Goal: Task Accomplishment & Management: Manage account settings

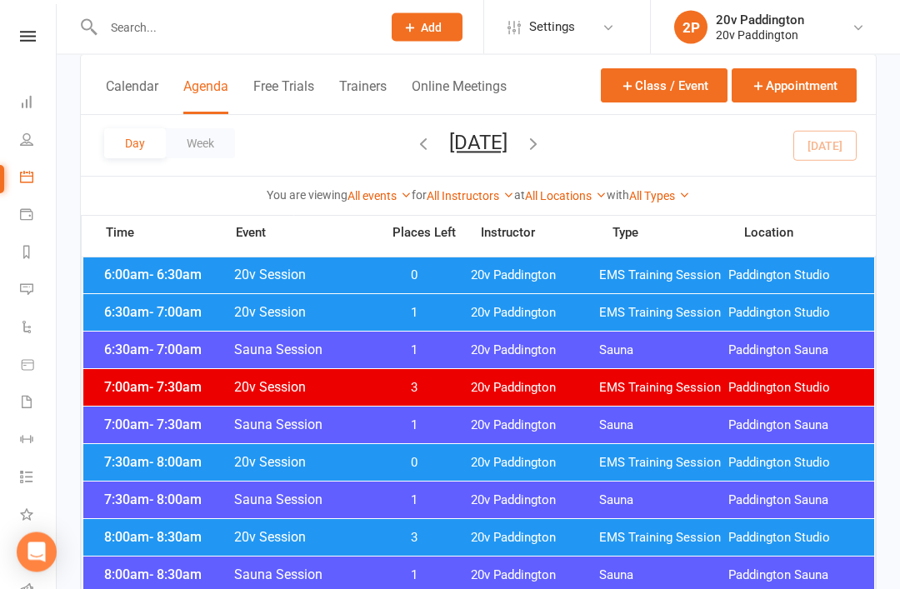
scroll to position [107, 0]
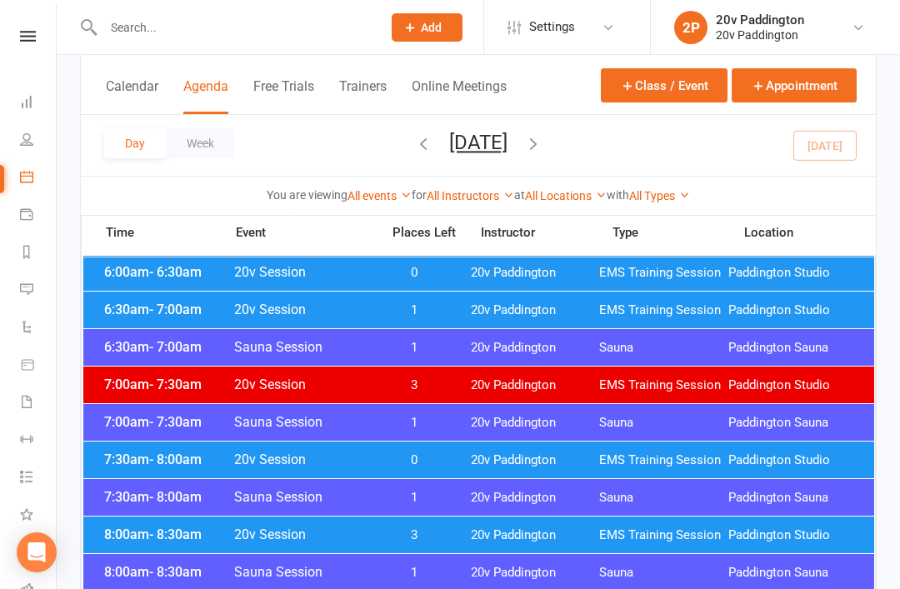
click at [36, 282] on link "Messages" at bounding box center [39, 292] width 38 height 38
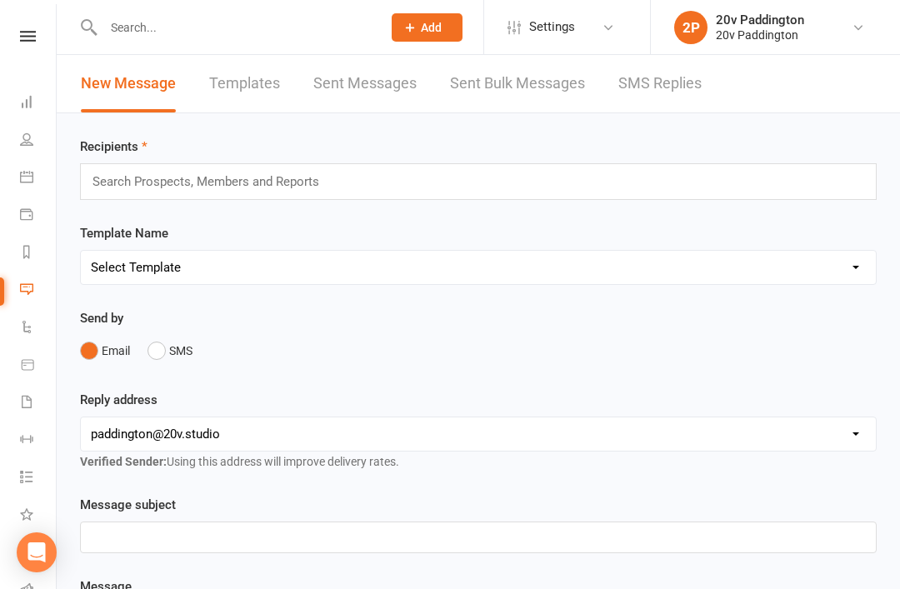
click at [692, 82] on link "SMS Replies" at bounding box center [660, 84] width 83 height 58
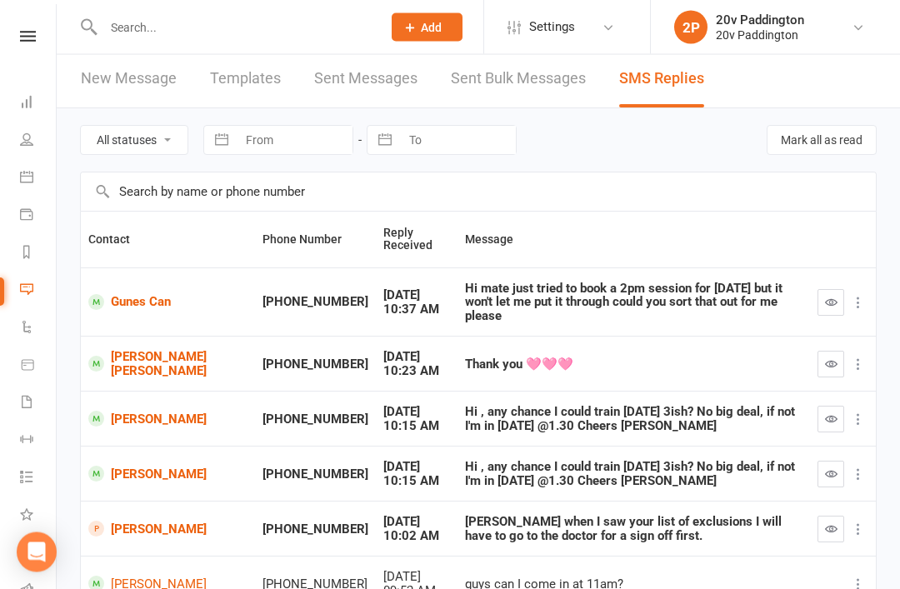
scroll to position [5, 0]
click at [825, 358] on icon "button" at bounding box center [831, 364] width 13 height 13
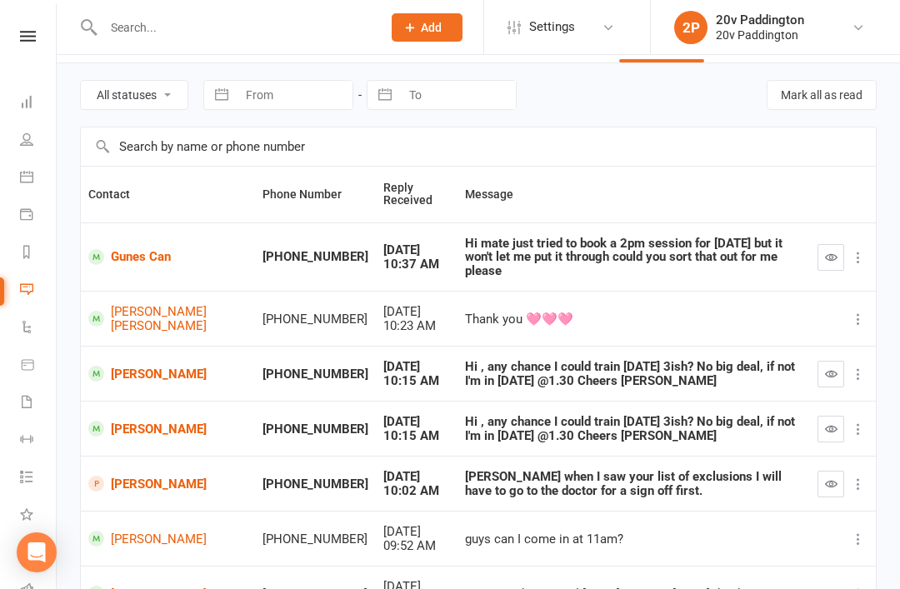
scroll to position [51, 0]
click at [41, 181] on link "Calendar" at bounding box center [39, 179] width 38 height 38
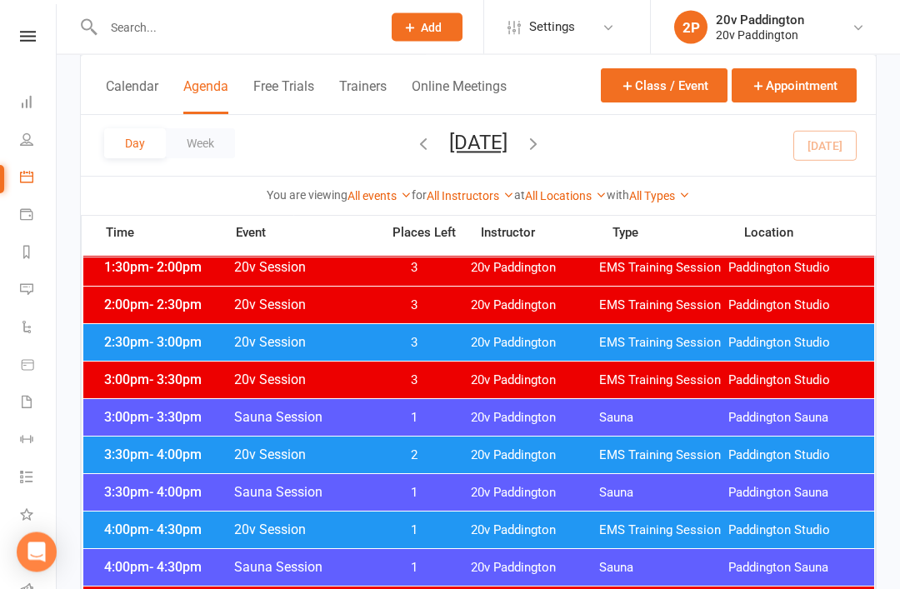
click at [173, 346] on span "- 3:00pm" at bounding box center [175, 343] width 53 height 16
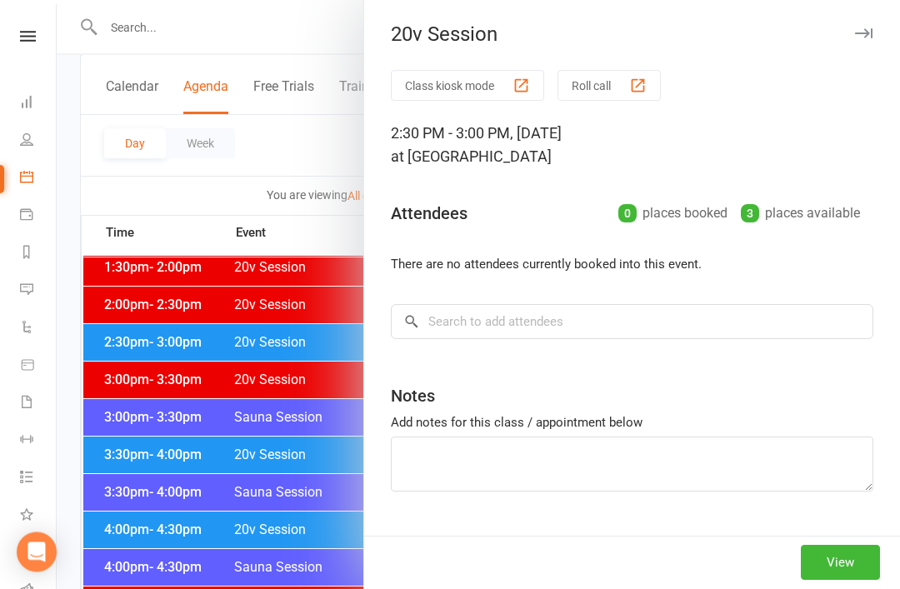
scroll to position [1125, 0]
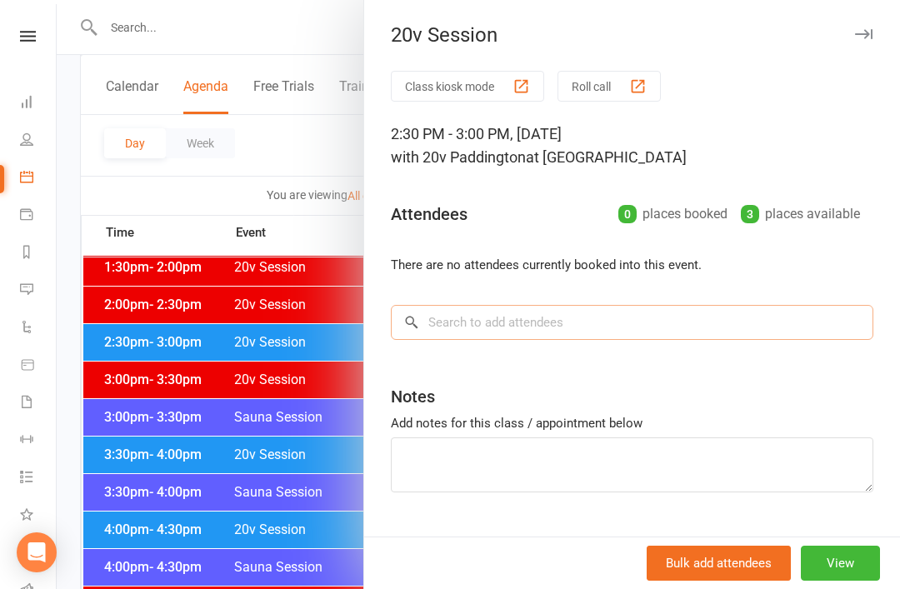
click at [514, 322] on input "search" at bounding box center [632, 322] width 483 height 35
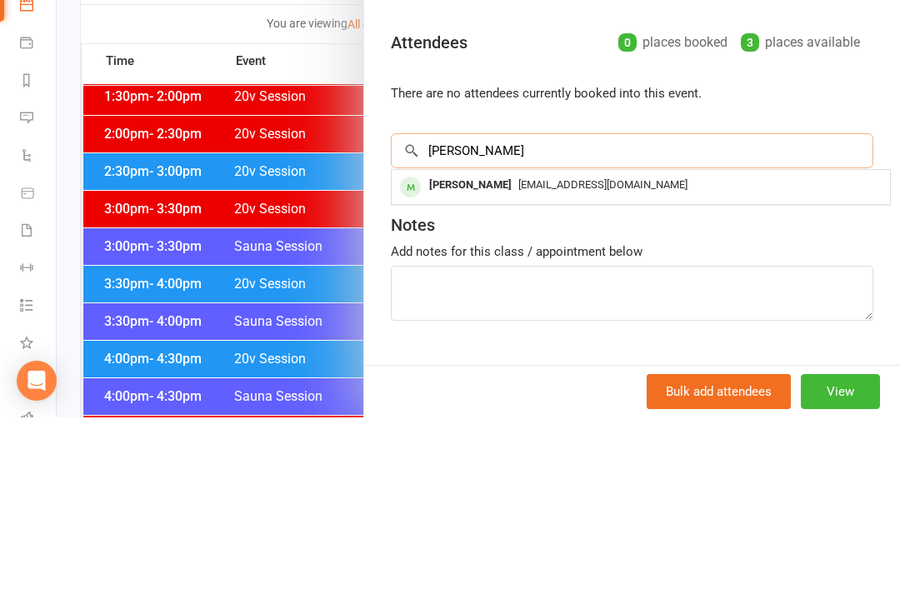
type input "[PERSON_NAME]"
click at [559, 350] on span "[EMAIL_ADDRESS][DOMAIN_NAME]" at bounding box center [603, 356] width 169 height 13
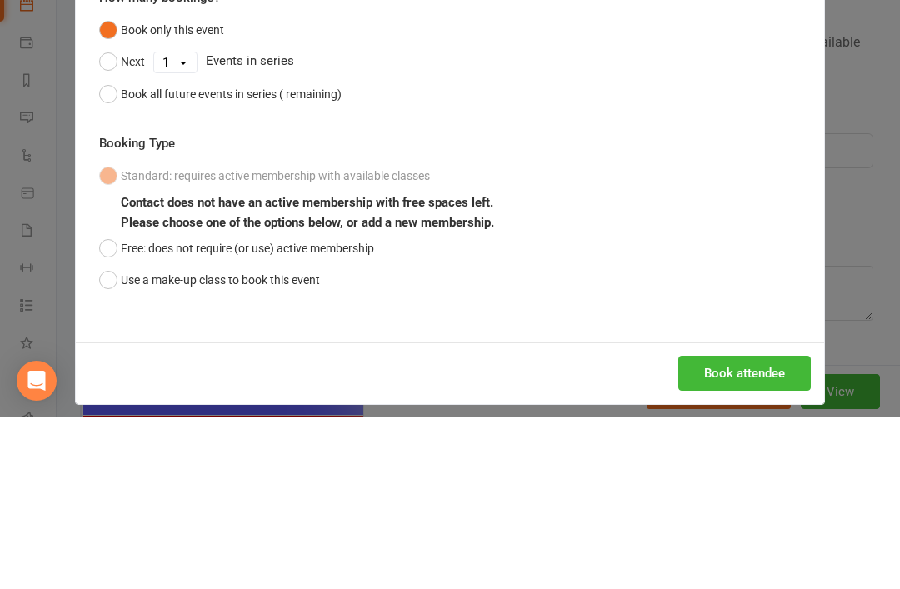
scroll to position [1296, 0]
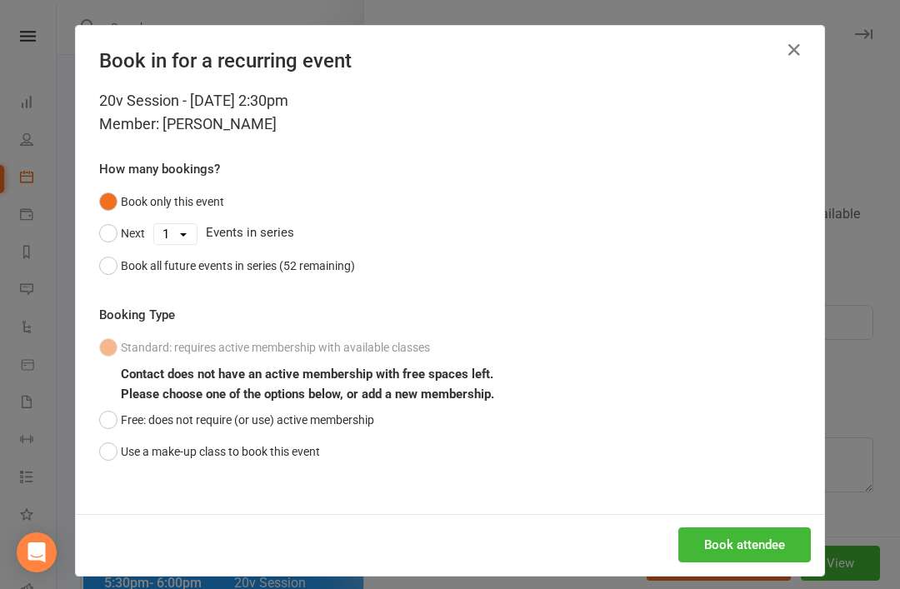
click at [751, 558] on button "Book attendee" at bounding box center [745, 545] width 133 height 35
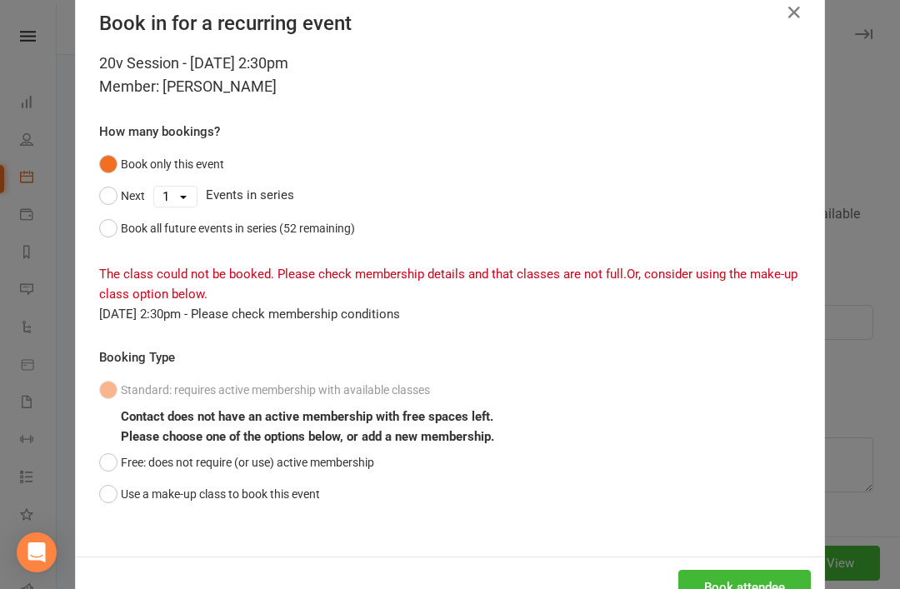
scroll to position [38, 0]
click at [770, 584] on button "Book attendee" at bounding box center [745, 587] width 133 height 35
click at [107, 450] on button "Free: does not require (or use) active membership" at bounding box center [236, 463] width 275 height 32
click at [757, 589] on button "Book attendee" at bounding box center [745, 587] width 133 height 35
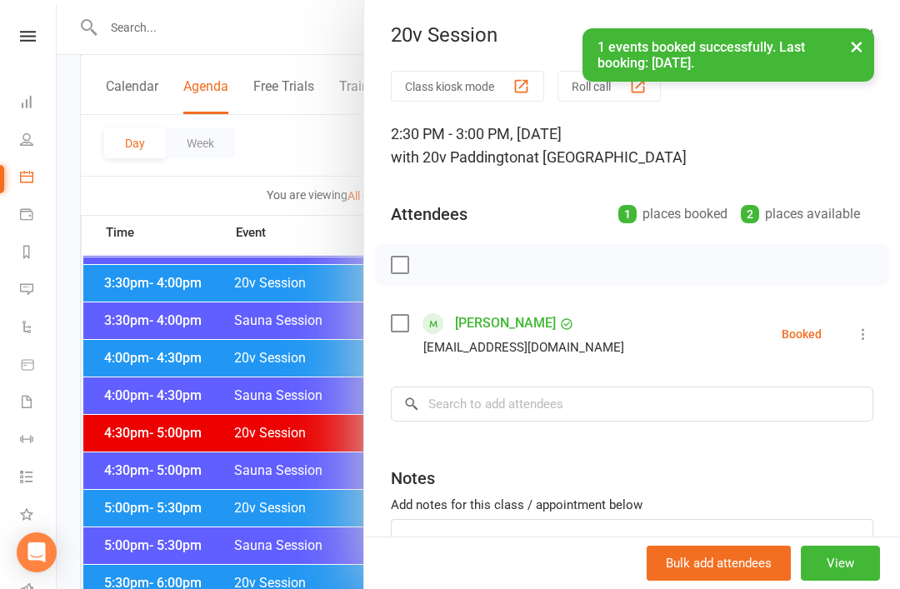
click at [492, 314] on link "[PERSON_NAME]" at bounding box center [505, 323] width 101 height 27
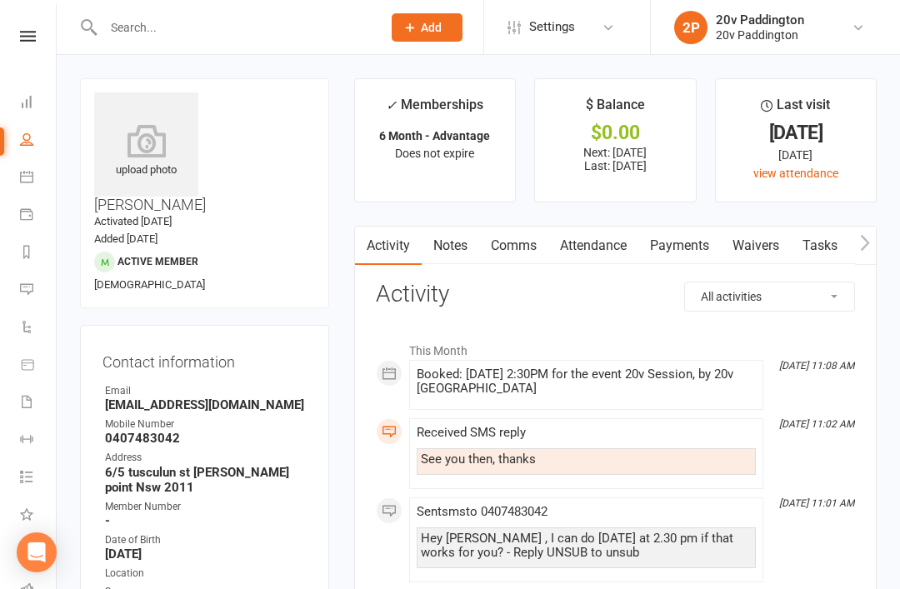
click at [603, 248] on link "Attendance" at bounding box center [594, 246] width 90 height 38
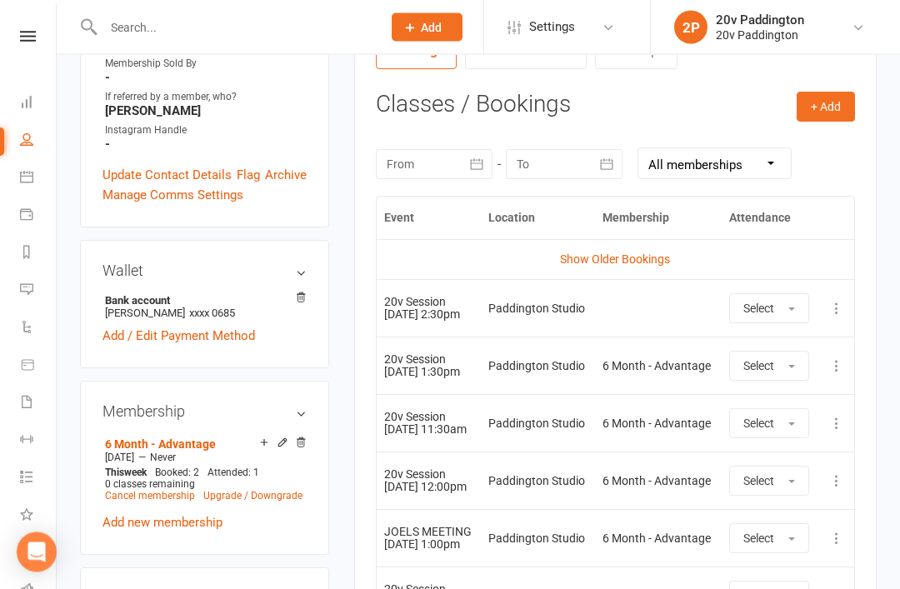
scroll to position [674, 0]
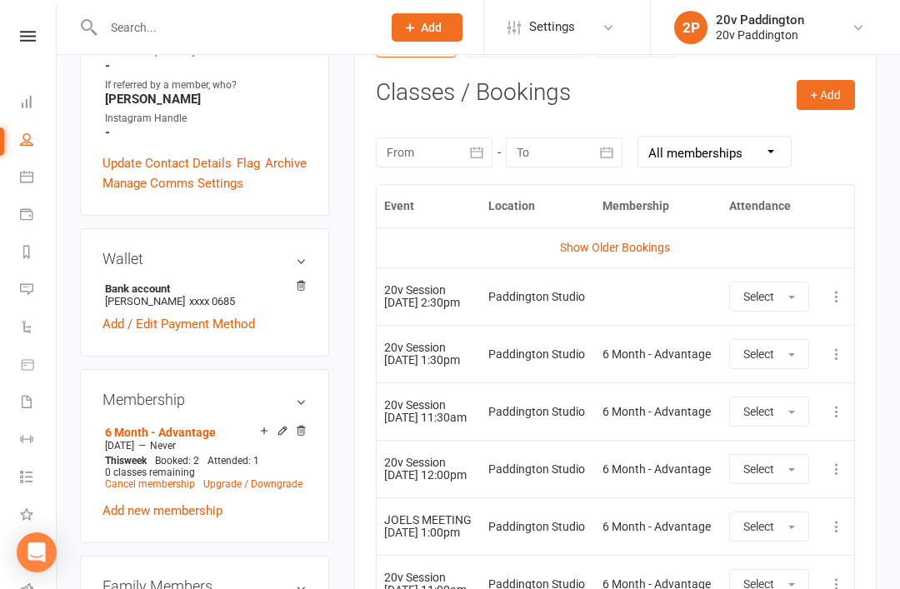
click at [832, 355] on icon at bounding box center [837, 354] width 17 height 17
click at [766, 454] on link "Remove booking" at bounding box center [763, 453] width 165 height 33
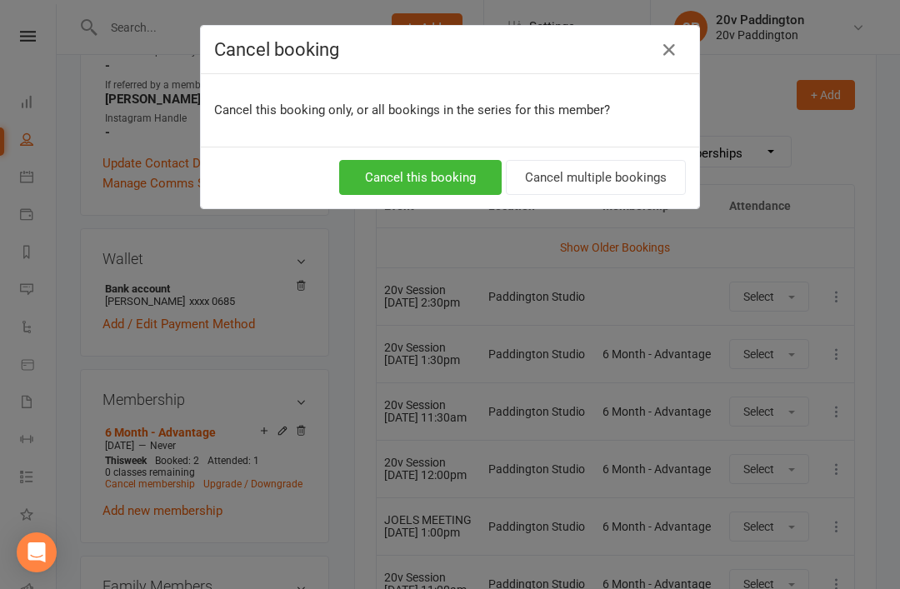
click at [421, 194] on button "Cancel this booking" at bounding box center [420, 177] width 163 height 35
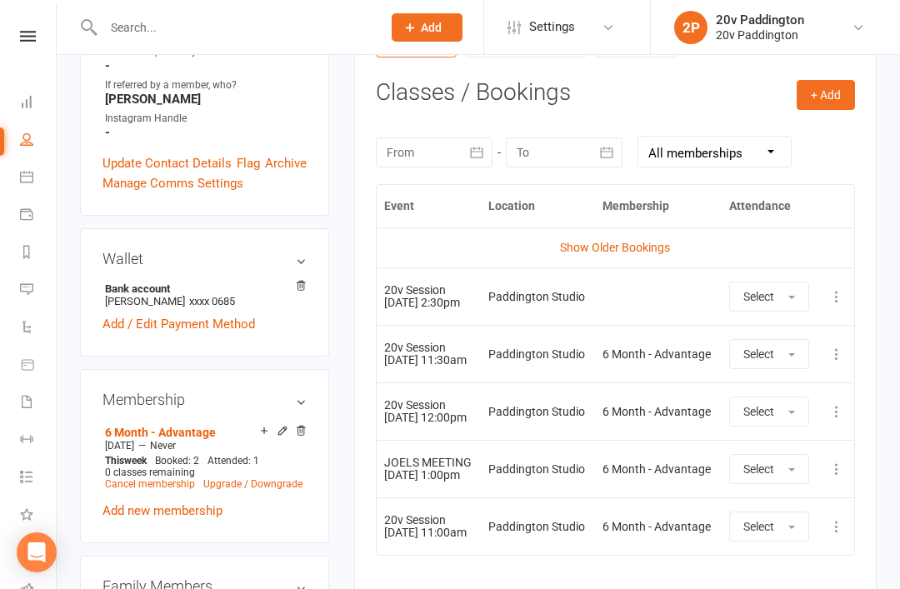
click at [29, 297] on link "Messages -1" at bounding box center [39, 292] width 38 height 38
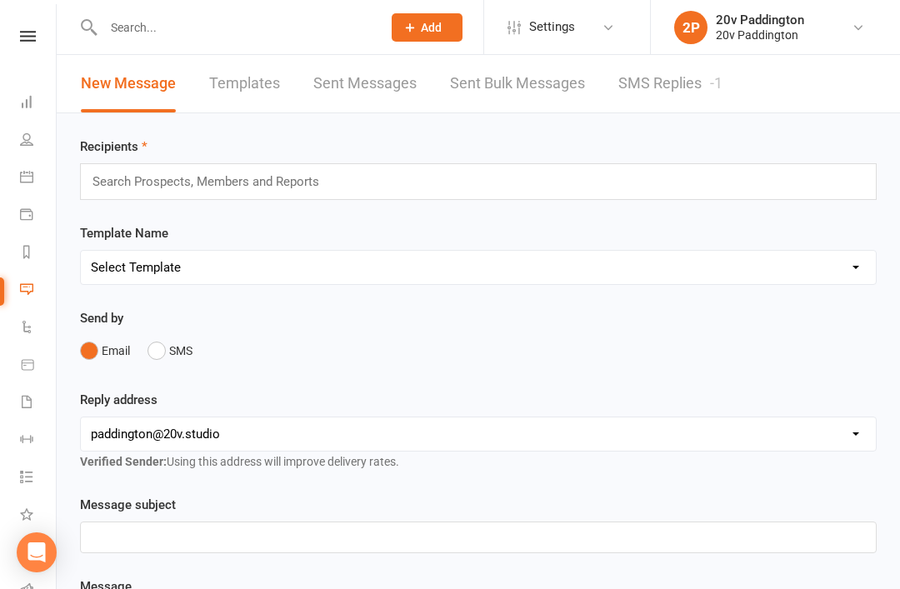
click at [634, 110] on link "SMS Replies -1" at bounding box center [671, 84] width 104 height 58
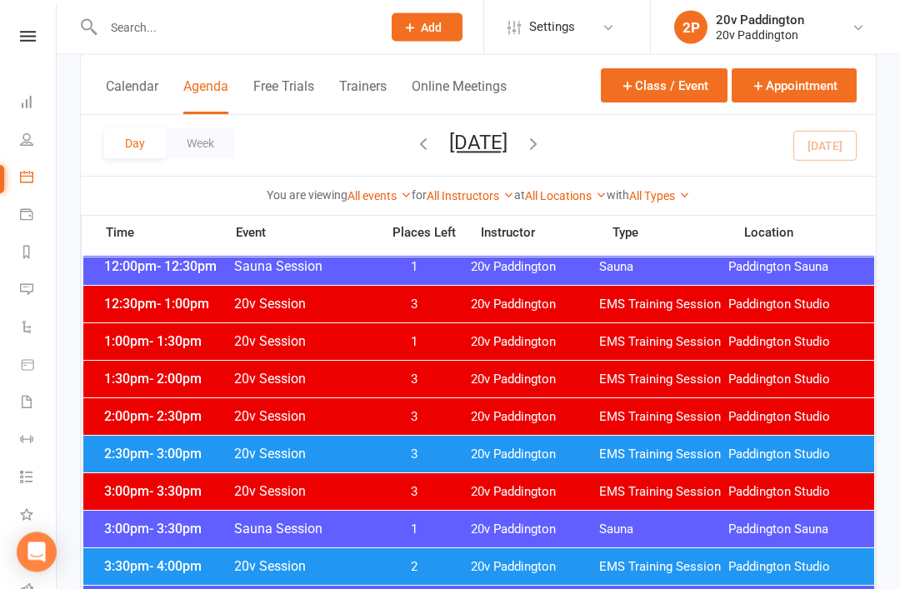
scroll to position [1018, 0]
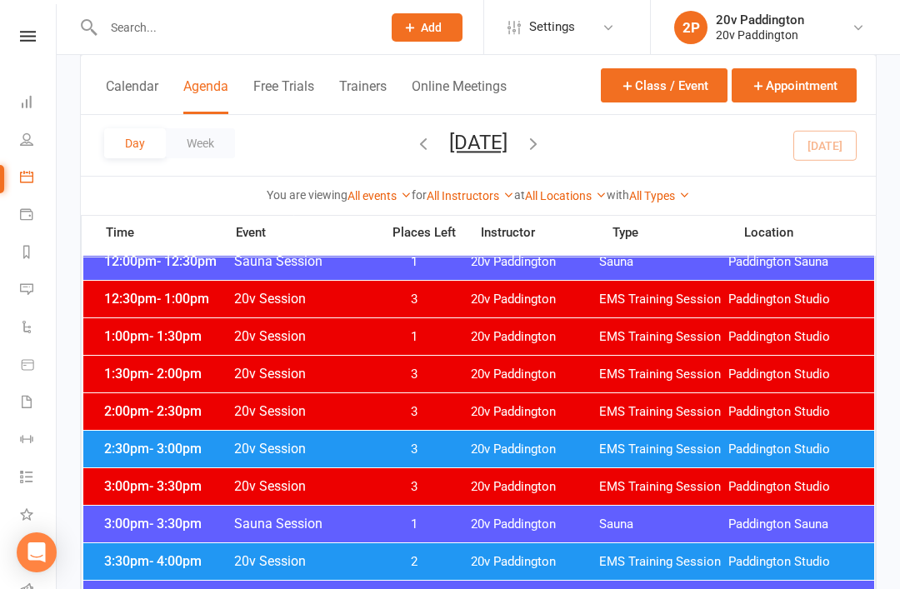
click at [134, 560] on span "3:30pm - 4:00pm" at bounding box center [166, 562] width 133 height 16
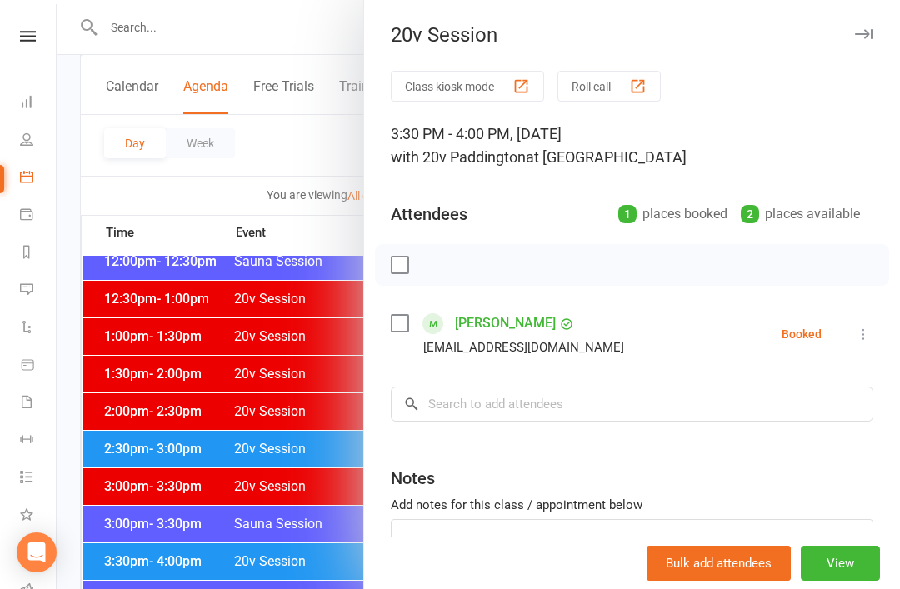
click at [143, 558] on div at bounding box center [479, 294] width 844 height 589
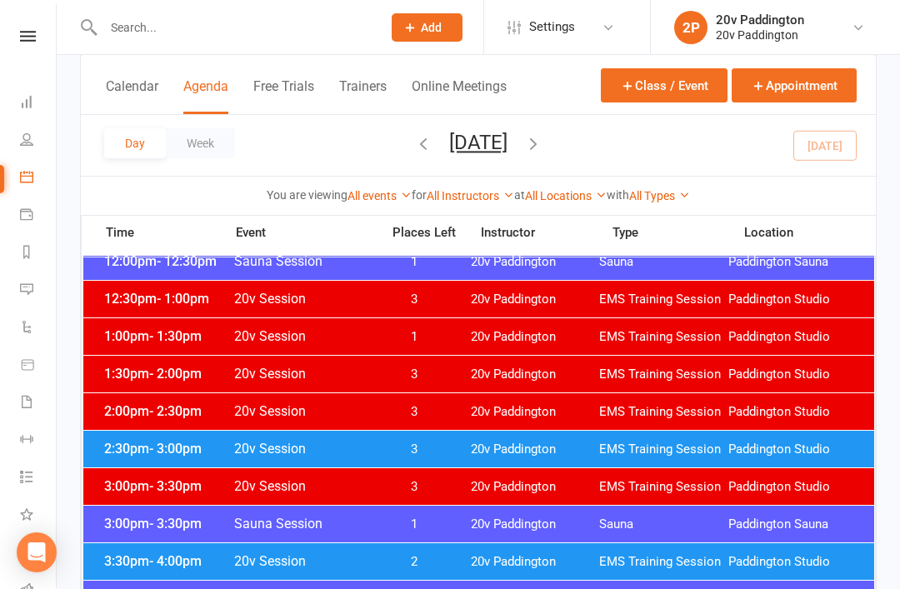
click at [122, 437] on div "2:30pm - 3:00pm 20v Session 3 20v Paddington EMS Training Session Paddington St…" at bounding box center [478, 449] width 791 height 37
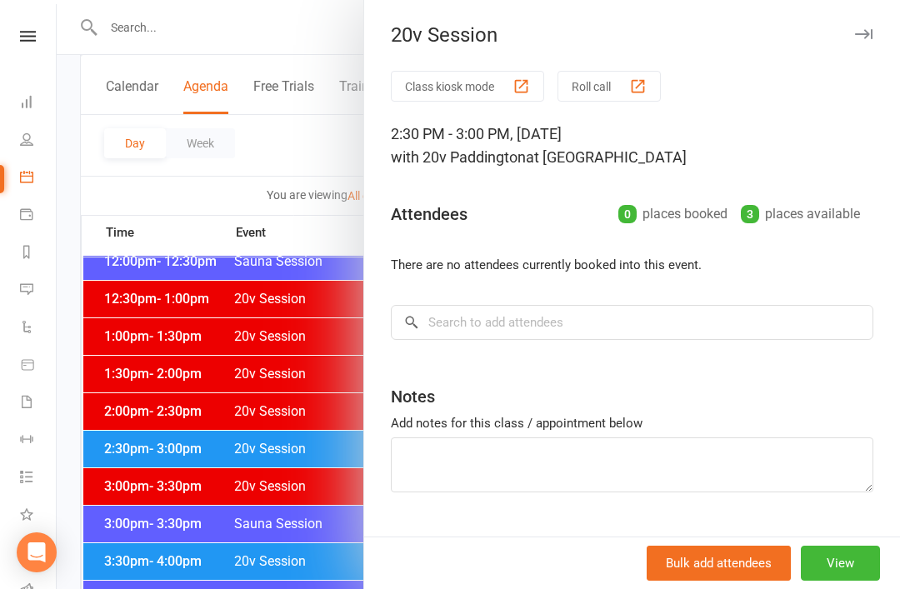
click at [284, 406] on div at bounding box center [479, 294] width 844 height 589
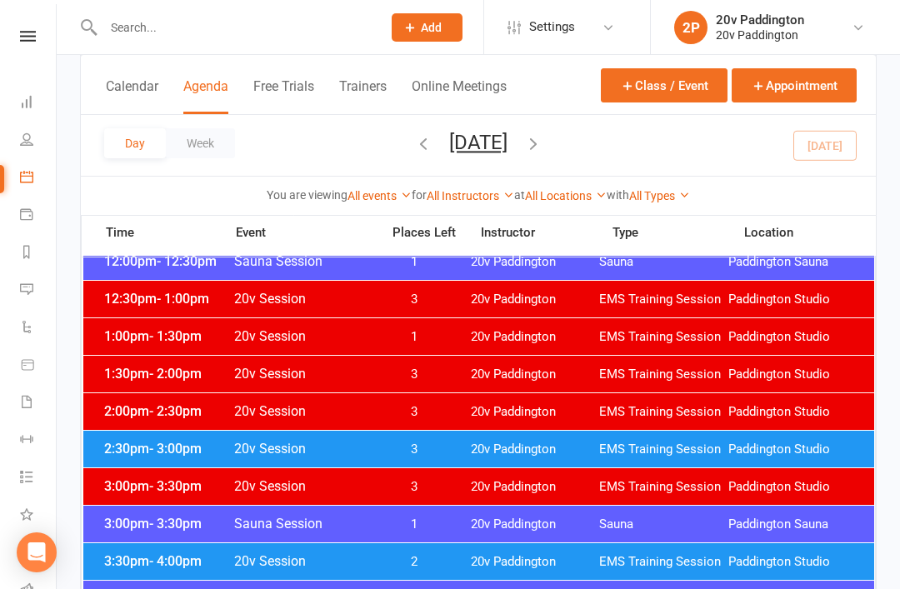
click at [35, 304] on link "Messages -1" at bounding box center [39, 292] width 38 height 38
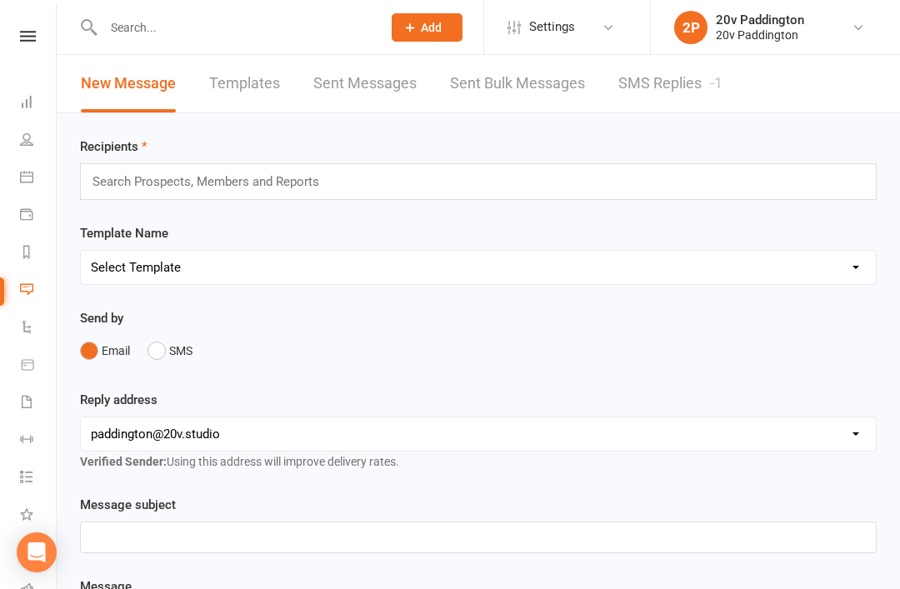
click at [683, 95] on link "SMS Replies -1" at bounding box center [671, 84] width 104 height 58
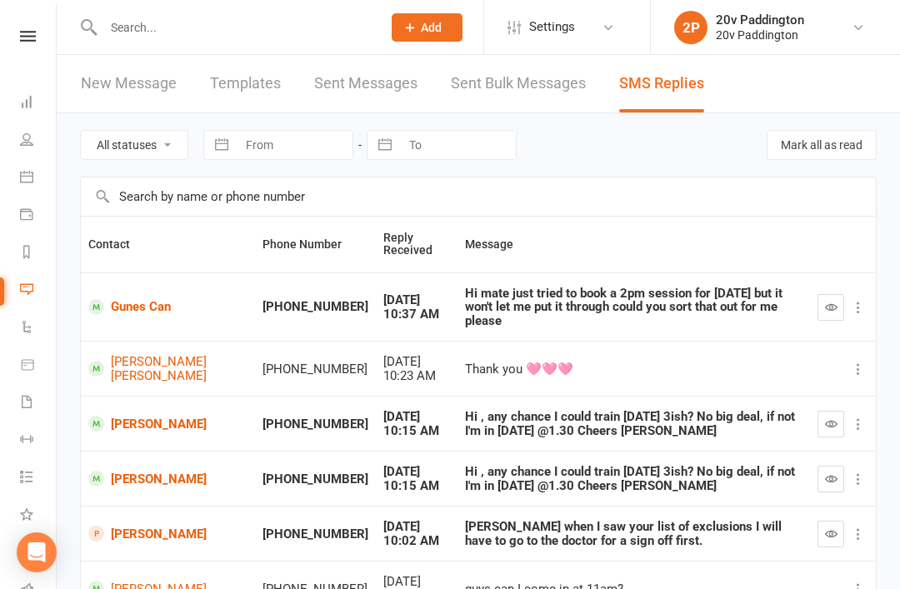
click at [140, 471] on link "[PERSON_NAME]" at bounding box center [167, 479] width 159 height 16
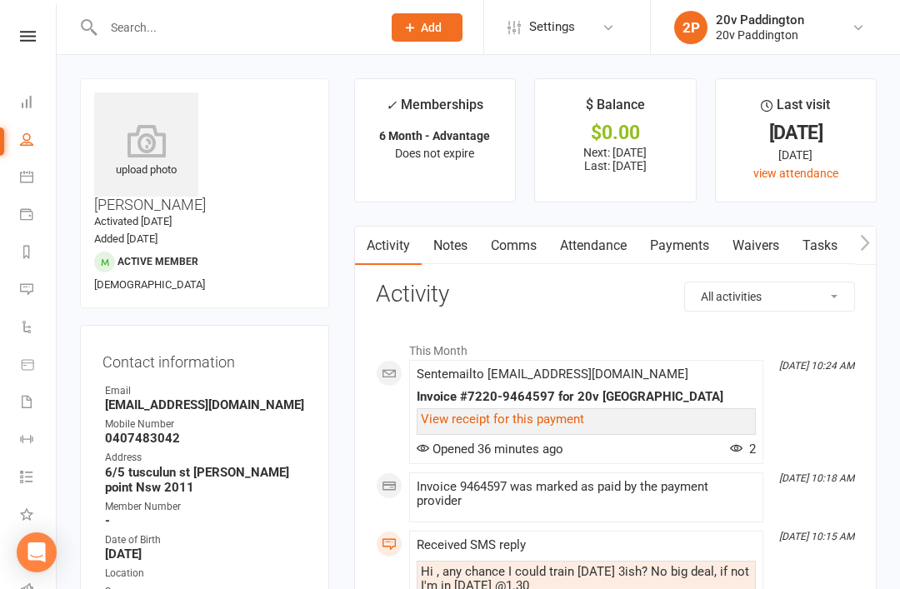
click at [524, 252] on link "Comms" at bounding box center [513, 246] width 69 height 38
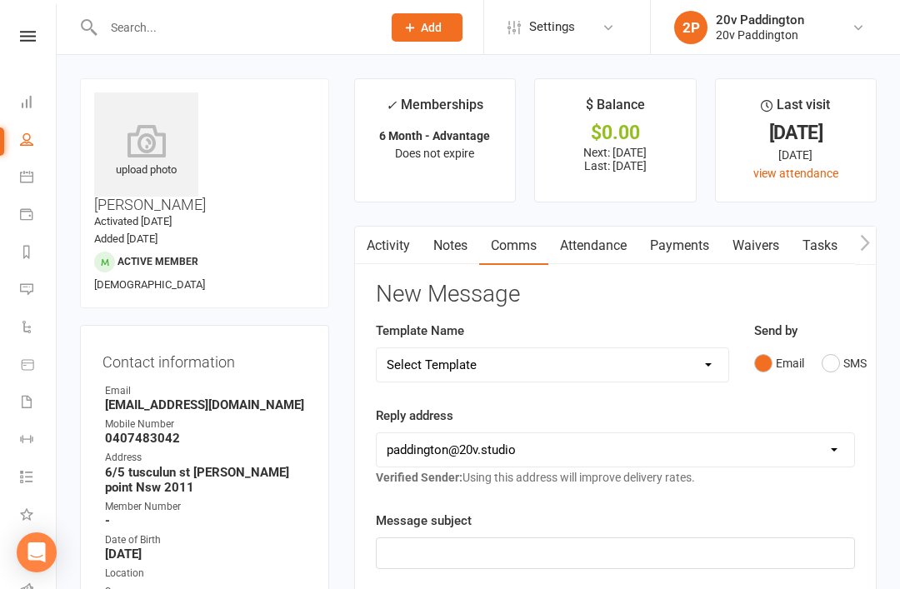
click at [803, 352] on button "Email" at bounding box center [779, 364] width 50 height 32
click at [399, 248] on link "Activity" at bounding box center [388, 246] width 67 height 38
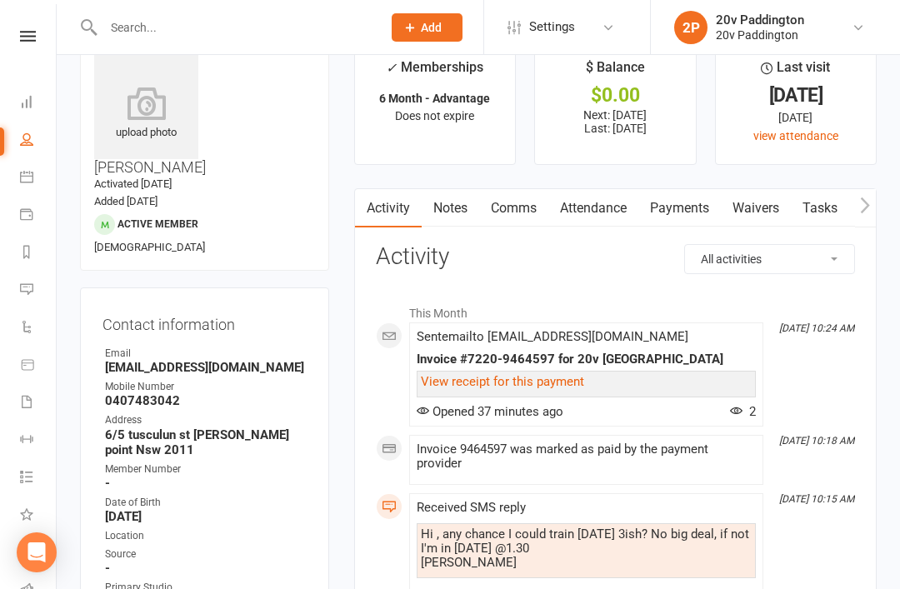
click at [535, 224] on link "Comms" at bounding box center [513, 208] width 69 height 38
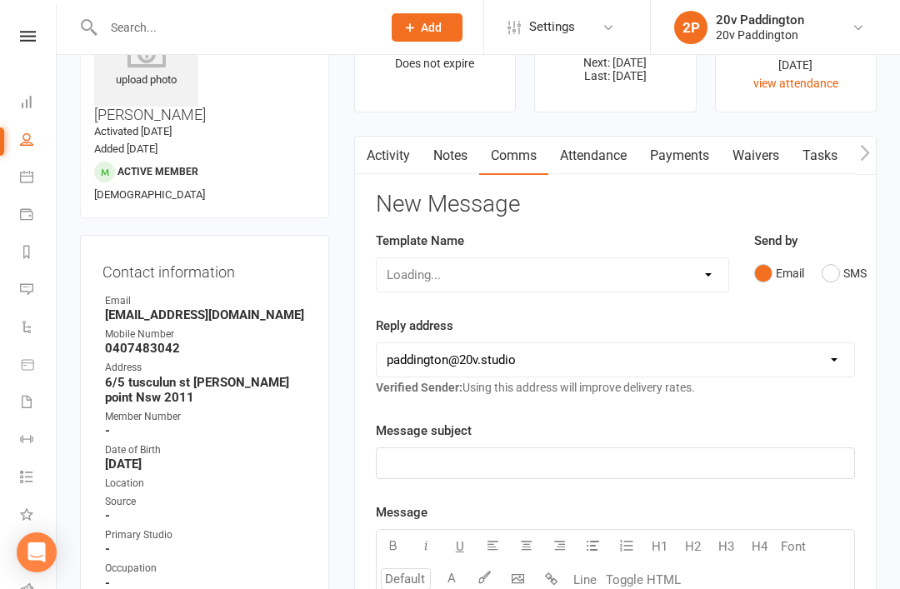
scroll to position [91, 0]
click at [840, 267] on button "SMS" at bounding box center [844, 273] width 45 height 32
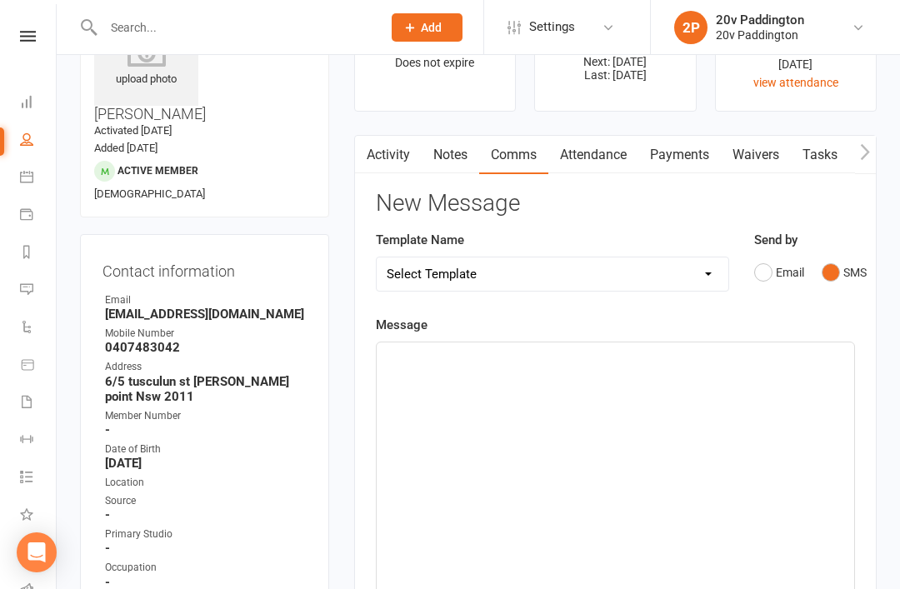
click at [662, 465] on div "﻿" at bounding box center [616, 468] width 478 height 250
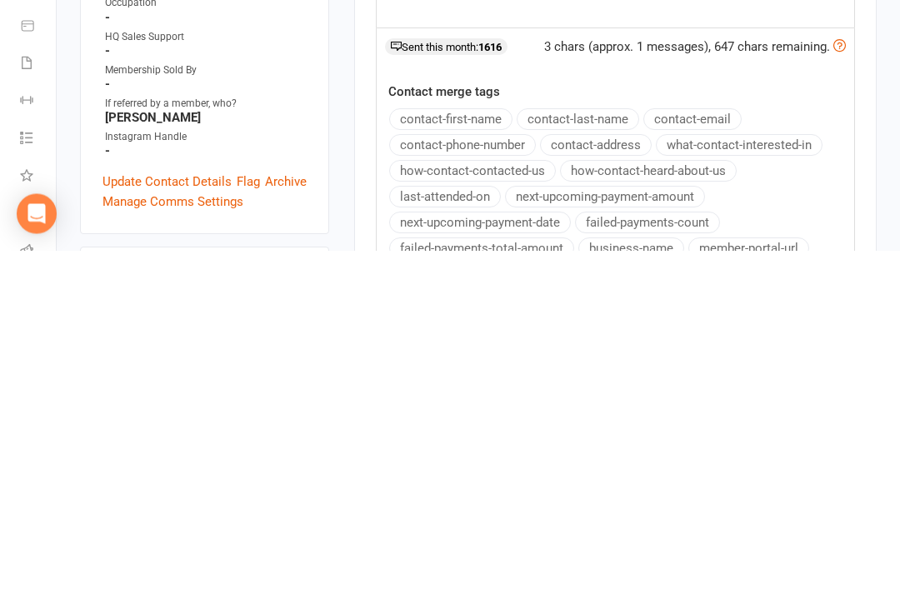
click at [479, 469] on button "contact-first-name" at bounding box center [450, 459] width 123 height 22
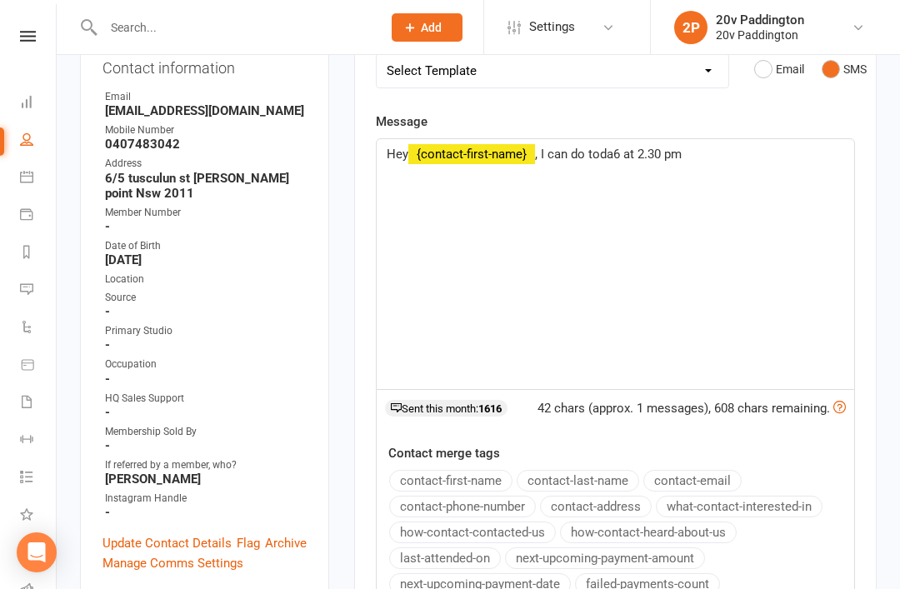
click at [636, 156] on span ", I can do toda6 at 2.30 pm" at bounding box center [608, 154] width 147 height 15
click at [709, 159] on p "Hey ﻿ {contact-first-name} , I can do today at 2.30 pm" at bounding box center [616, 154] width 458 height 20
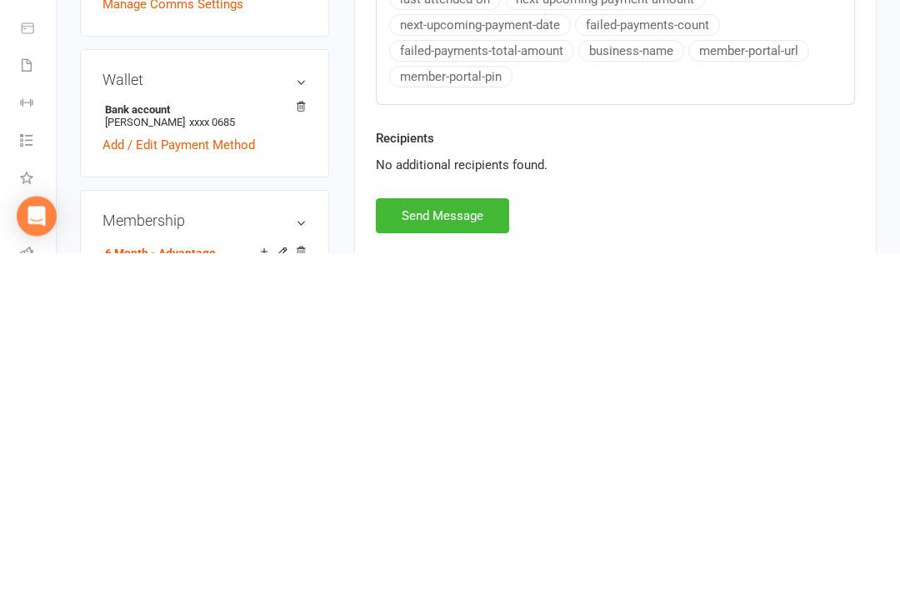
click at [485, 535] on button "Send Message" at bounding box center [442, 552] width 133 height 35
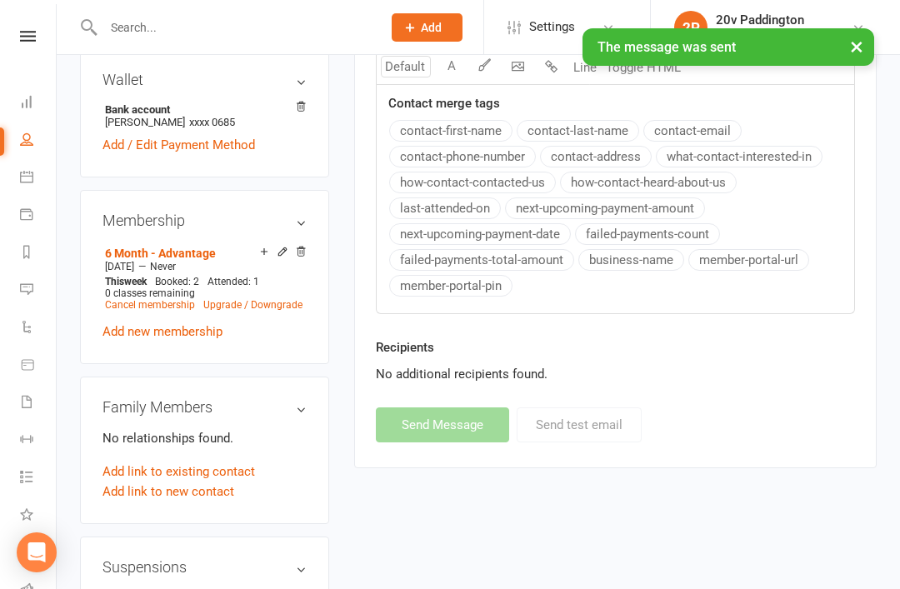
click at [47, 291] on link "Messages -1" at bounding box center [39, 292] width 38 height 38
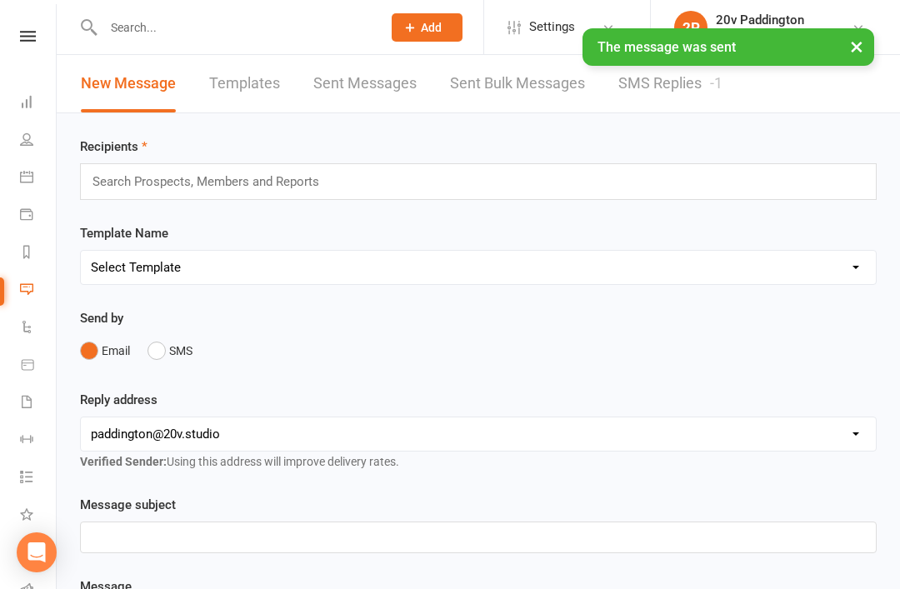
click at [647, 103] on link "SMS Replies -1" at bounding box center [671, 84] width 104 height 58
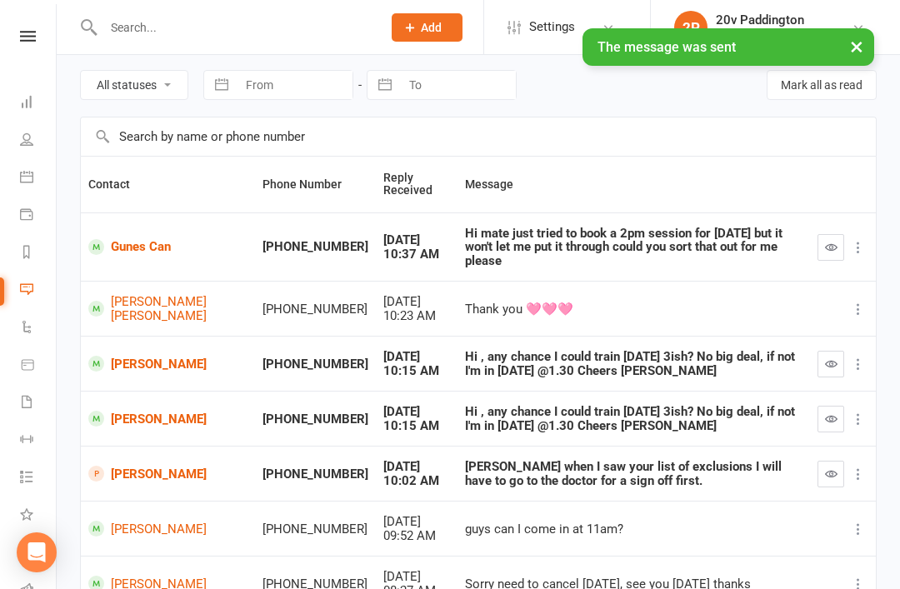
scroll to position [63, 0]
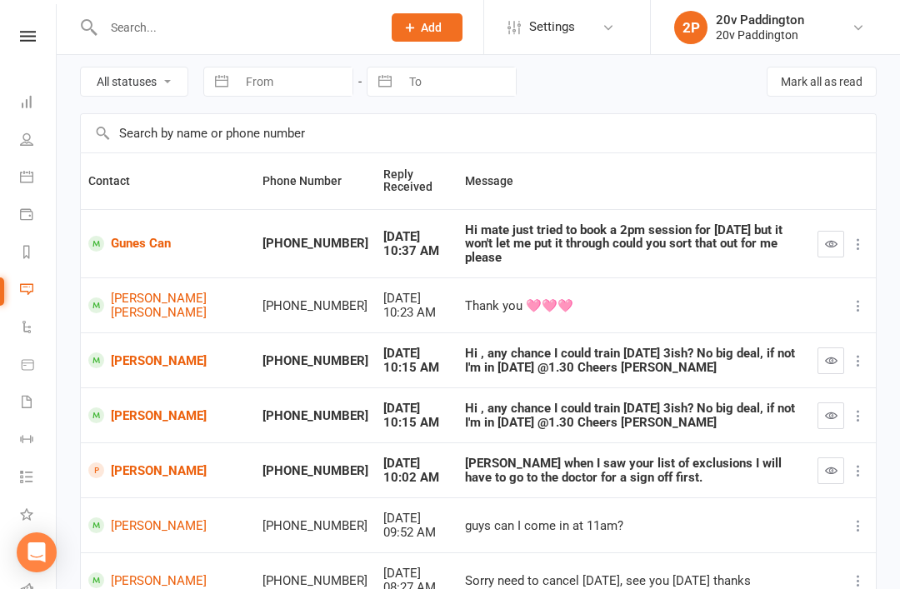
click at [831, 354] on icon "button" at bounding box center [831, 360] width 13 height 13
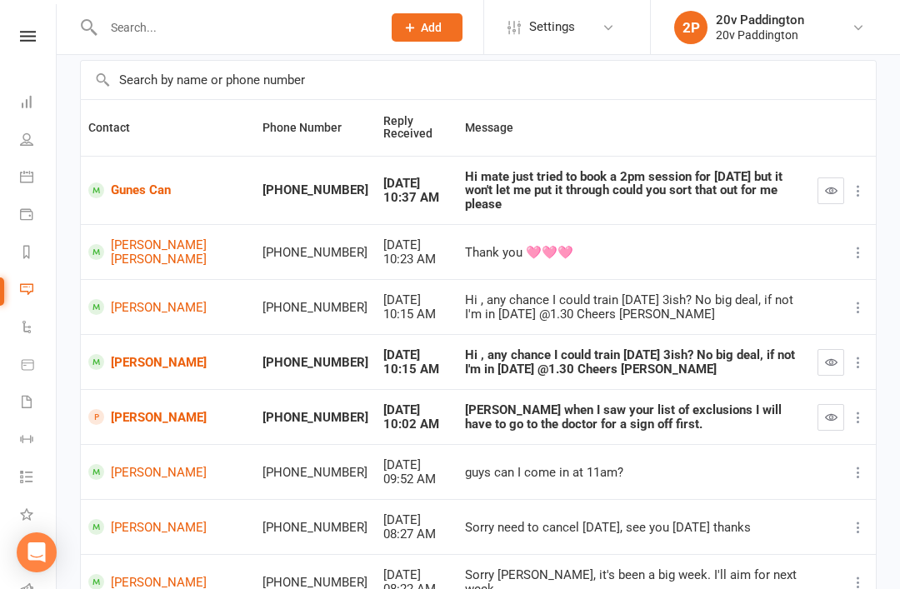
click at [833, 356] on icon "button" at bounding box center [831, 362] width 13 height 13
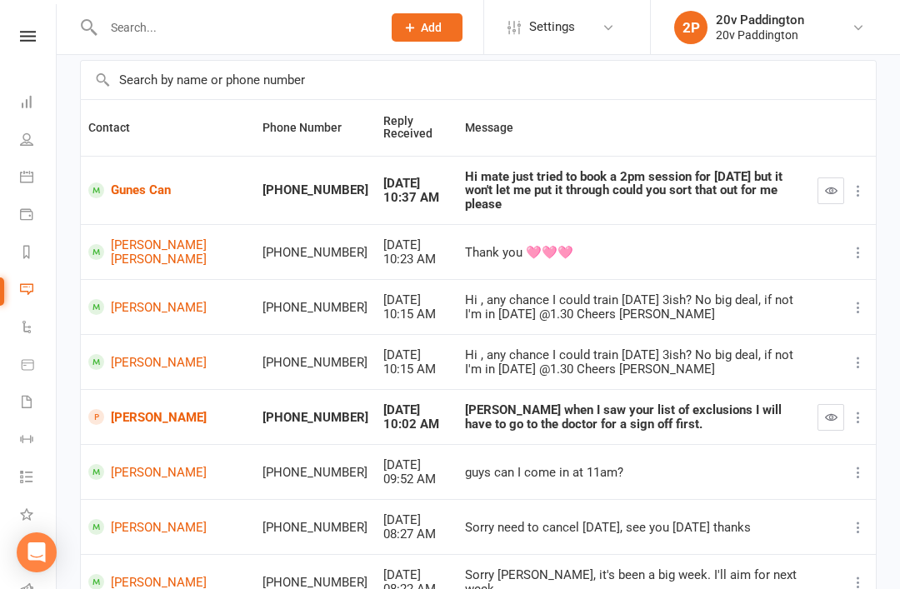
click at [143, 183] on link "Gunes Can" at bounding box center [167, 191] width 159 height 16
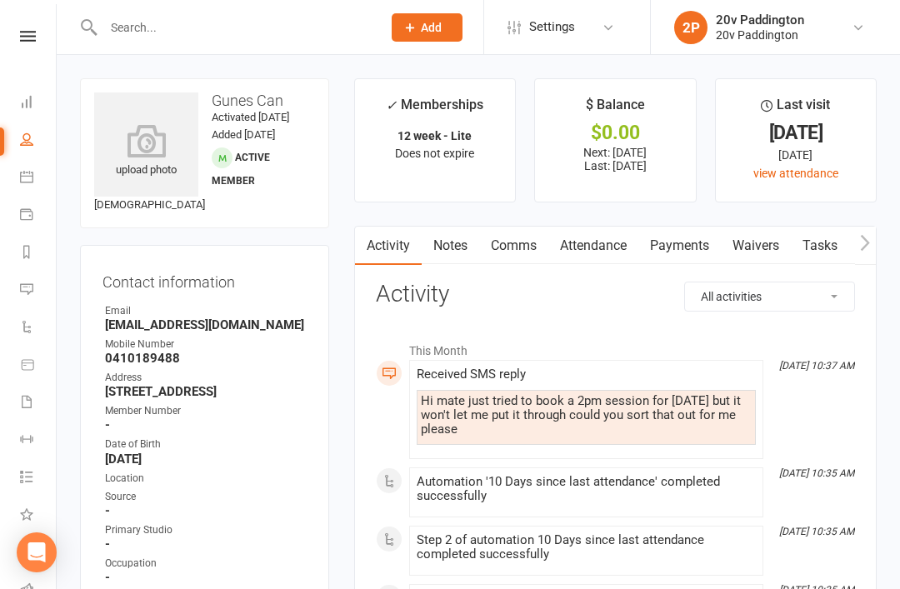
click at [461, 248] on link "Notes" at bounding box center [451, 246] width 58 height 38
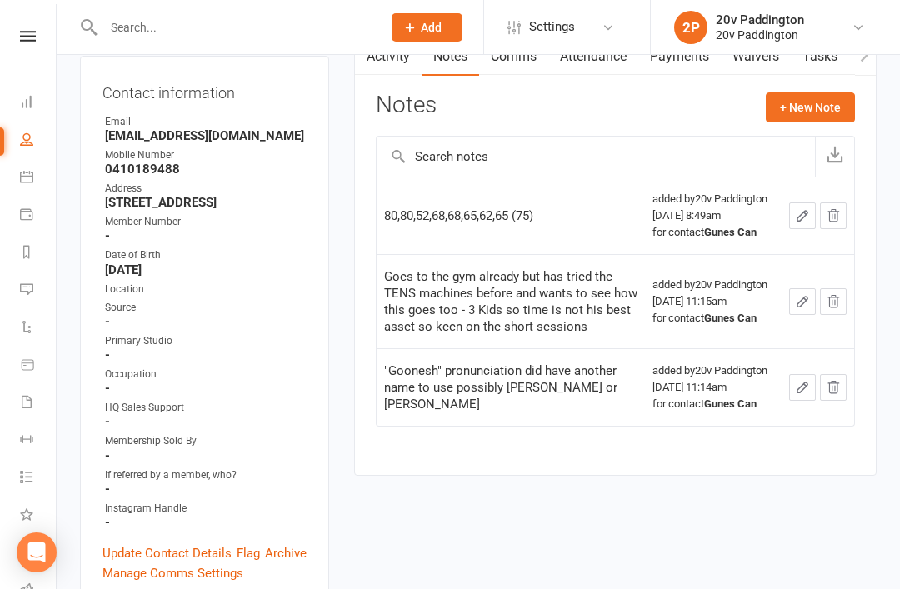
scroll to position [183, 0]
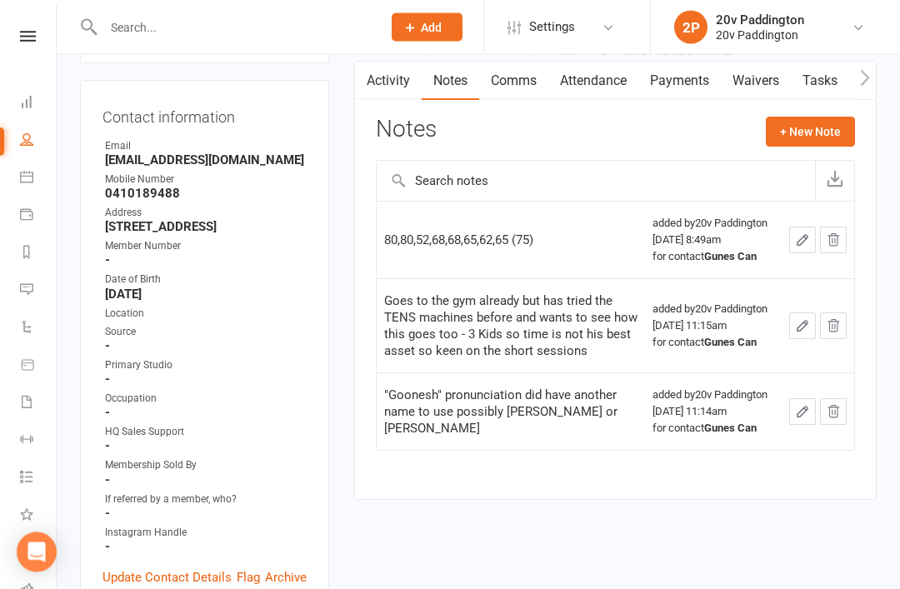
click at [39, 295] on link "Messages -3" at bounding box center [39, 292] width 38 height 38
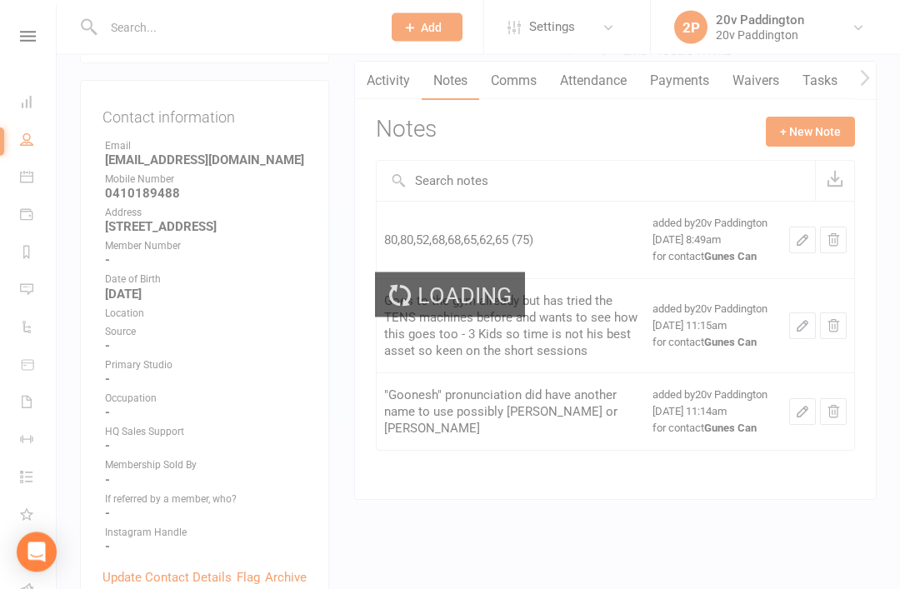
scroll to position [165, 0]
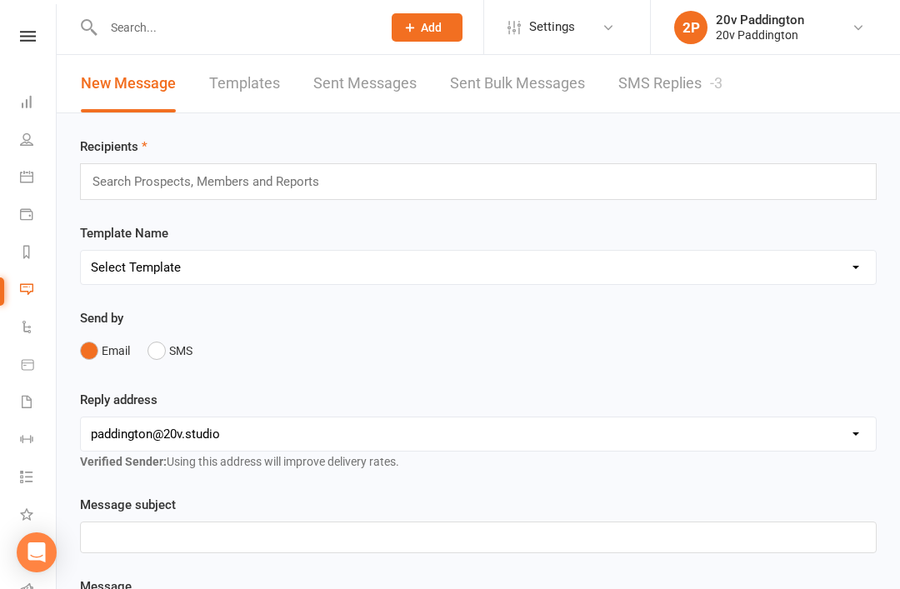
click at [674, 102] on link "SMS Replies -3" at bounding box center [671, 84] width 104 height 58
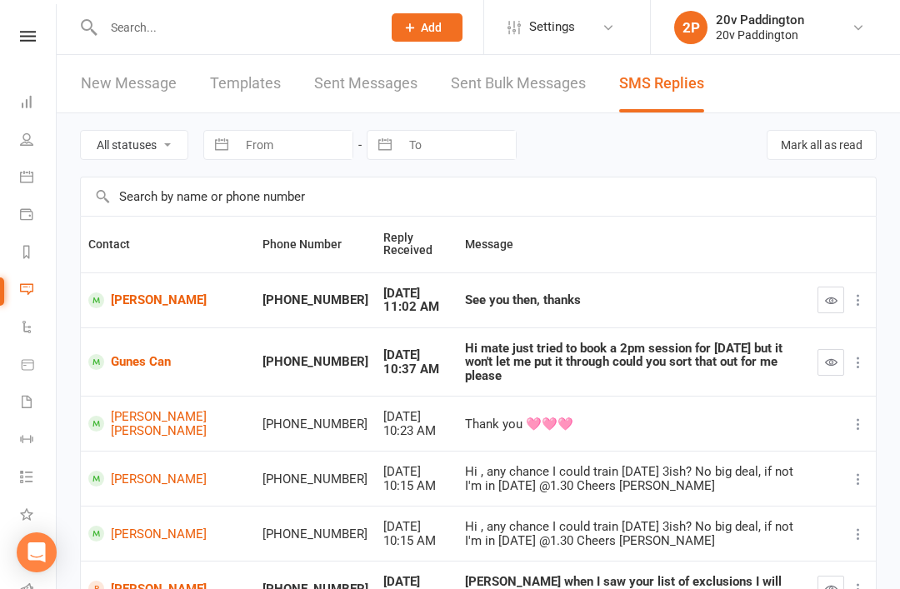
click at [140, 301] on link "[PERSON_NAME]" at bounding box center [167, 301] width 159 height 16
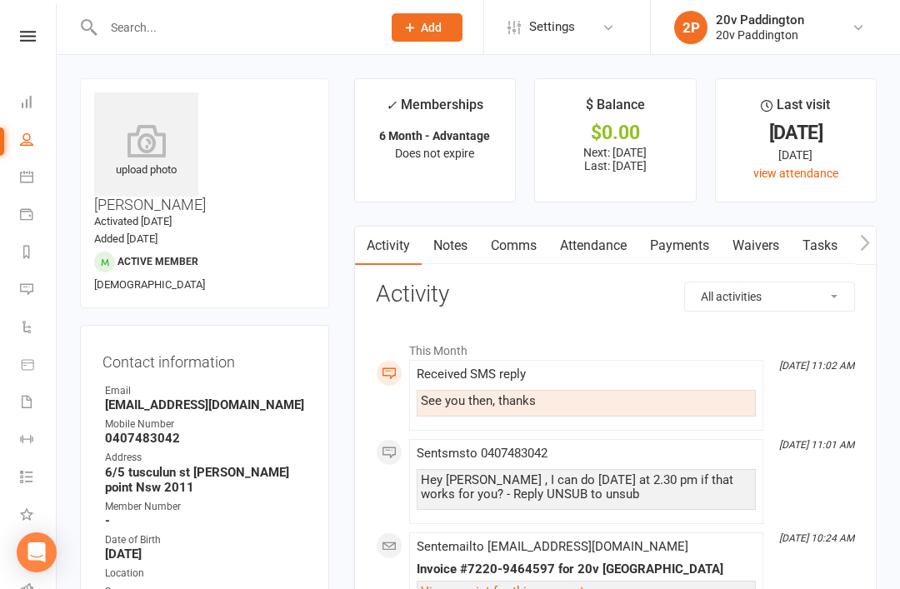
click at [517, 249] on link "Comms" at bounding box center [513, 246] width 69 height 38
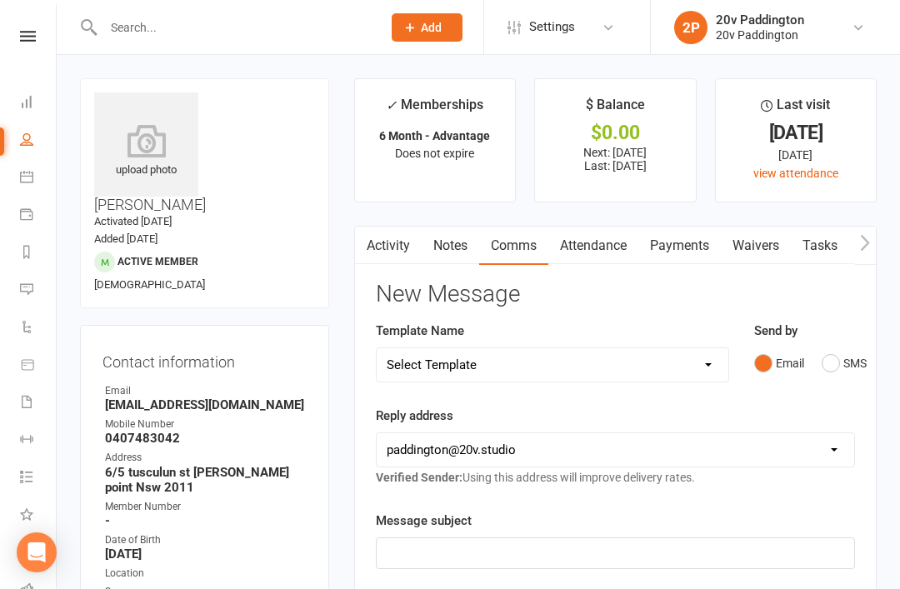
click at [830, 364] on button "SMS" at bounding box center [844, 364] width 45 height 32
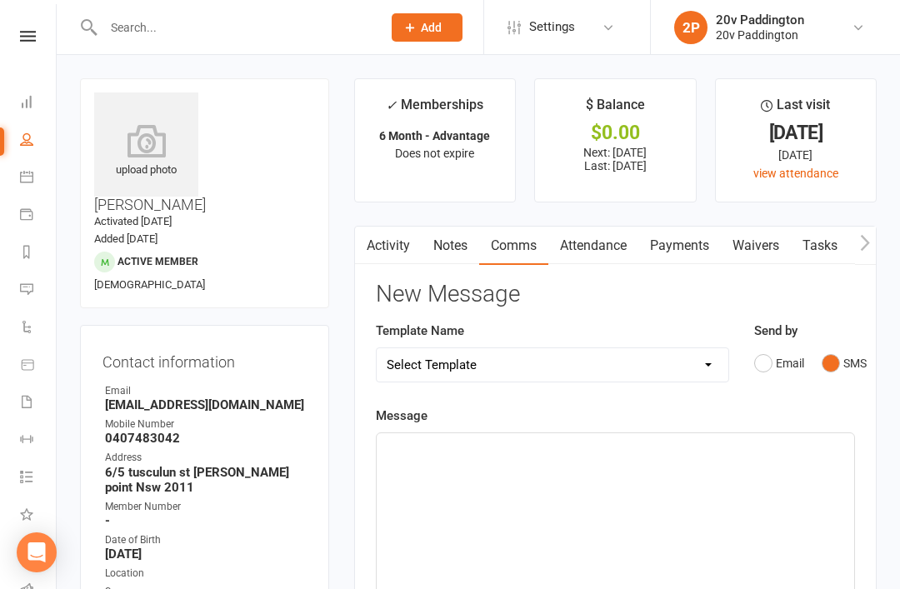
click at [678, 473] on div "﻿" at bounding box center [616, 558] width 478 height 250
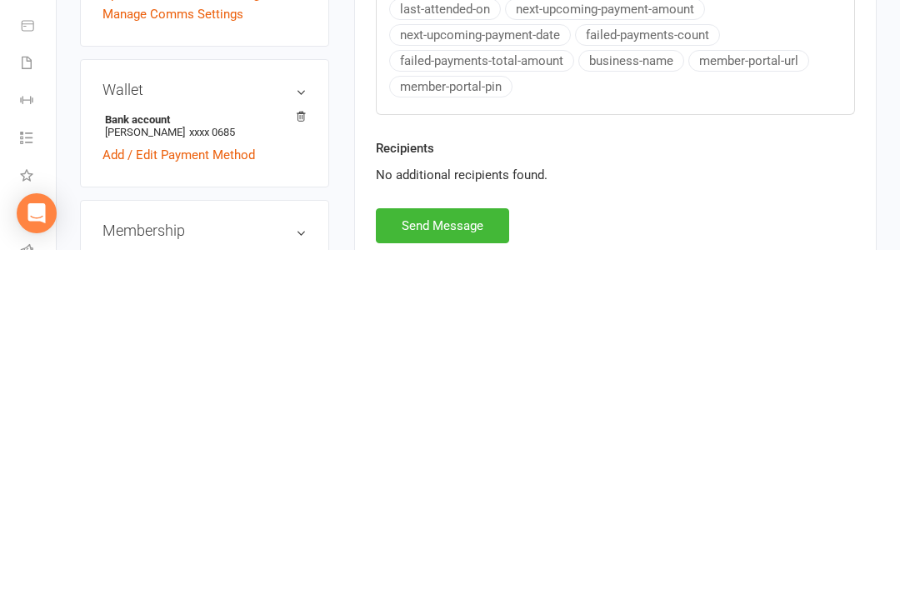
click at [469, 548] on button "Send Message" at bounding box center [442, 565] width 133 height 35
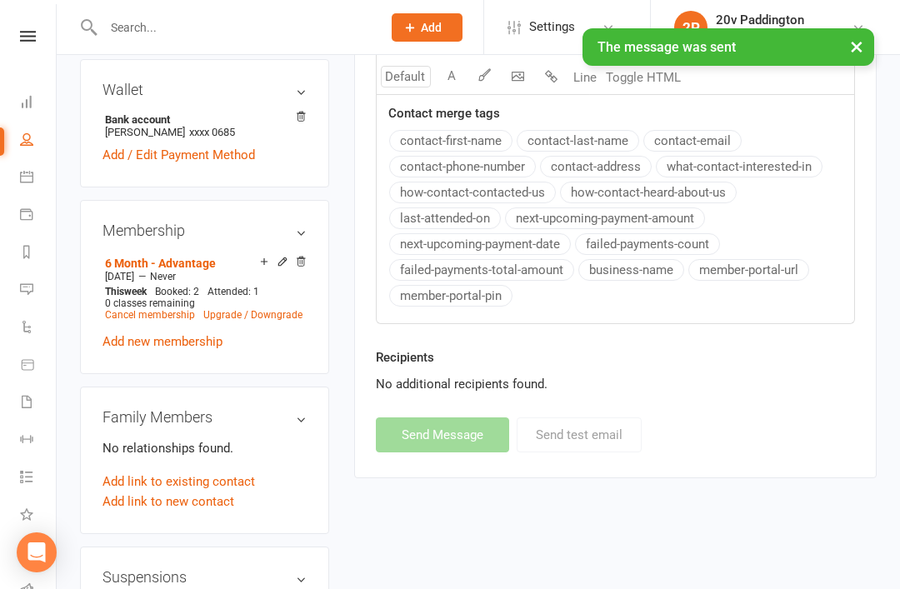
click at [23, 191] on link "Calendar" at bounding box center [39, 179] width 38 height 38
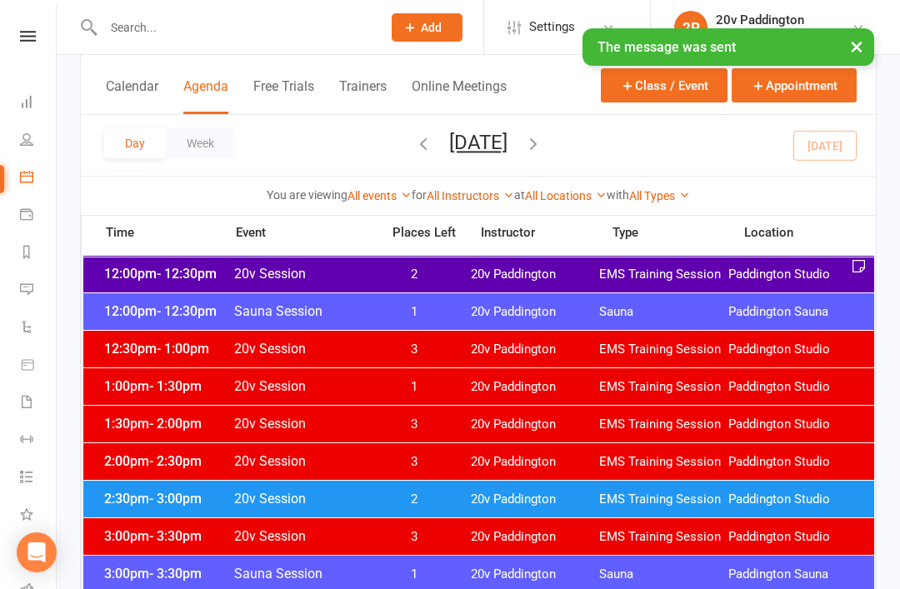
scroll to position [982, 0]
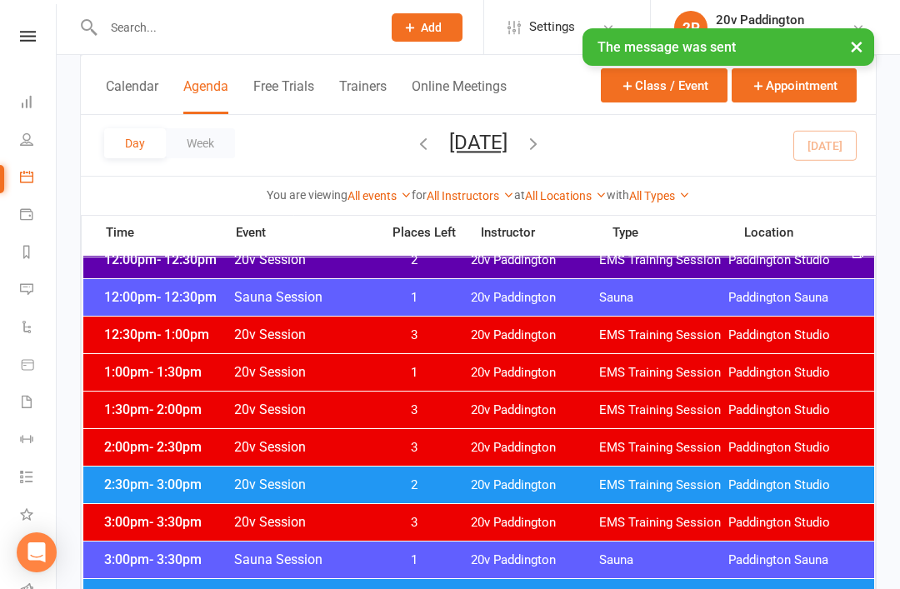
click at [134, 489] on span "2:30pm - 3:00pm" at bounding box center [166, 485] width 133 height 16
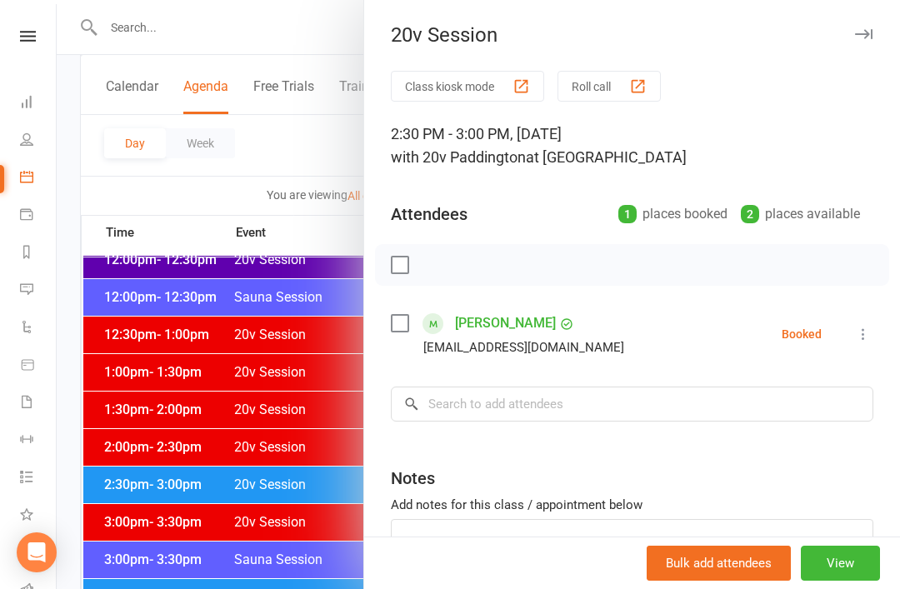
click at [142, 494] on div at bounding box center [479, 294] width 844 height 589
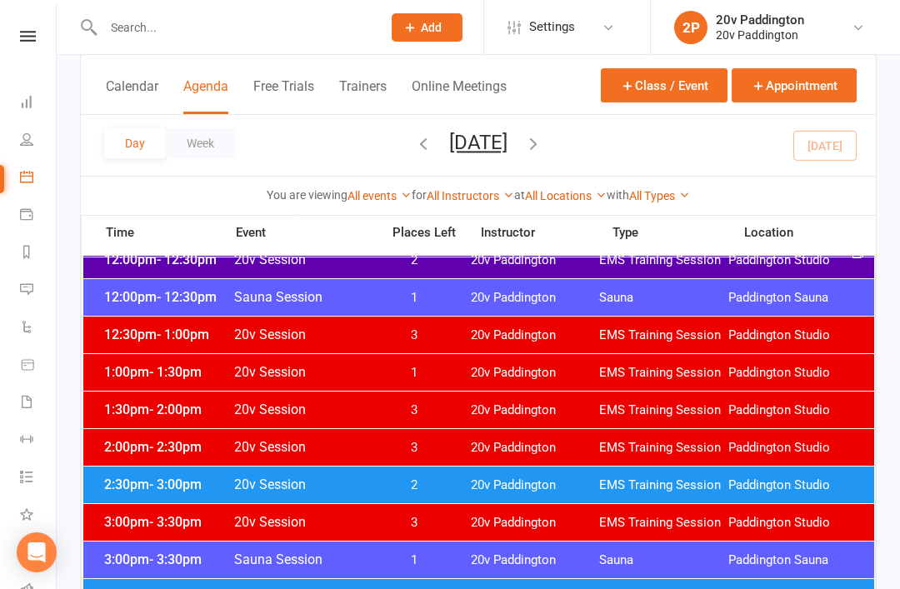
click at [138, 491] on span "2:30pm - 3:00pm" at bounding box center [166, 485] width 133 height 16
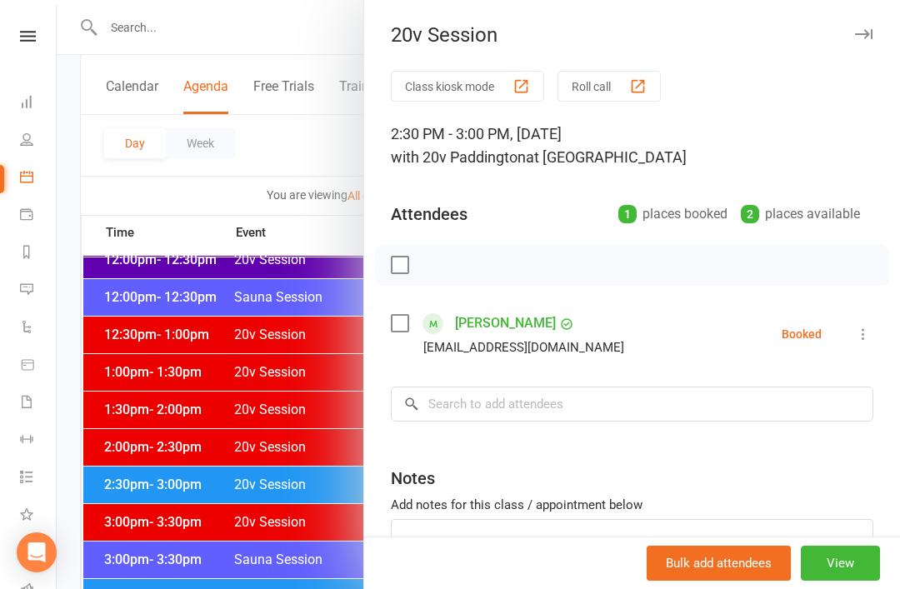
click at [860, 581] on button "View" at bounding box center [840, 563] width 79 height 35
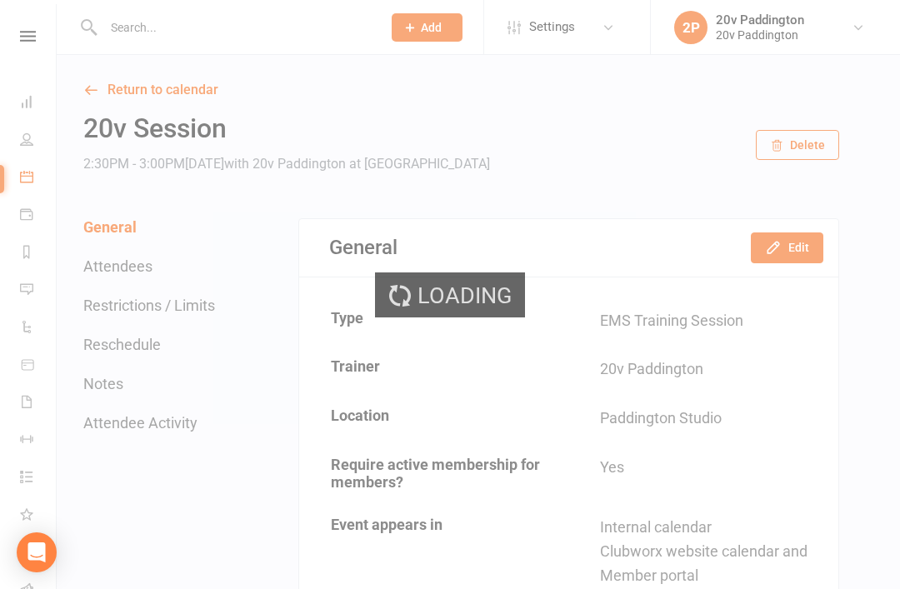
click at [779, 251] on icon "button" at bounding box center [773, 247] width 17 height 17
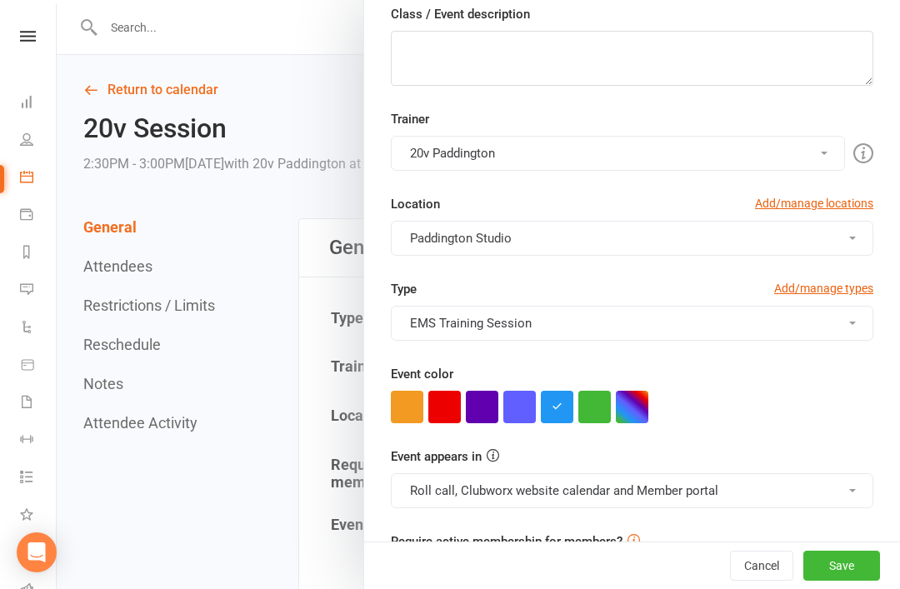
scroll to position [255, 0]
click at [488, 410] on button "button" at bounding box center [482, 408] width 33 height 33
click at [525, 489] on button "Roll call, Clubworx website calendar and Member portal" at bounding box center [632, 491] width 483 height 35
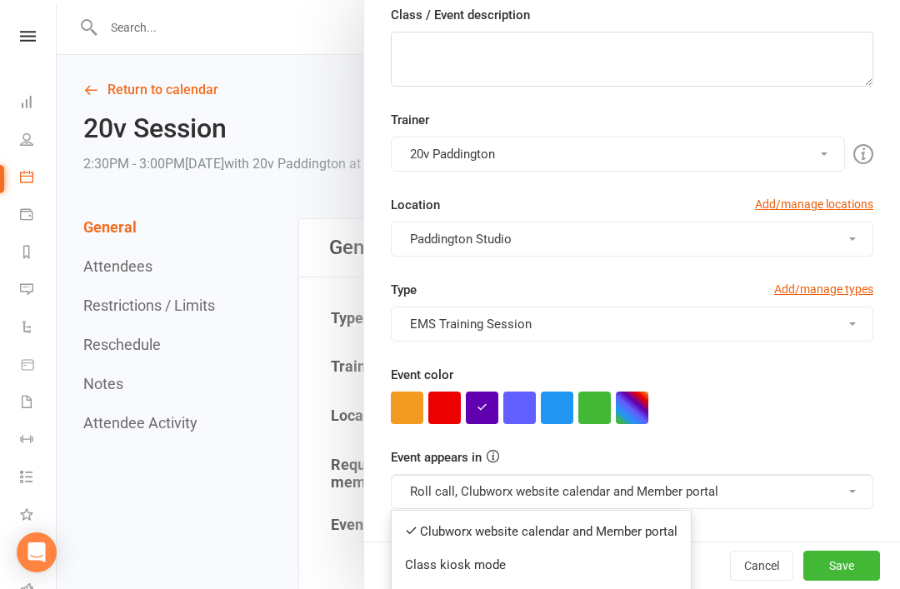
click at [628, 529] on link "Clubworx website calendar and Member portal" at bounding box center [541, 531] width 299 height 33
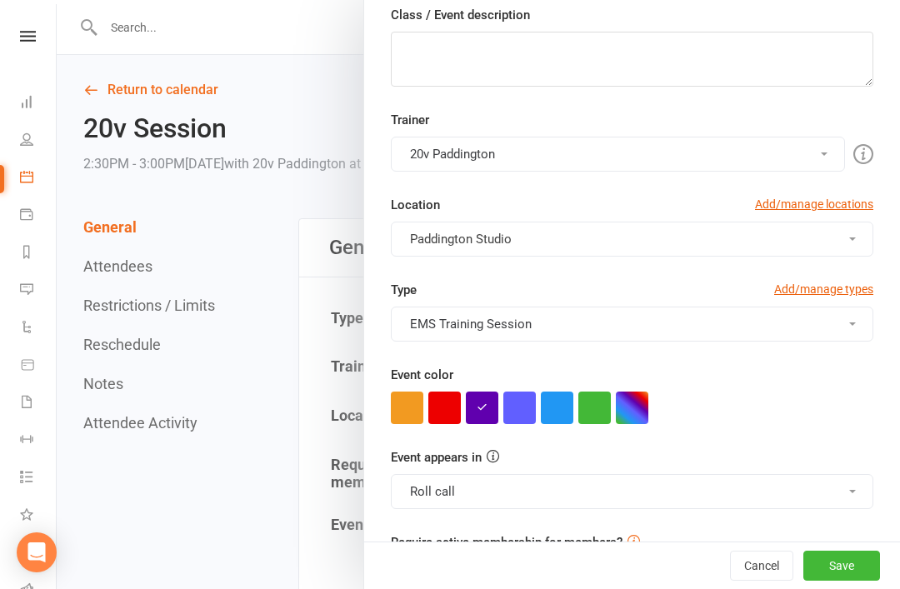
click at [864, 581] on button "Save" at bounding box center [842, 566] width 77 height 30
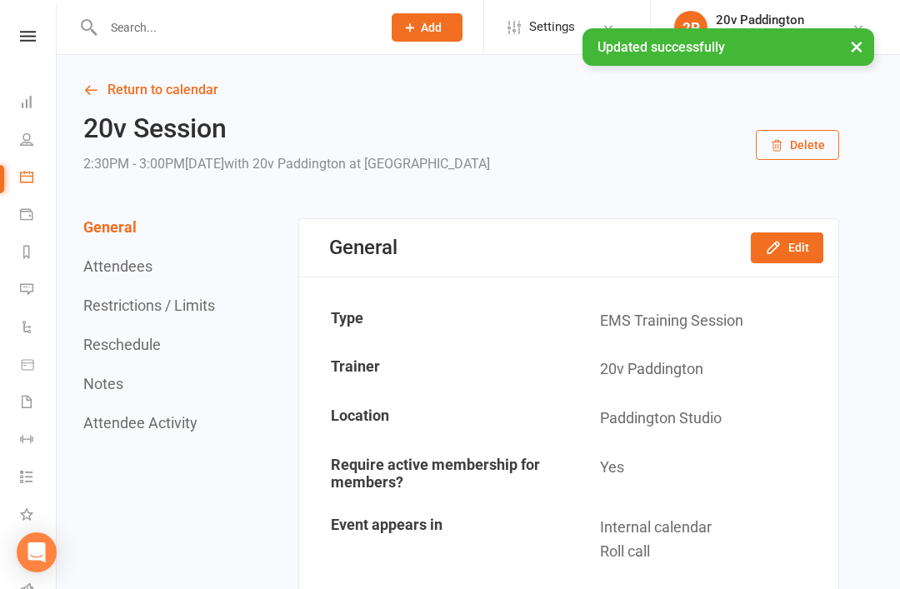
click at [173, 100] on link "Return to calendar" at bounding box center [461, 89] width 756 height 23
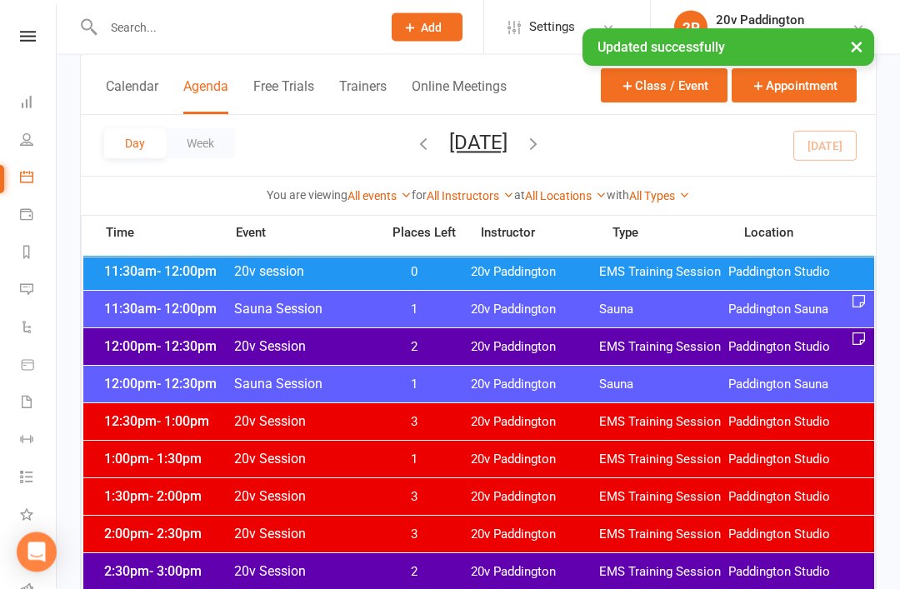
scroll to position [880, 0]
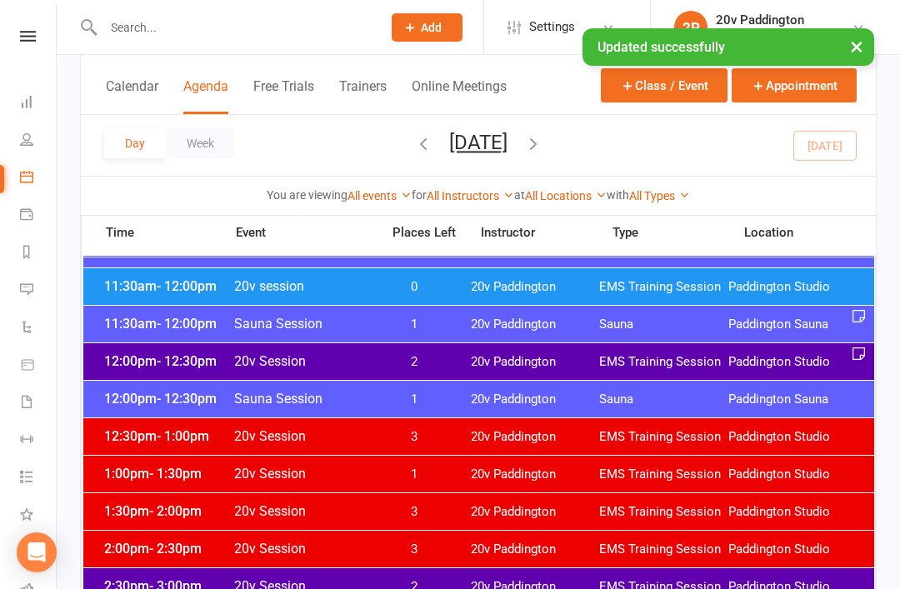
click at [164, 373] on div "12:00pm - 12:30pm 20v Session 2 20v Paddington EMS Training Session Paddington …" at bounding box center [478, 361] width 791 height 37
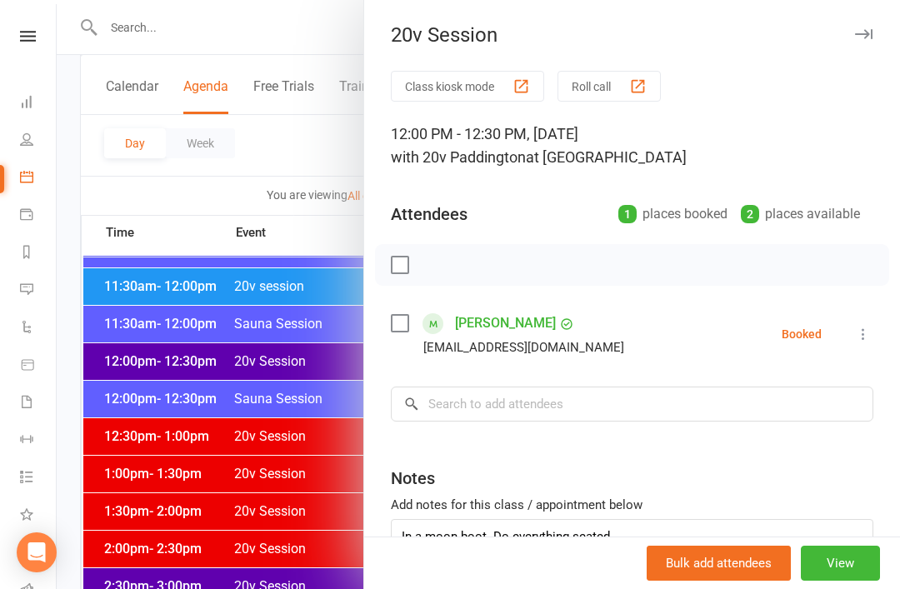
click at [162, 361] on div at bounding box center [479, 294] width 844 height 589
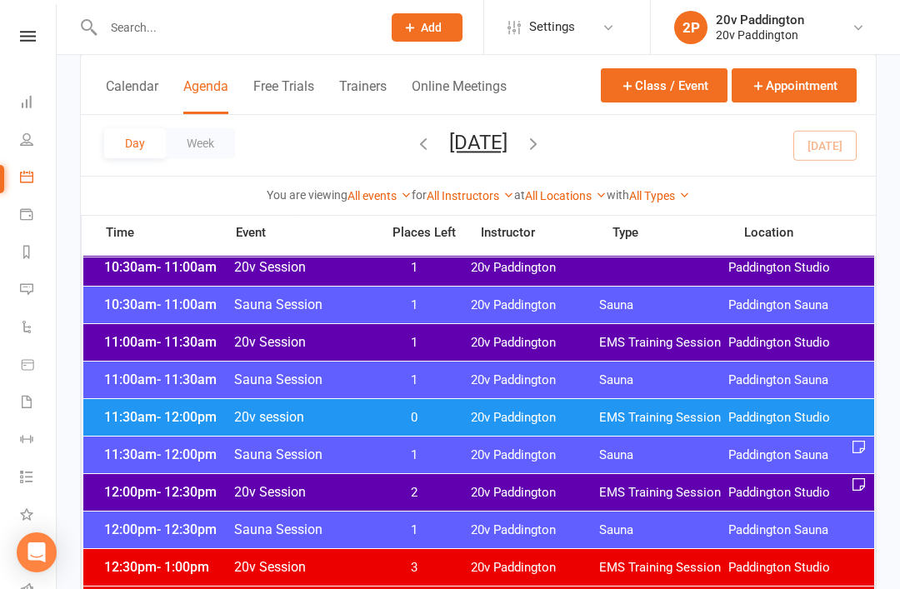
scroll to position [753, 0]
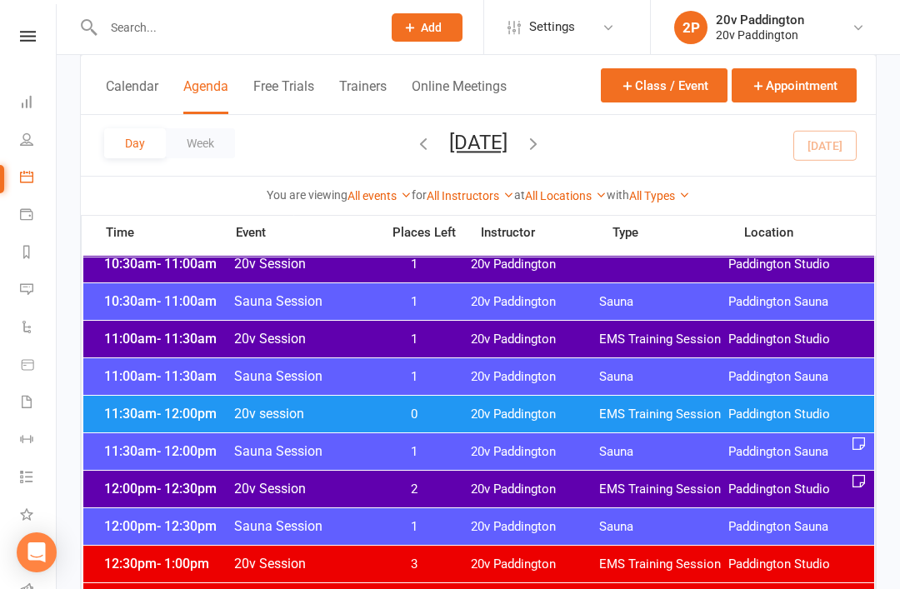
click at [147, 333] on span "11:00am - 11:30am" at bounding box center [166, 339] width 133 height 16
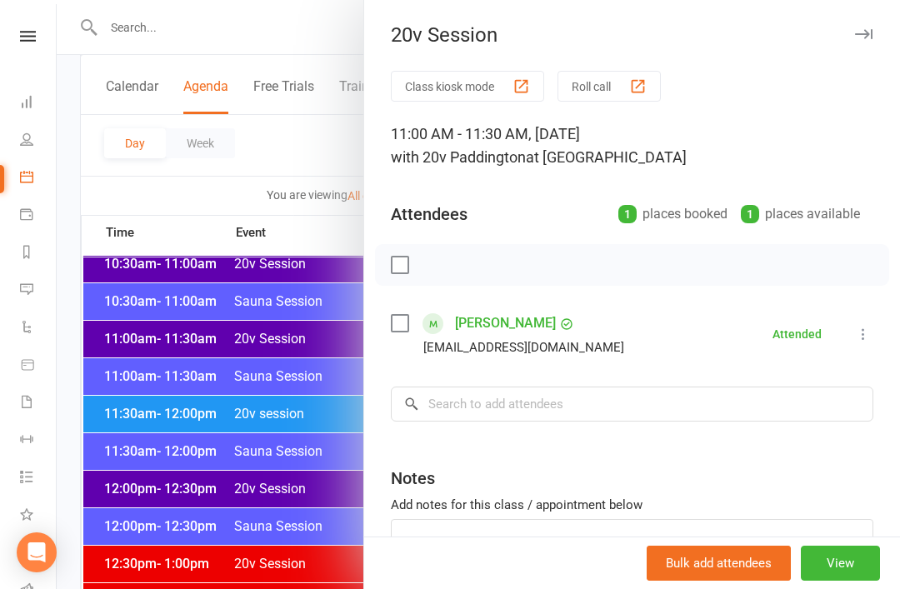
click at [859, 329] on icon at bounding box center [863, 334] width 17 height 17
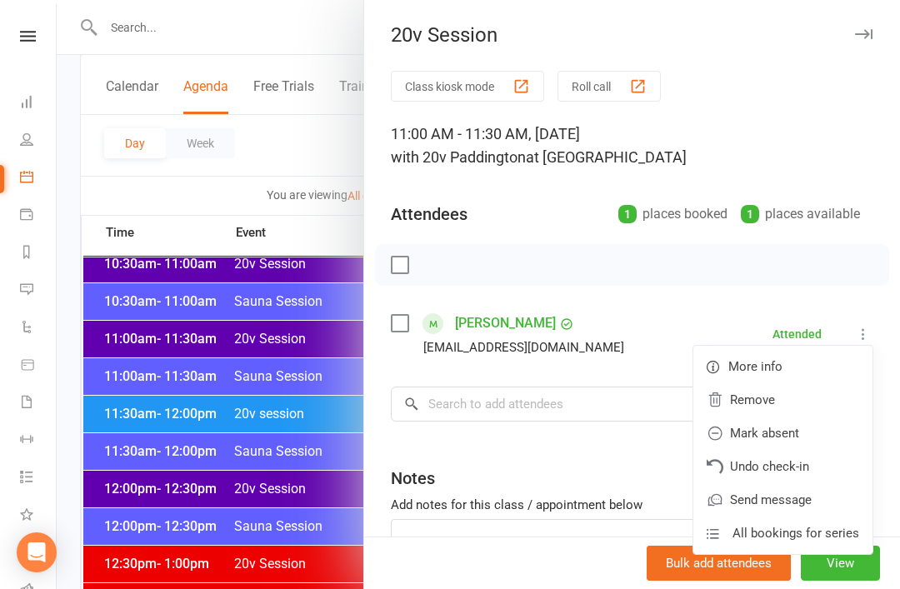
click at [804, 468] on link "Undo check-in" at bounding box center [783, 466] width 179 height 33
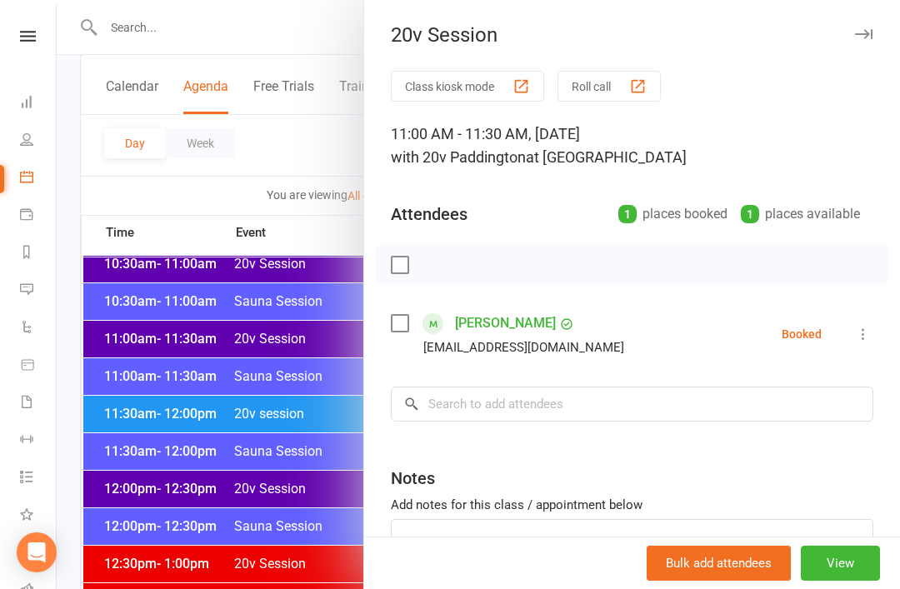
click at [869, 341] on icon at bounding box center [863, 334] width 17 height 17
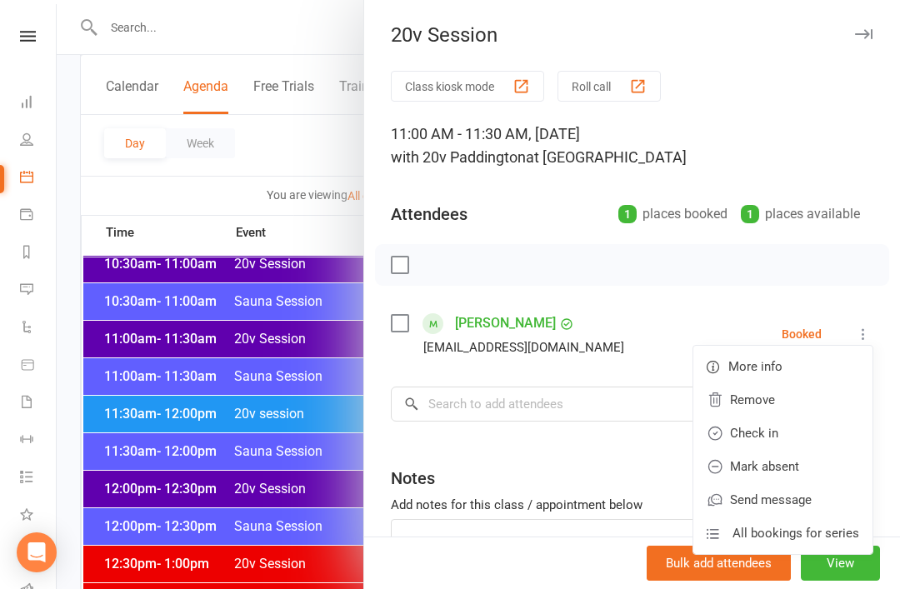
click at [807, 477] on link "Mark absent" at bounding box center [783, 466] width 179 height 33
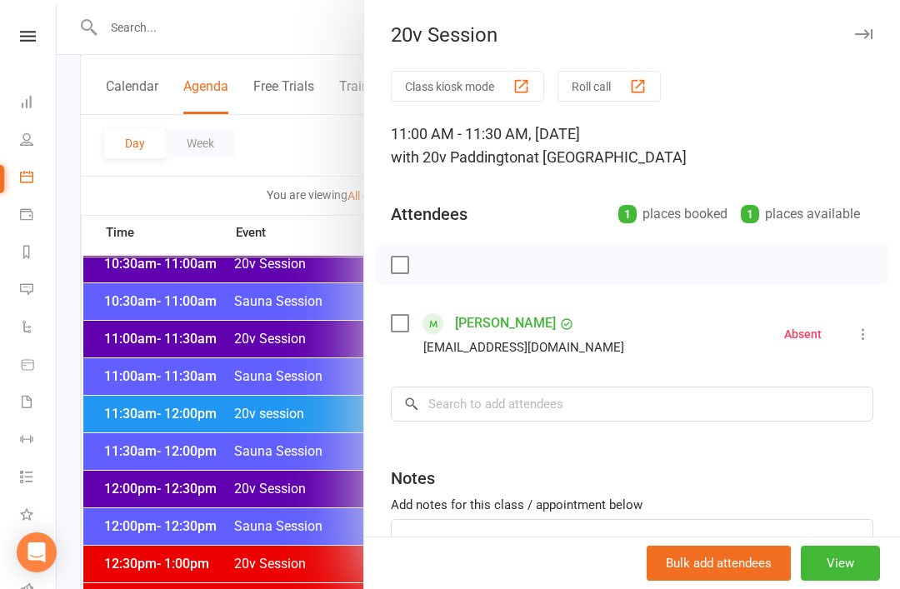
click at [31, 299] on link "Messages -3" at bounding box center [39, 292] width 38 height 38
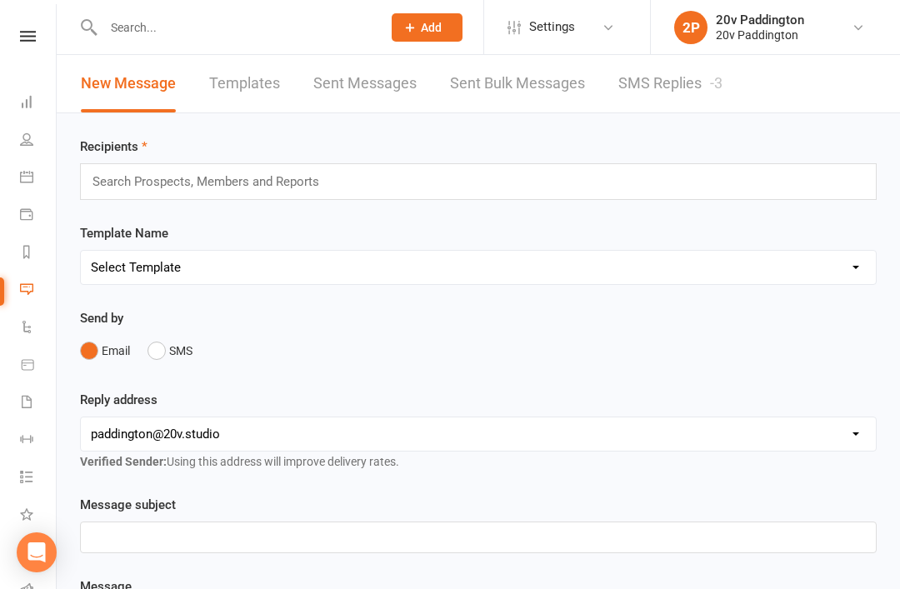
click at [711, 93] on link "SMS Replies -3" at bounding box center [671, 84] width 104 height 58
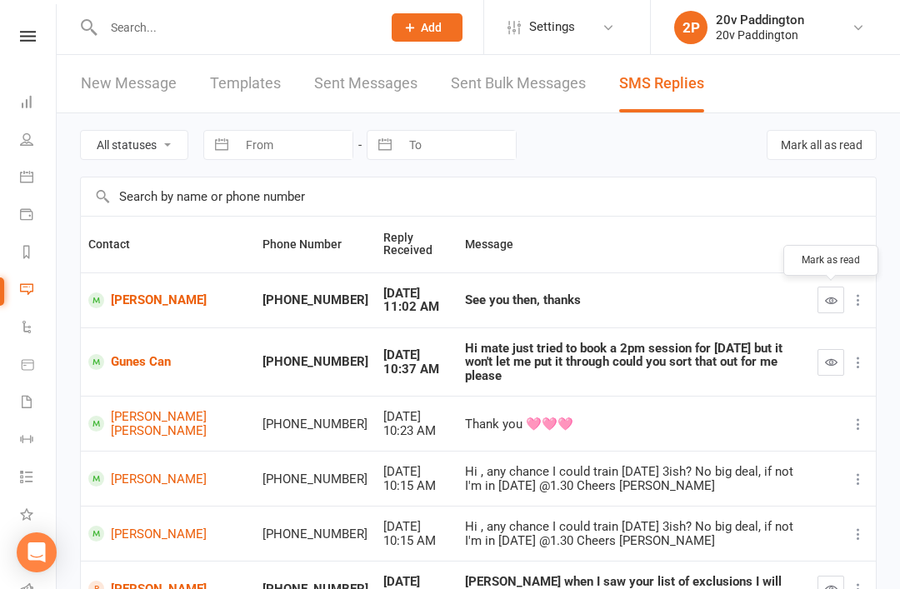
click at [828, 297] on icon "button" at bounding box center [831, 300] width 13 height 13
click at [144, 360] on link "Gunes Can" at bounding box center [167, 362] width 159 height 16
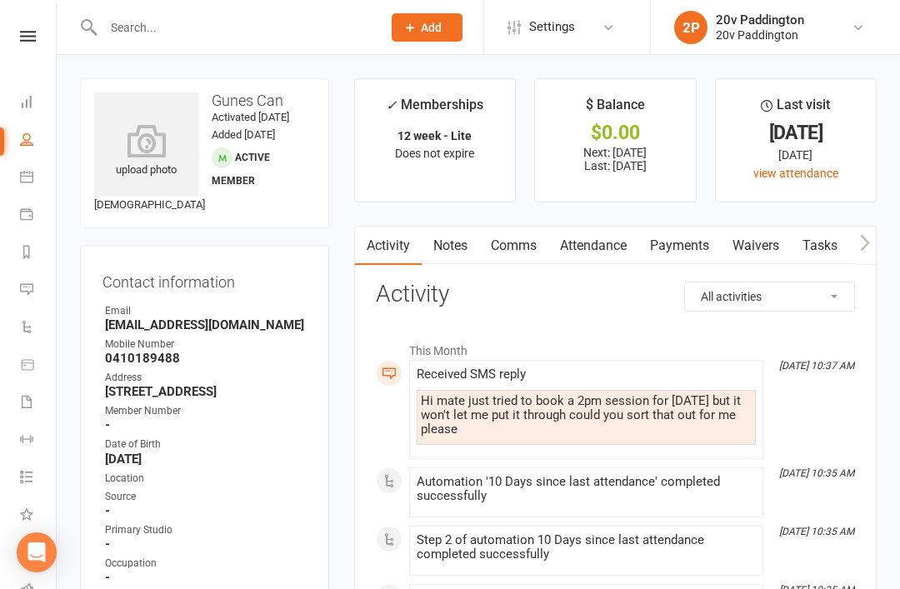
click at [452, 261] on link "Notes" at bounding box center [451, 246] width 58 height 38
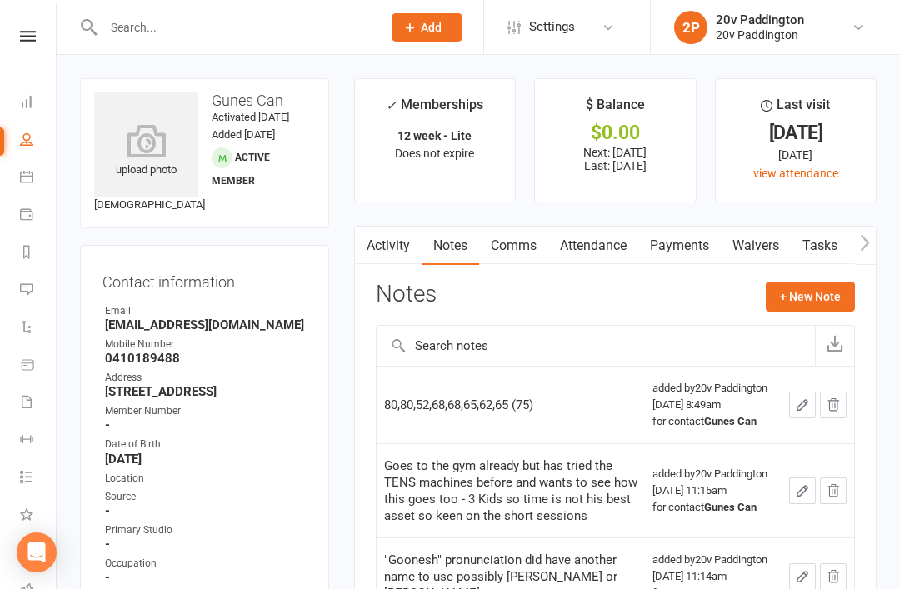
click at [33, 288] on link "Messages -4" at bounding box center [39, 292] width 38 height 38
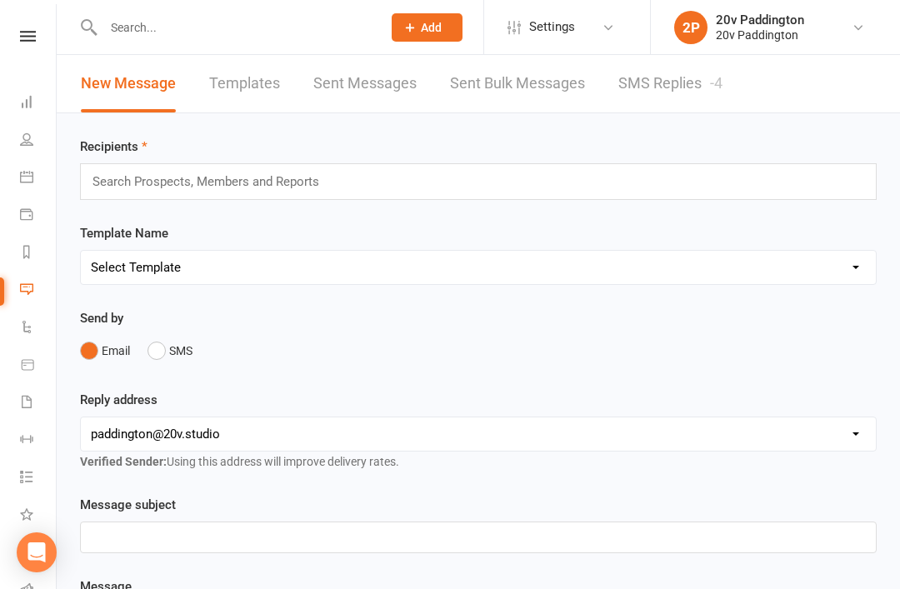
click at [689, 98] on link "SMS Replies -4" at bounding box center [671, 84] width 104 height 58
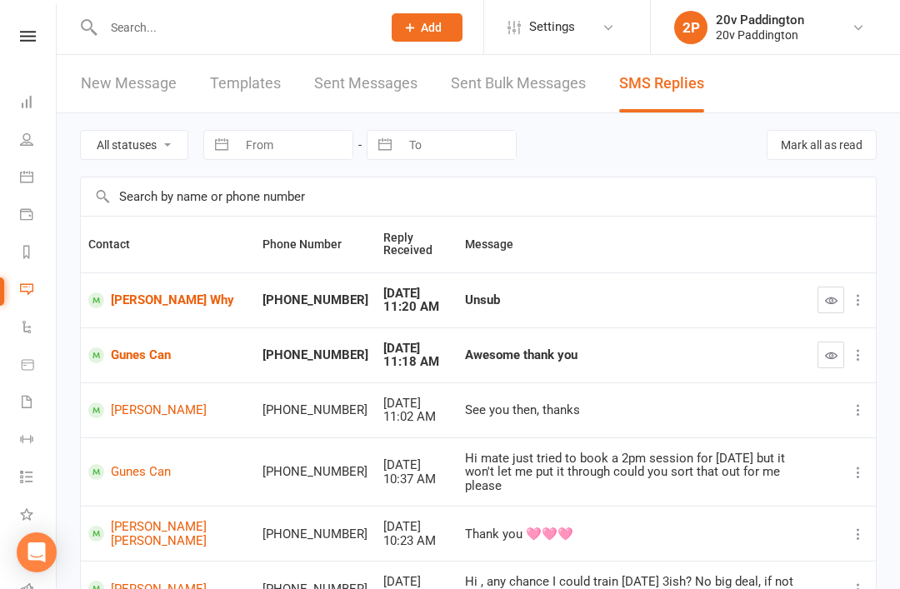
click at [154, 308] on link "Terrence Why" at bounding box center [167, 301] width 159 height 16
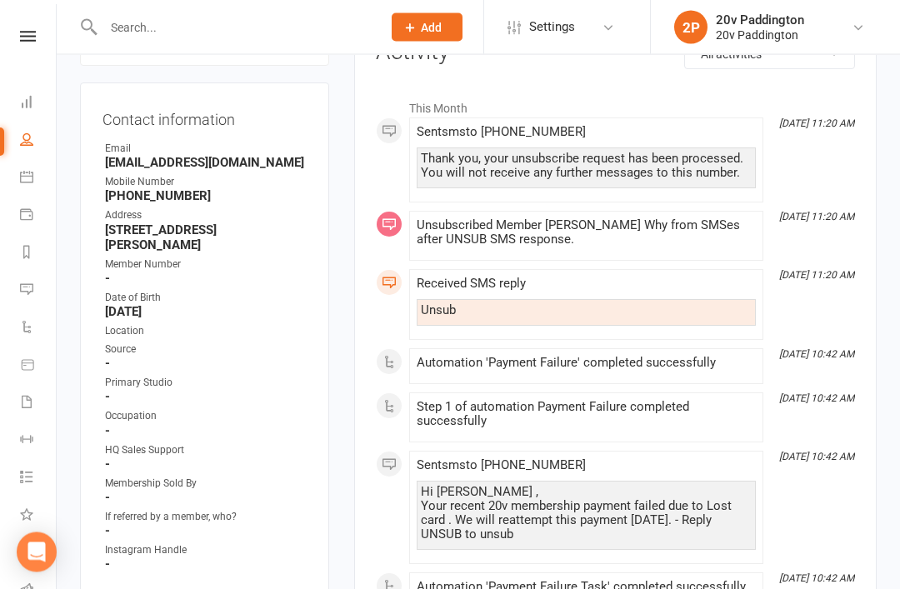
scroll to position [228, 0]
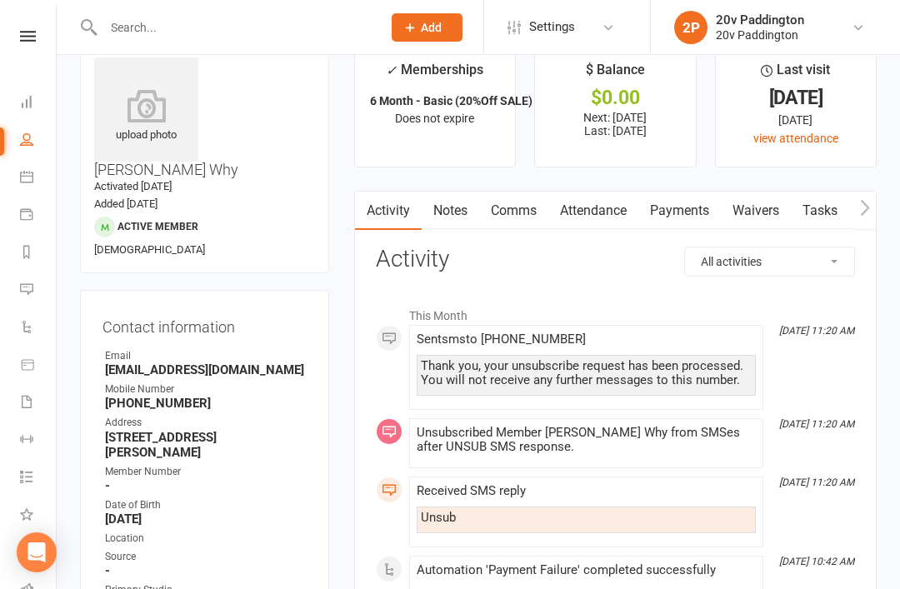
click at [471, 216] on link "Notes" at bounding box center [451, 211] width 58 height 38
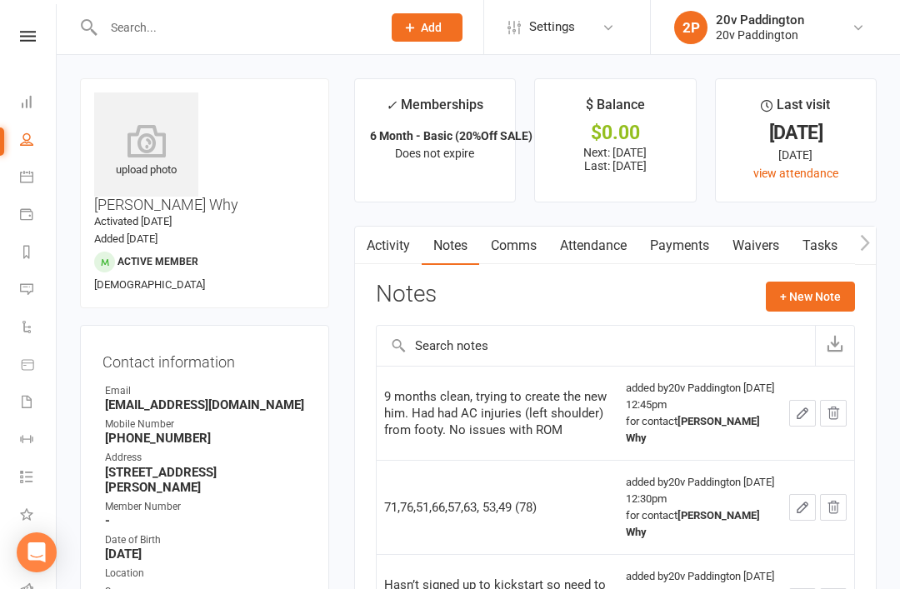
click at [431, 221] on main "✓ Memberships 6 Month - Basic (20%Off SALE) Does not expire $ Balance $0.00 Nex…" at bounding box center [616, 443] width 548 height 731
click at [379, 258] on link "Activity" at bounding box center [388, 246] width 67 height 38
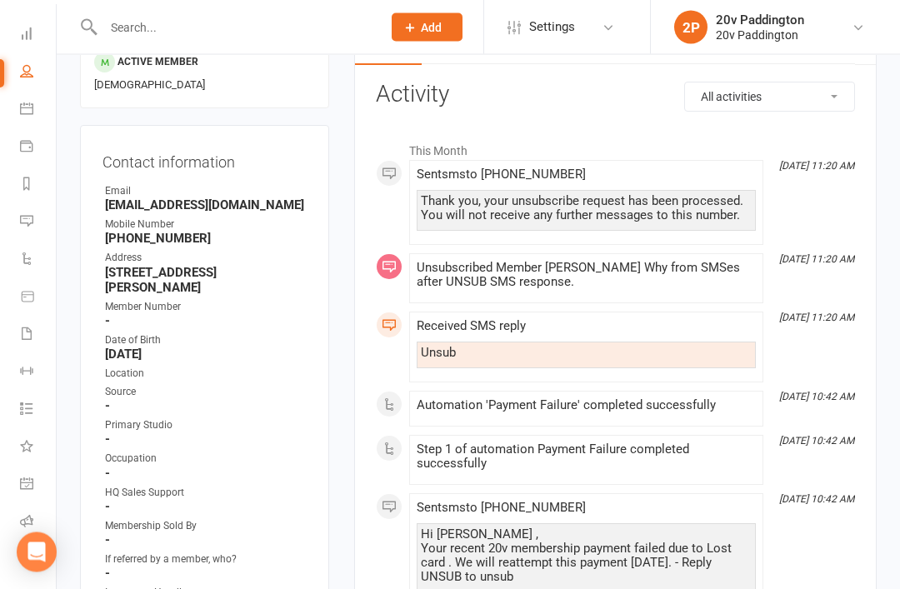
scroll to position [153, 0]
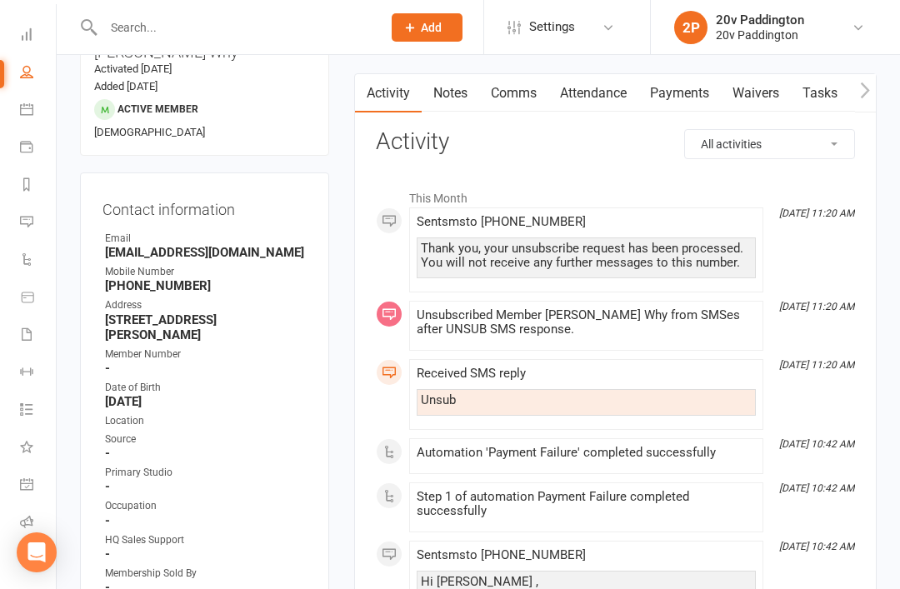
click at [698, 343] on li "Aug 14, 11:20 AM Unsubscribed Member Terrence Why from SMSes after UNSUB SMS re…" at bounding box center [586, 326] width 354 height 50
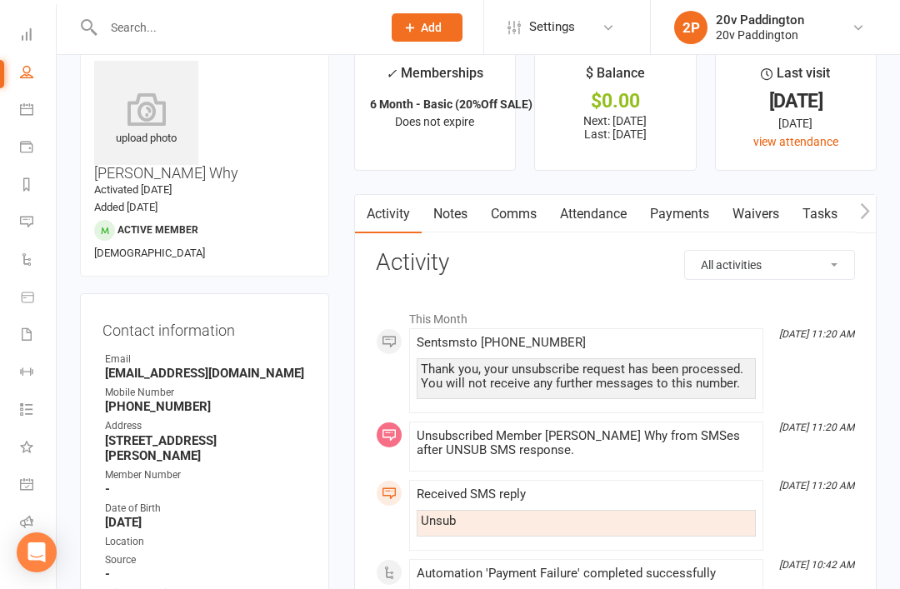
scroll to position [13, 0]
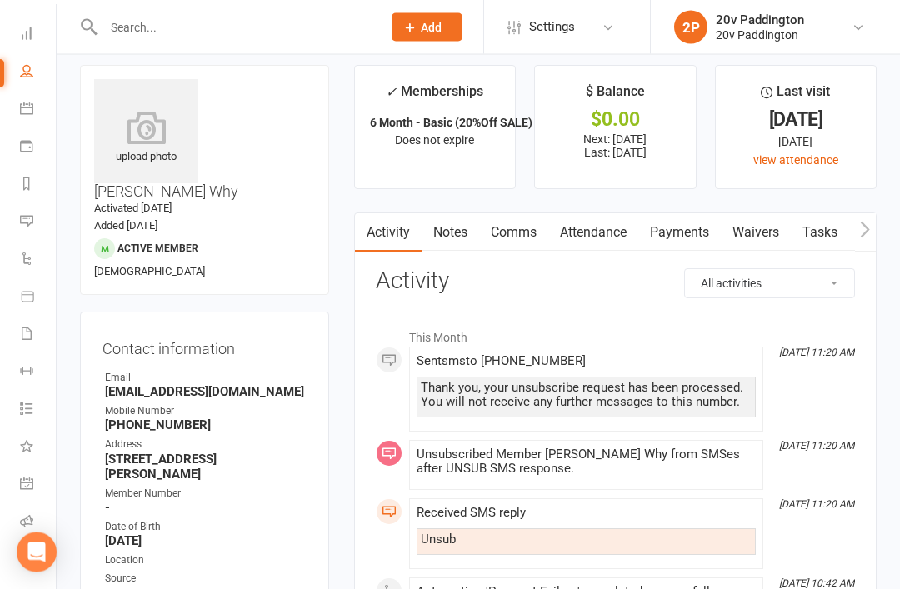
click at [623, 234] on link "Attendance" at bounding box center [594, 233] width 90 height 38
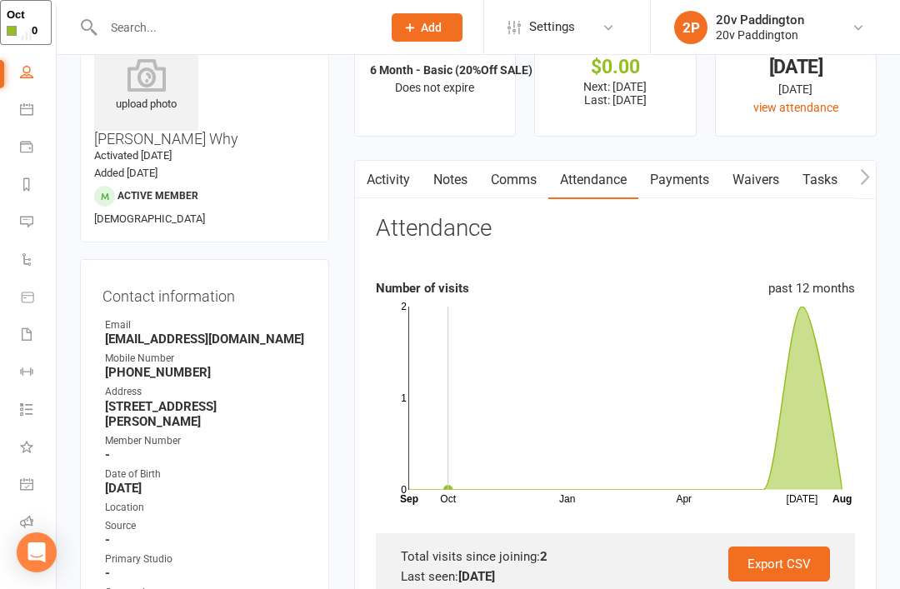
scroll to position [58, 0]
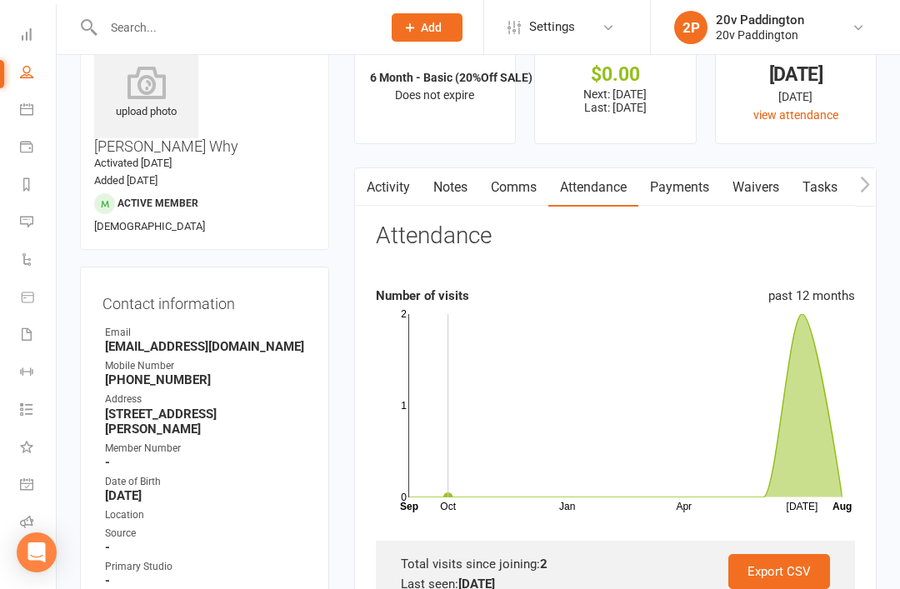
click at [707, 203] on link "Payments" at bounding box center [680, 187] width 83 height 38
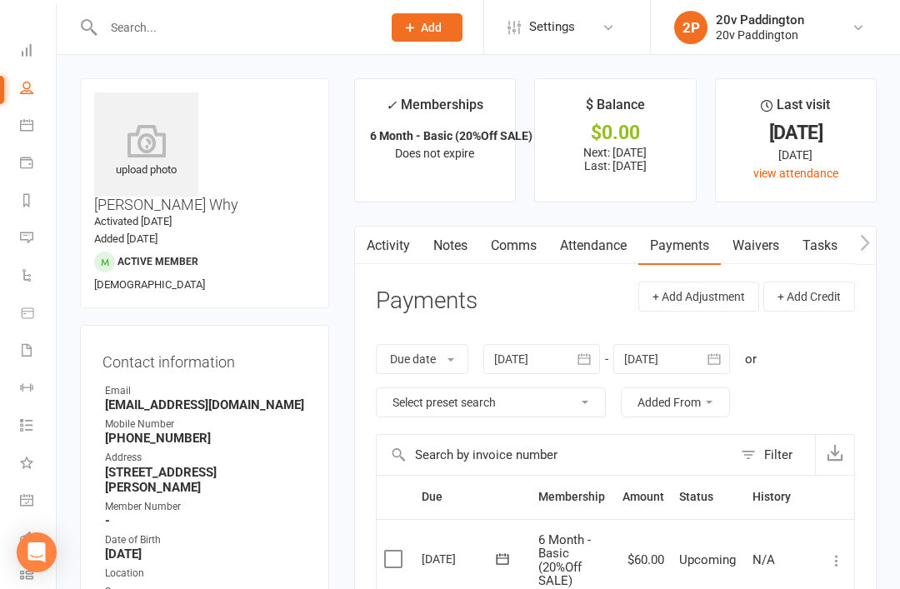
scroll to position [51, 0]
click at [49, 135] on link "Calendar" at bounding box center [39, 128] width 38 height 38
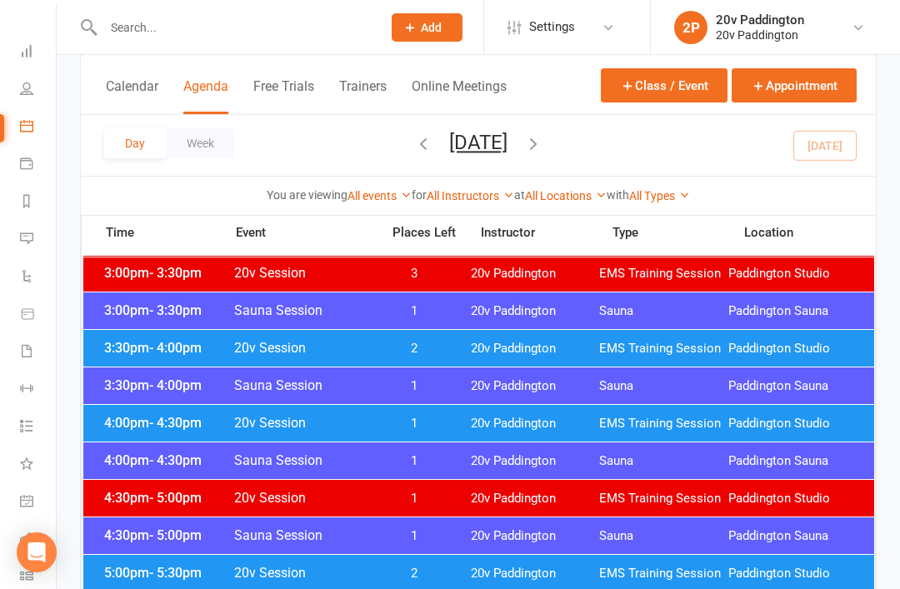
scroll to position [1174, 0]
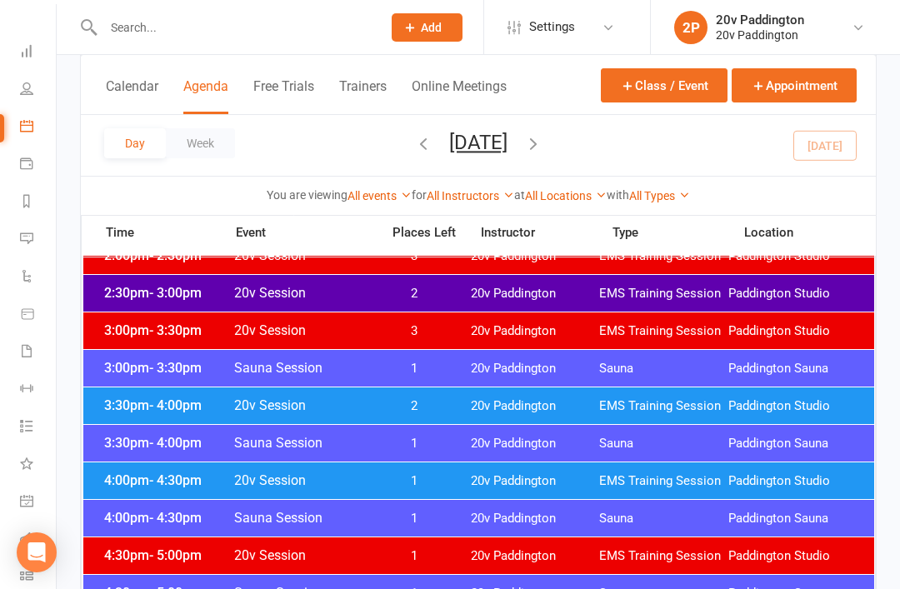
click at [38, 244] on link "Messages -4" at bounding box center [39, 241] width 38 height 38
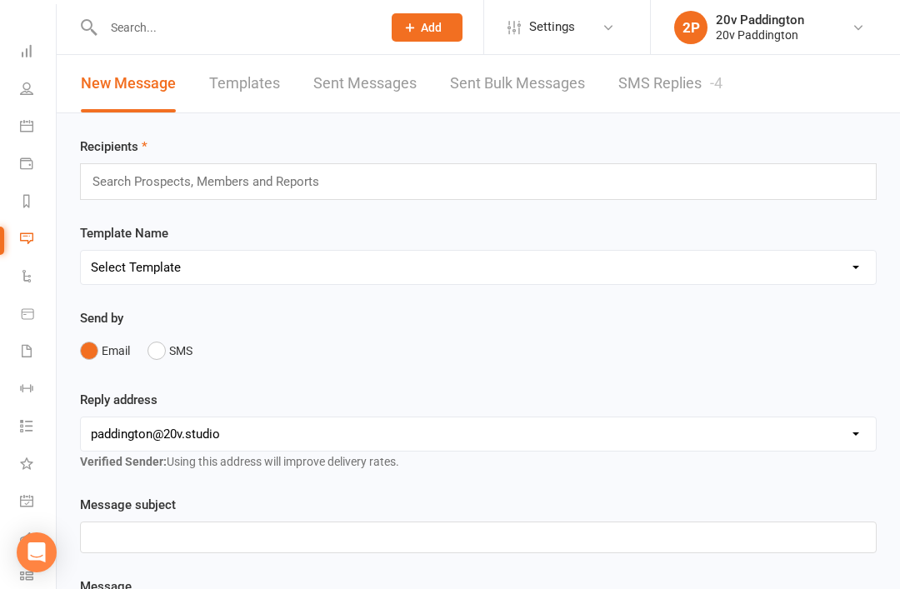
click at [52, 129] on link "Calendar" at bounding box center [39, 128] width 38 height 38
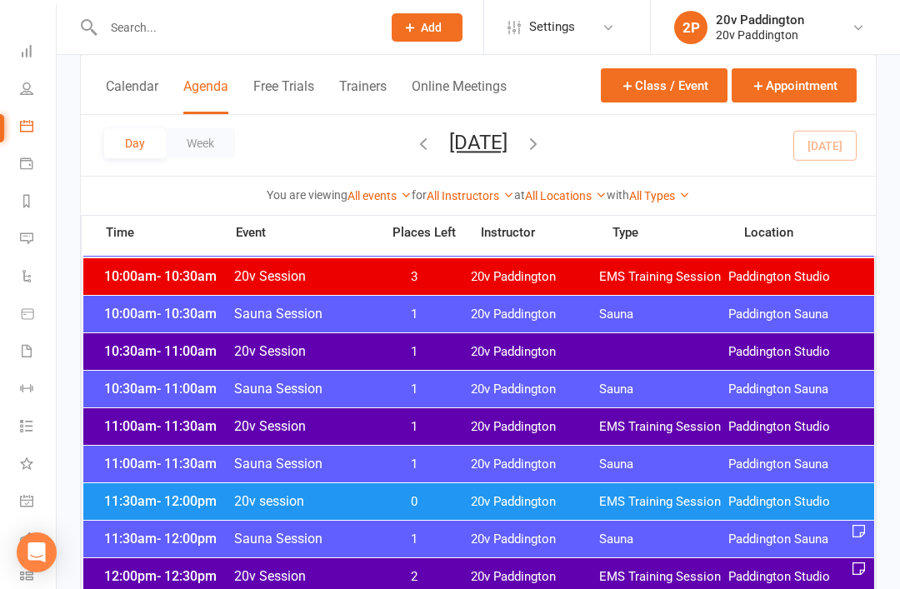
scroll to position [666, 0]
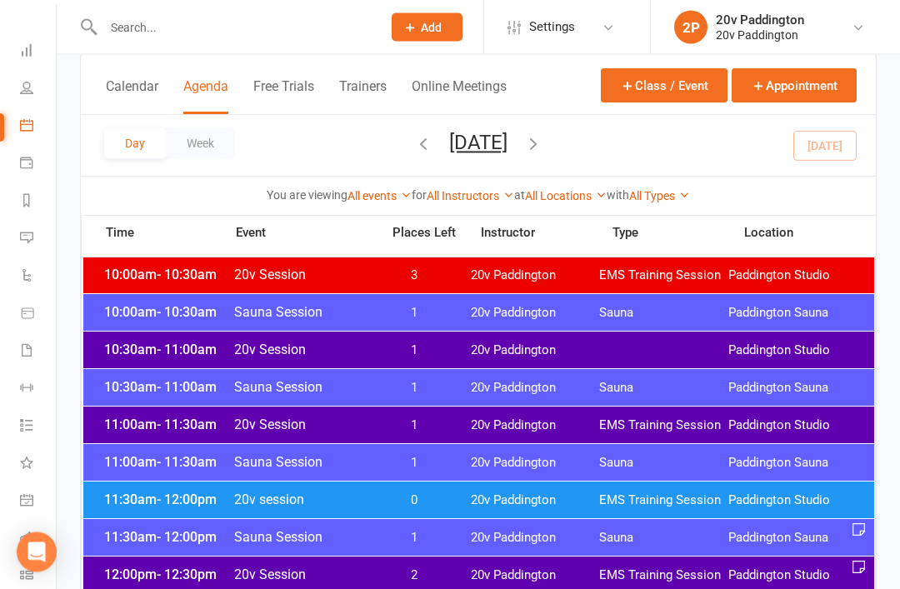
click at [764, 354] on span "Paddington Studio" at bounding box center [793, 351] width 129 height 16
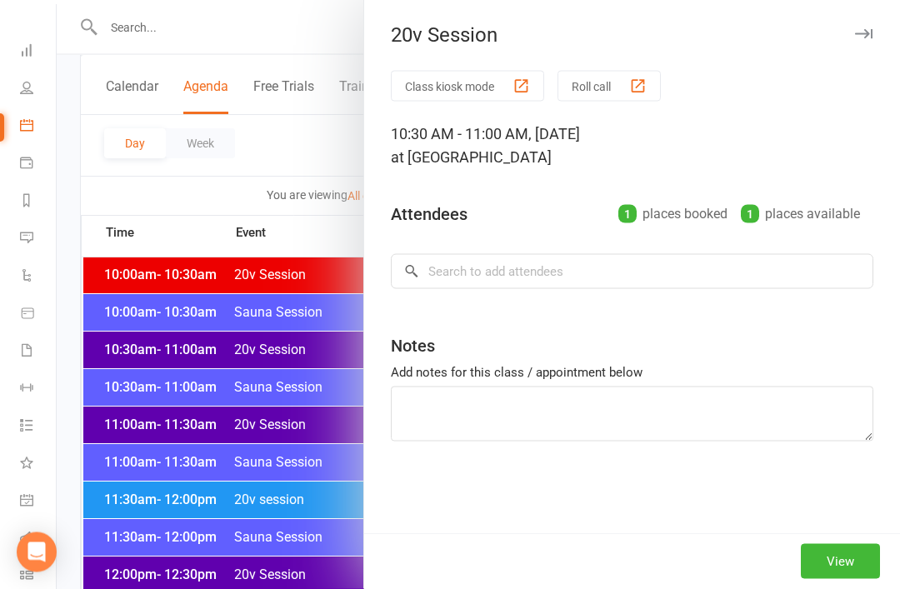
scroll to position [667, 0]
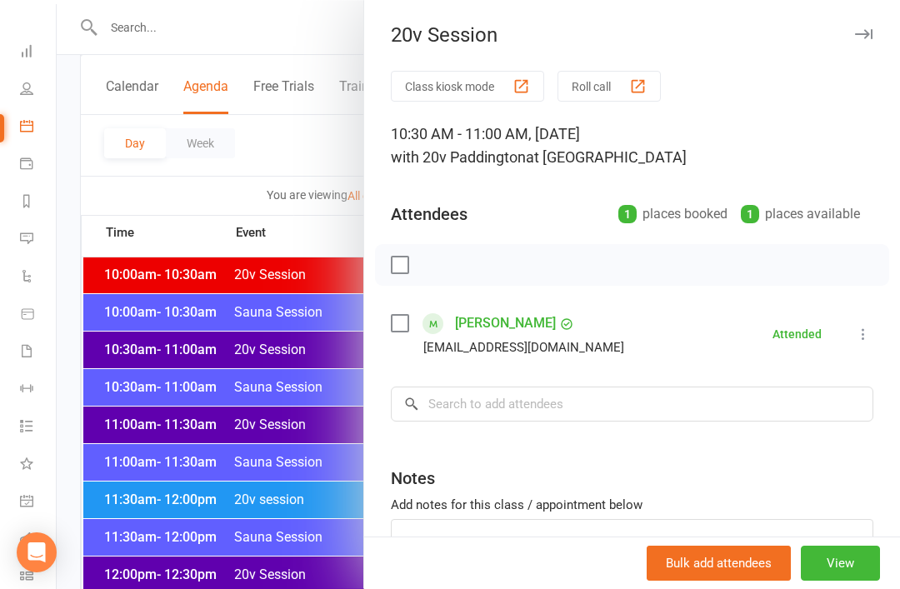
click at [172, 437] on div at bounding box center [479, 294] width 844 height 589
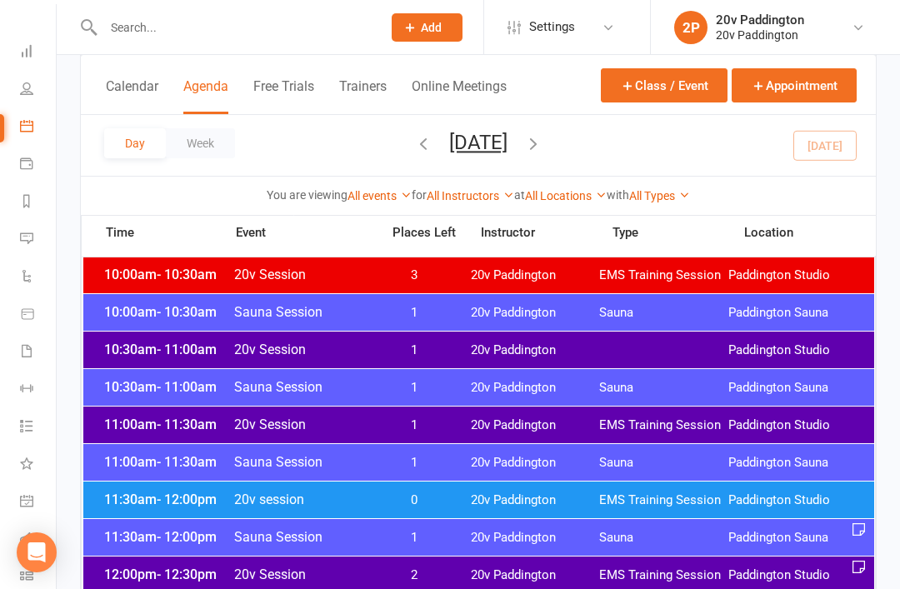
click at [134, 499] on span "11:30am - 12:00pm" at bounding box center [166, 500] width 133 height 16
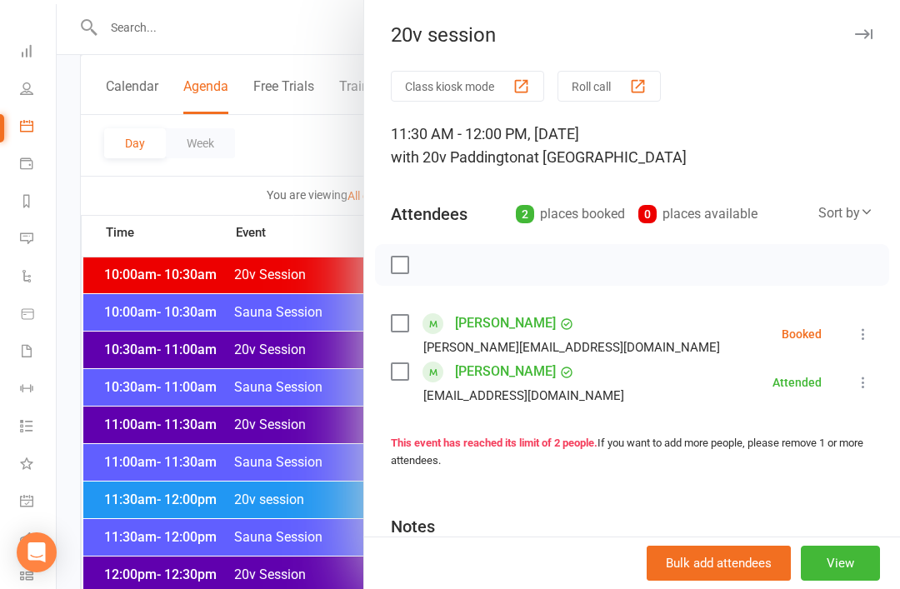
click at [872, 328] on icon at bounding box center [863, 334] width 17 height 17
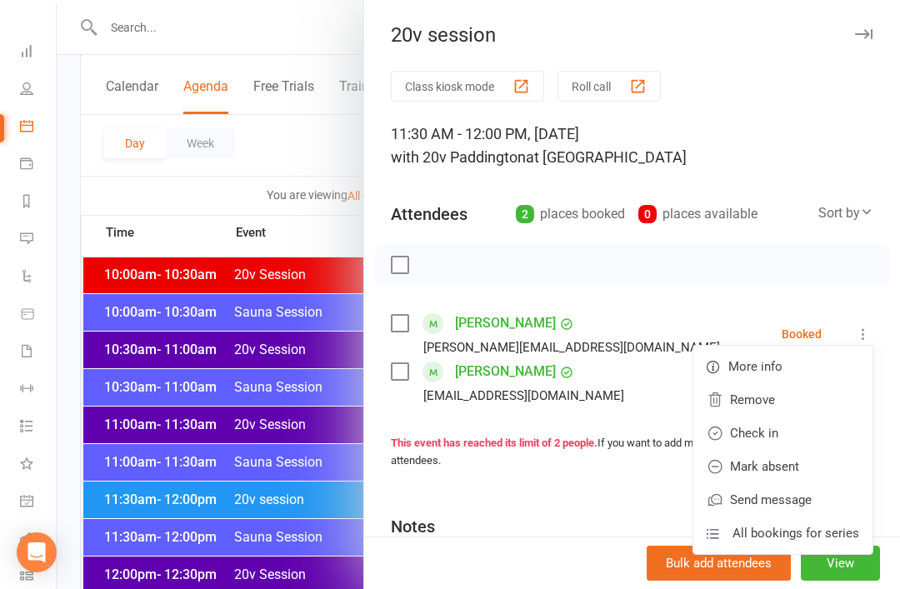
click at [774, 438] on link "Check in" at bounding box center [783, 433] width 179 height 33
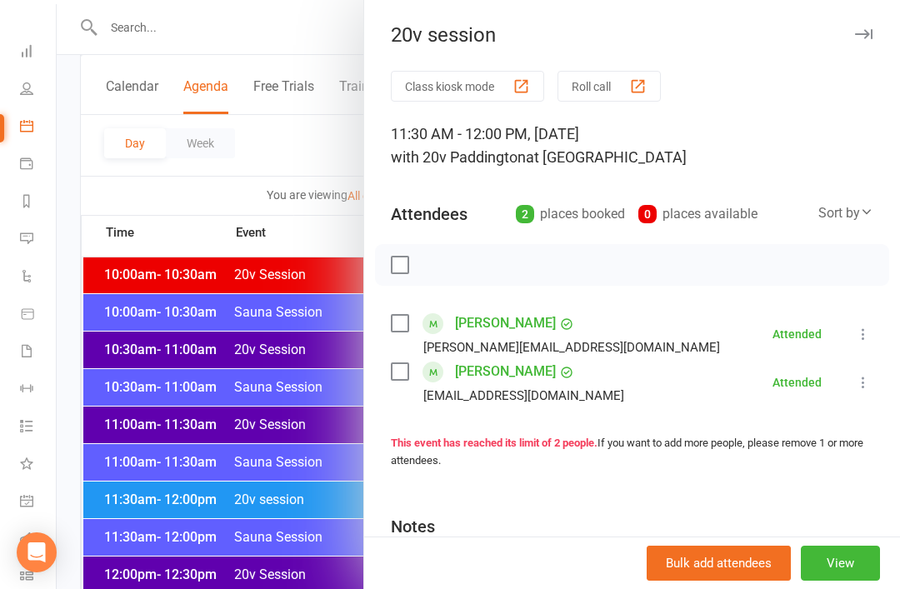
click at [48, 223] on link "Messages -4" at bounding box center [39, 241] width 38 height 38
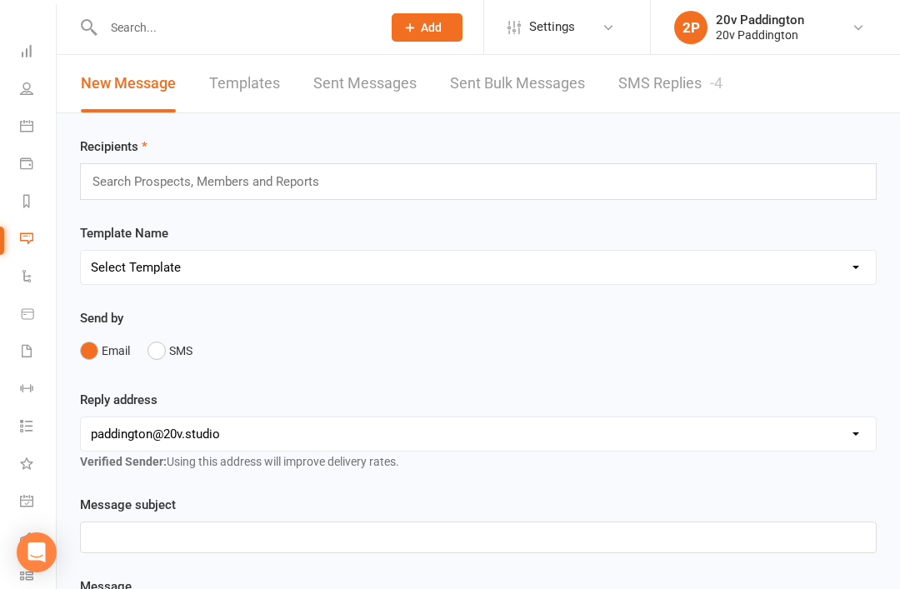
click at [679, 96] on link "SMS Replies -4" at bounding box center [671, 84] width 104 height 58
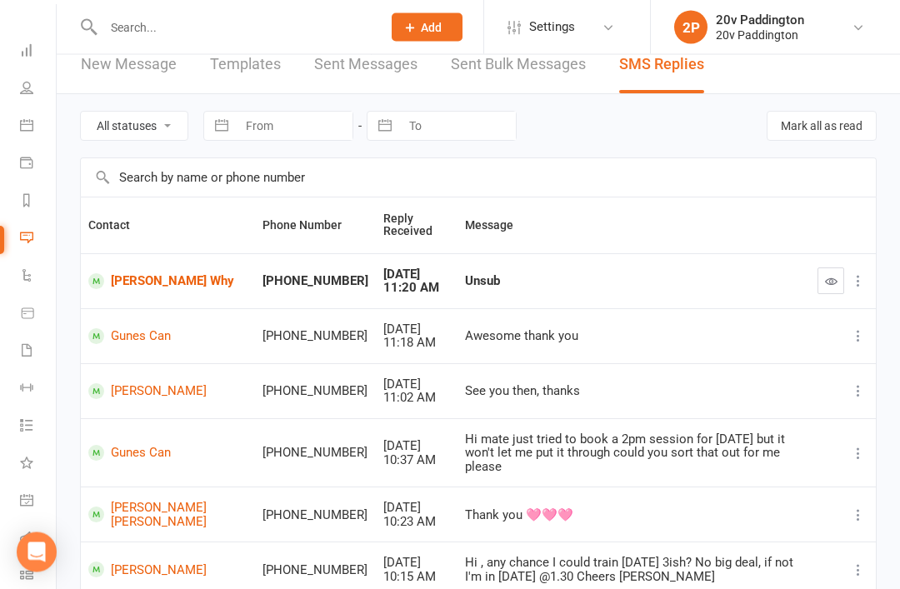
click at [44, 141] on link "Calendar" at bounding box center [39, 128] width 38 height 38
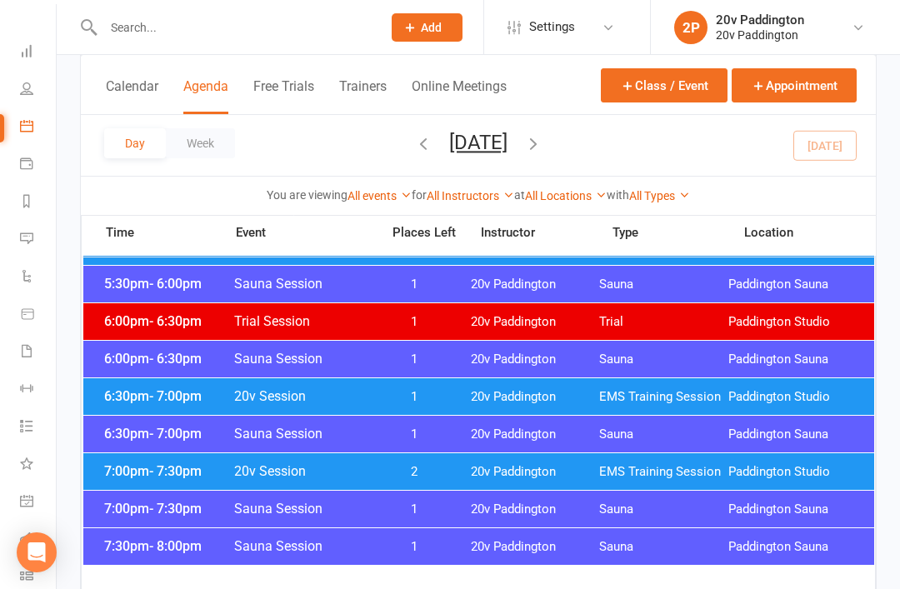
scroll to position [1634, 0]
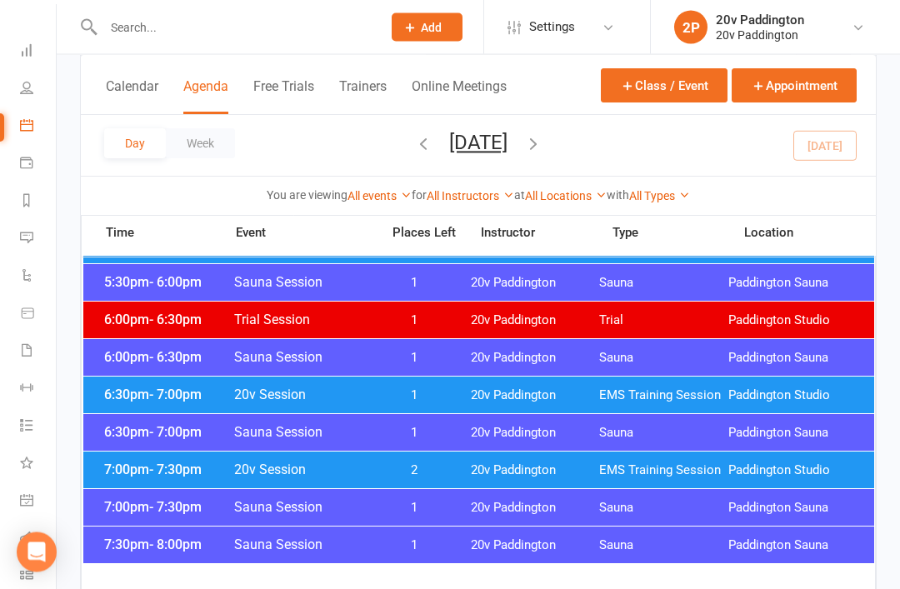
click at [39, 424] on link "Tasks 18" at bounding box center [39, 428] width 38 height 38
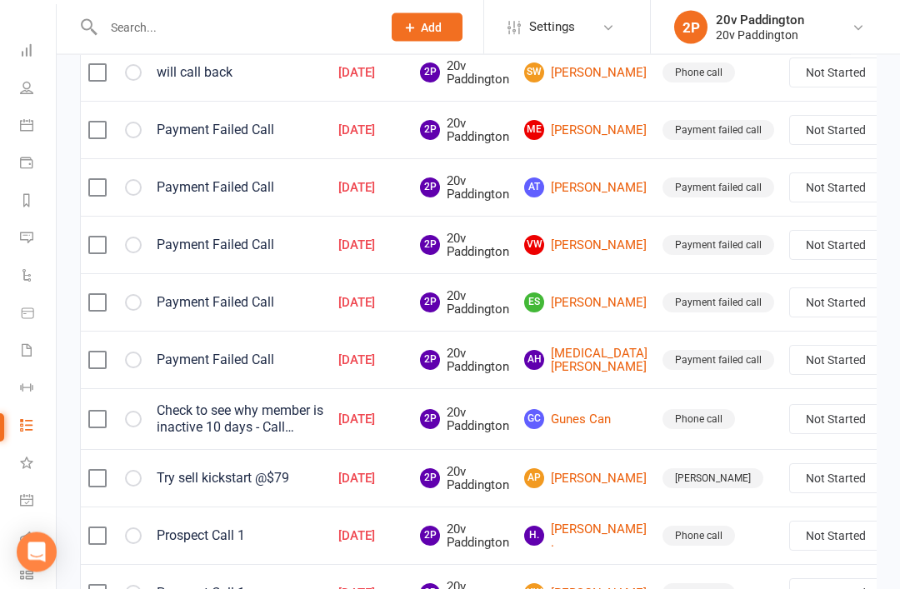
scroll to position [628, 0]
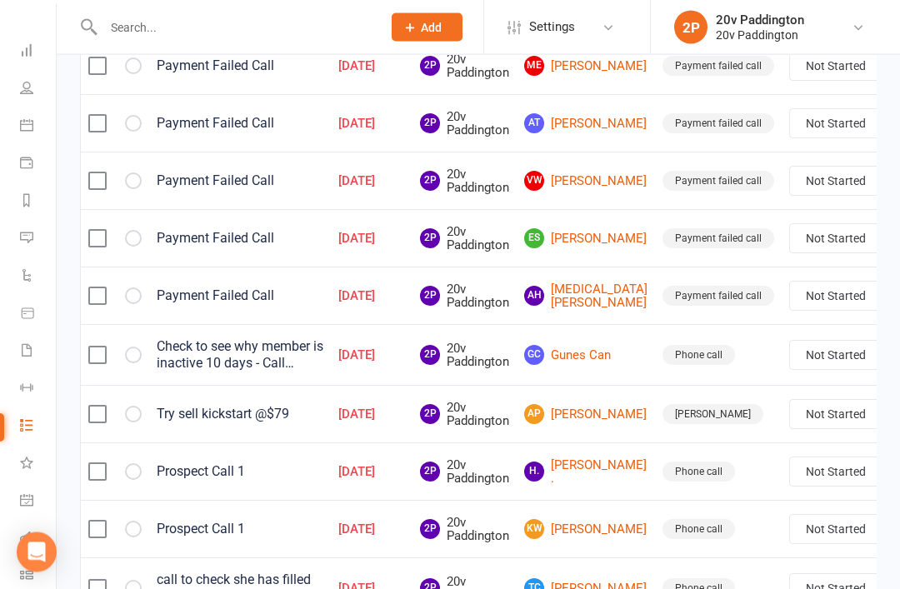
click at [813, 348] on select "Not Started In Progress Waiting Complete" at bounding box center [851, 356] width 123 height 28
select select "unstarted"
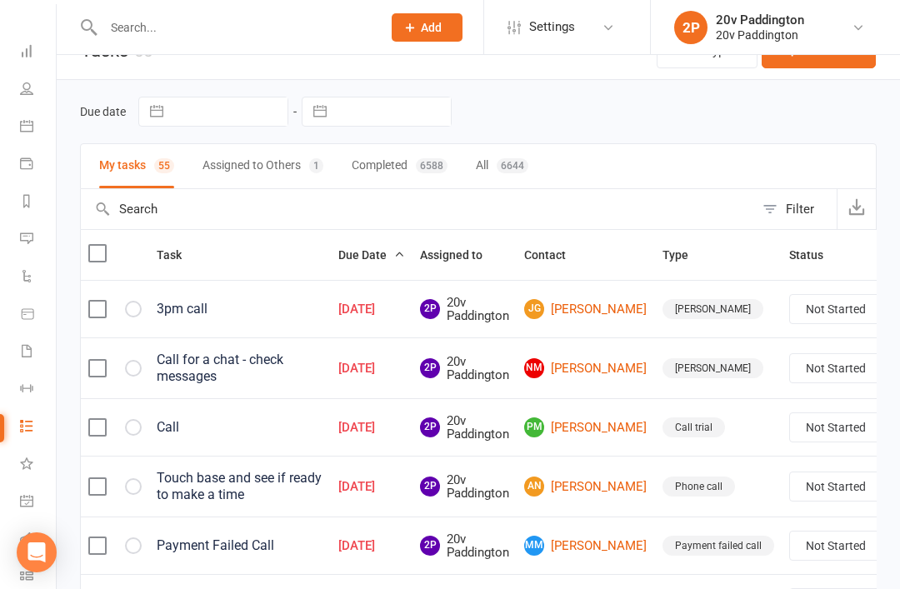
scroll to position [43, 0]
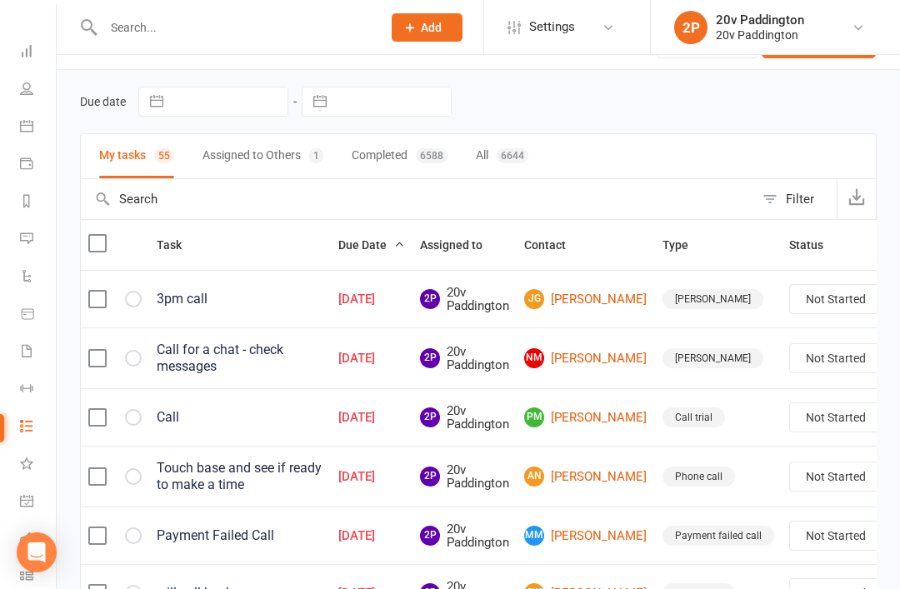
click at [29, 125] on icon at bounding box center [26, 125] width 13 height 13
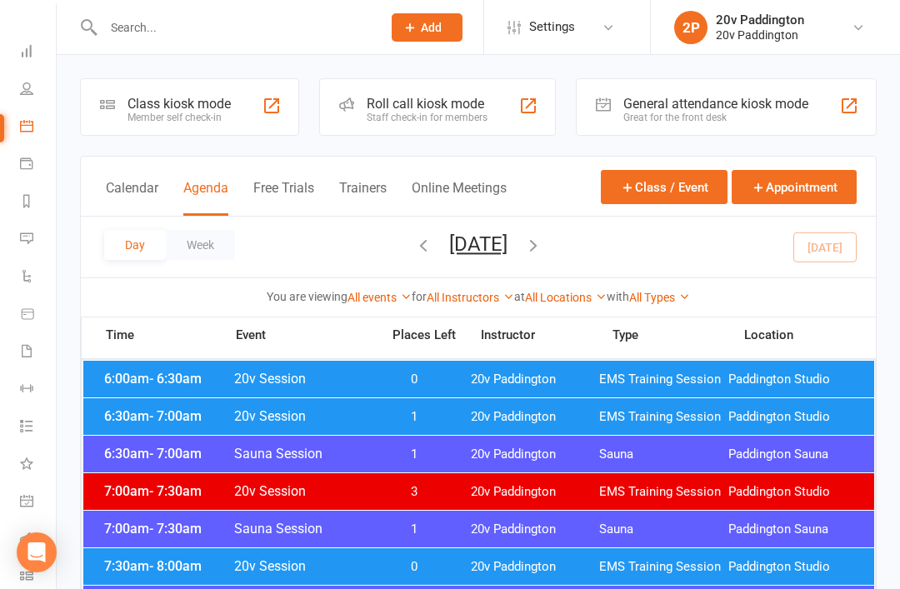
click at [45, 290] on link "Automations" at bounding box center [39, 278] width 38 height 38
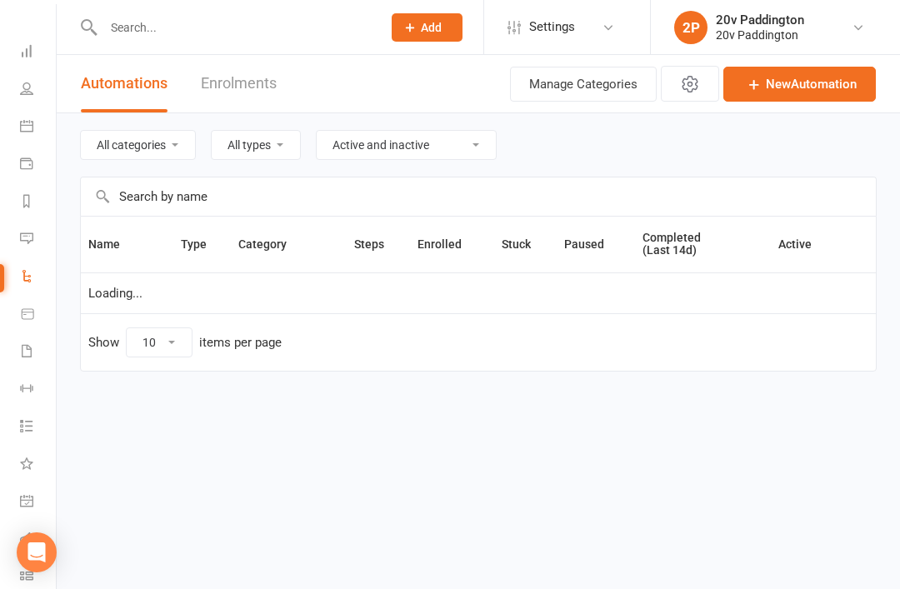
select select "100"
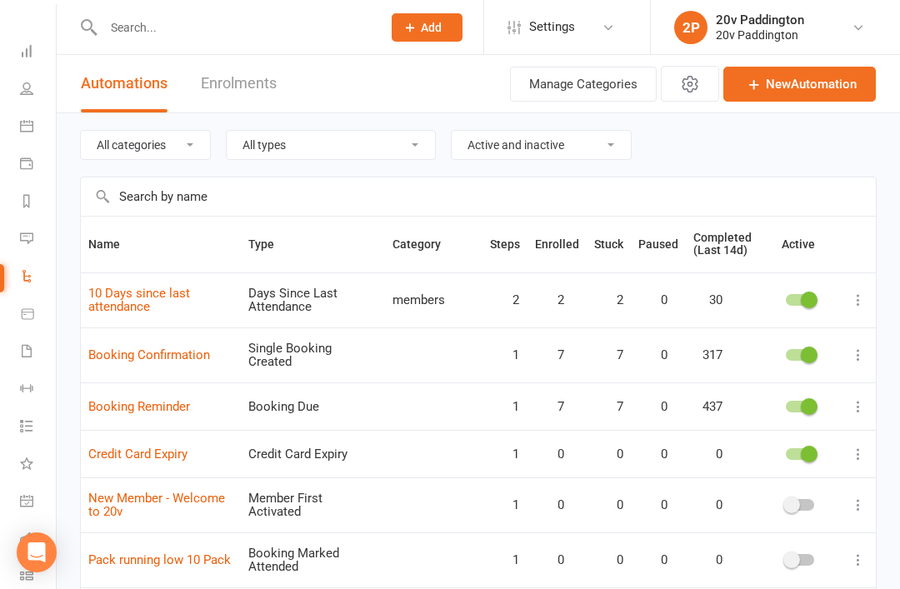
click at [47, 244] on link "Messages -4" at bounding box center [39, 241] width 38 height 38
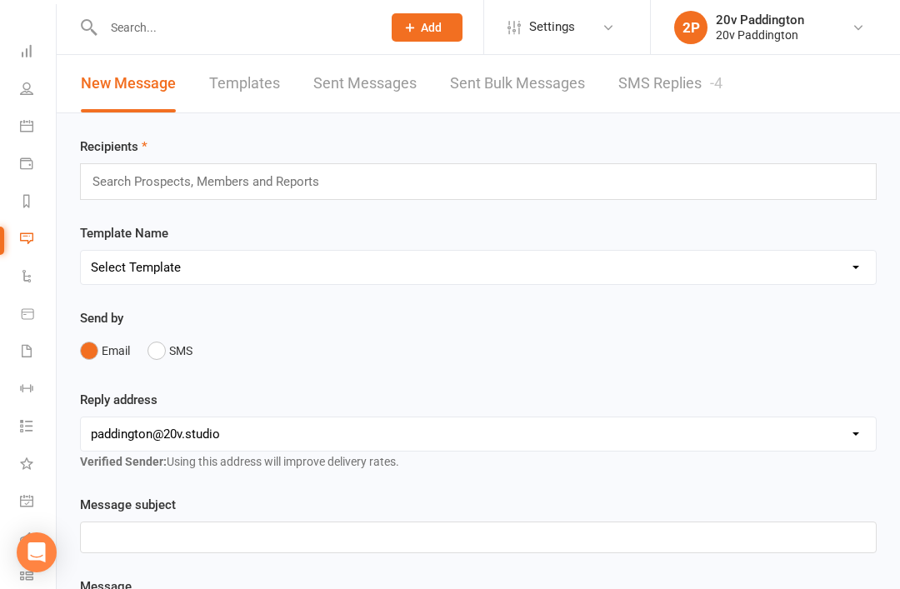
click at [671, 96] on link "SMS Replies -4" at bounding box center [671, 84] width 104 height 58
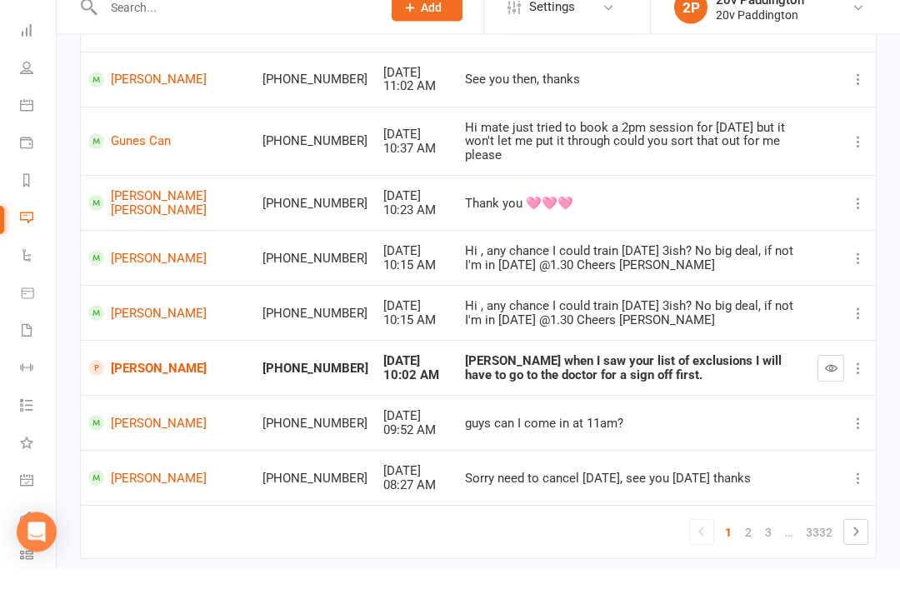
scroll to position [310, 0]
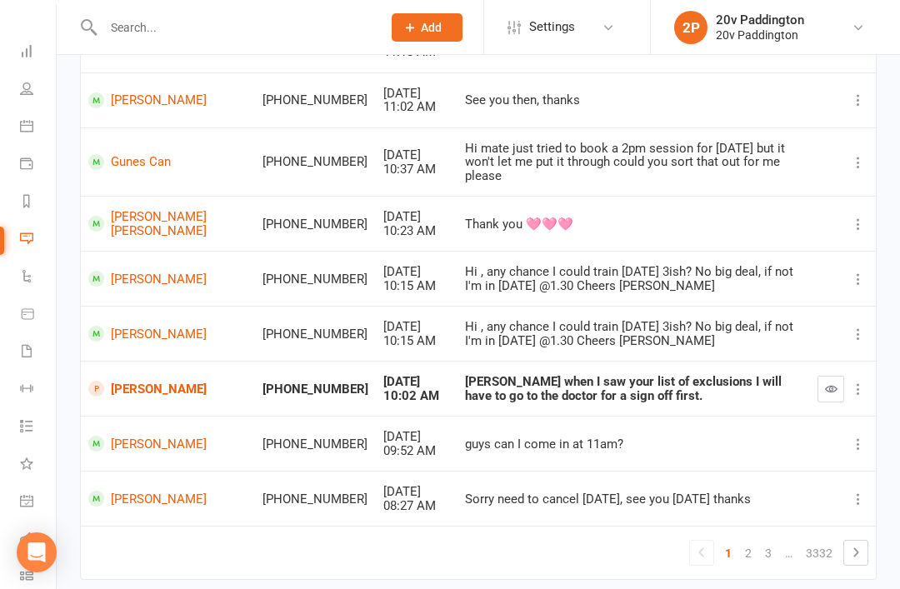
click at [47, 137] on link "Calendar" at bounding box center [39, 128] width 38 height 38
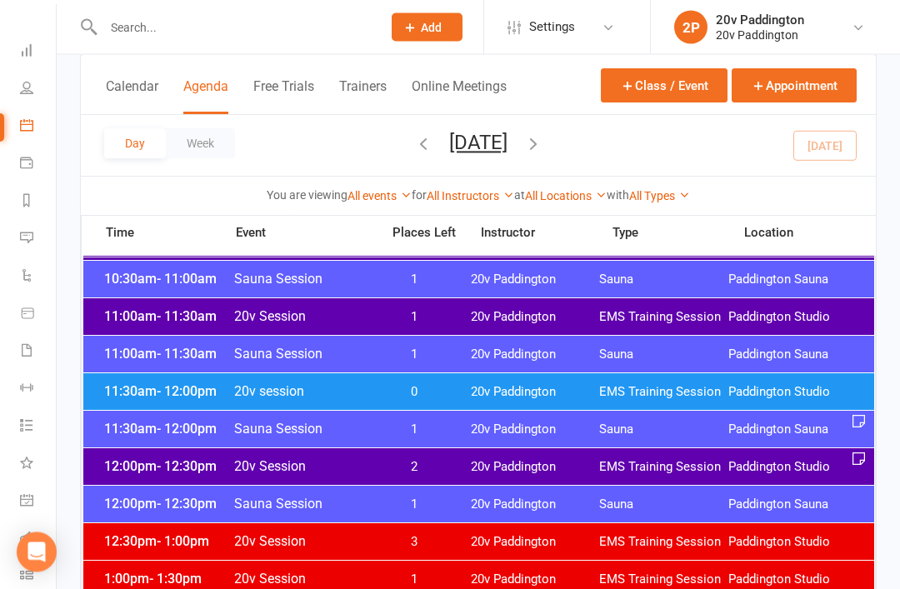
scroll to position [774, 0]
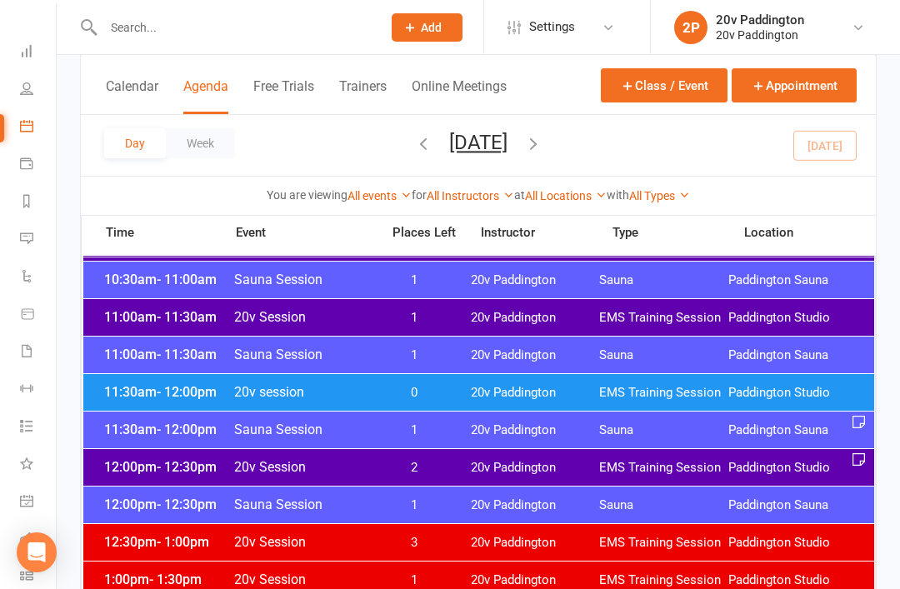
click at [678, 407] on div "11:30am - 12:00pm 20v session 0 20v Paddington EMS Training Session Paddington …" at bounding box center [478, 392] width 791 height 37
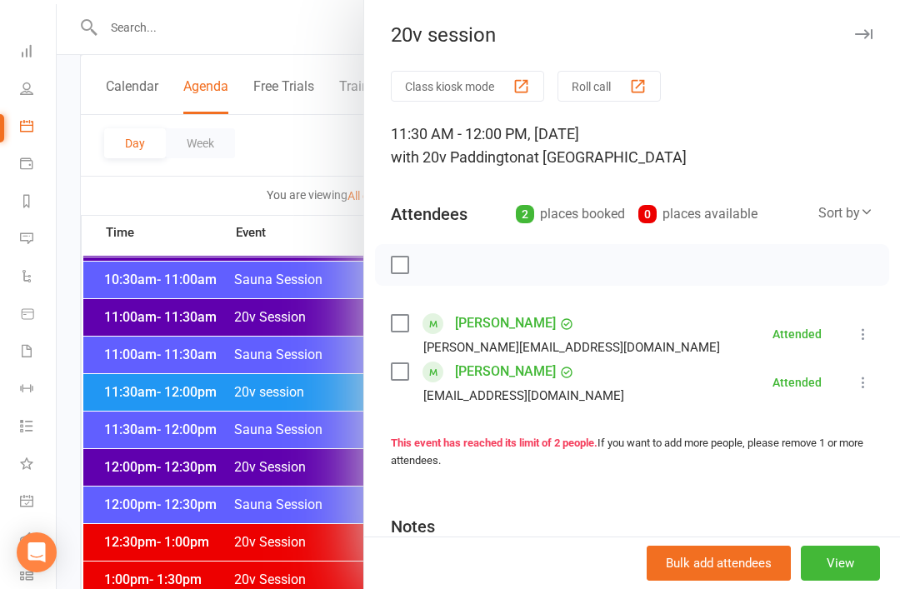
scroll to position [775, 0]
click at [156, 472] on div at bounding box center [479, 294] width 844 height 589
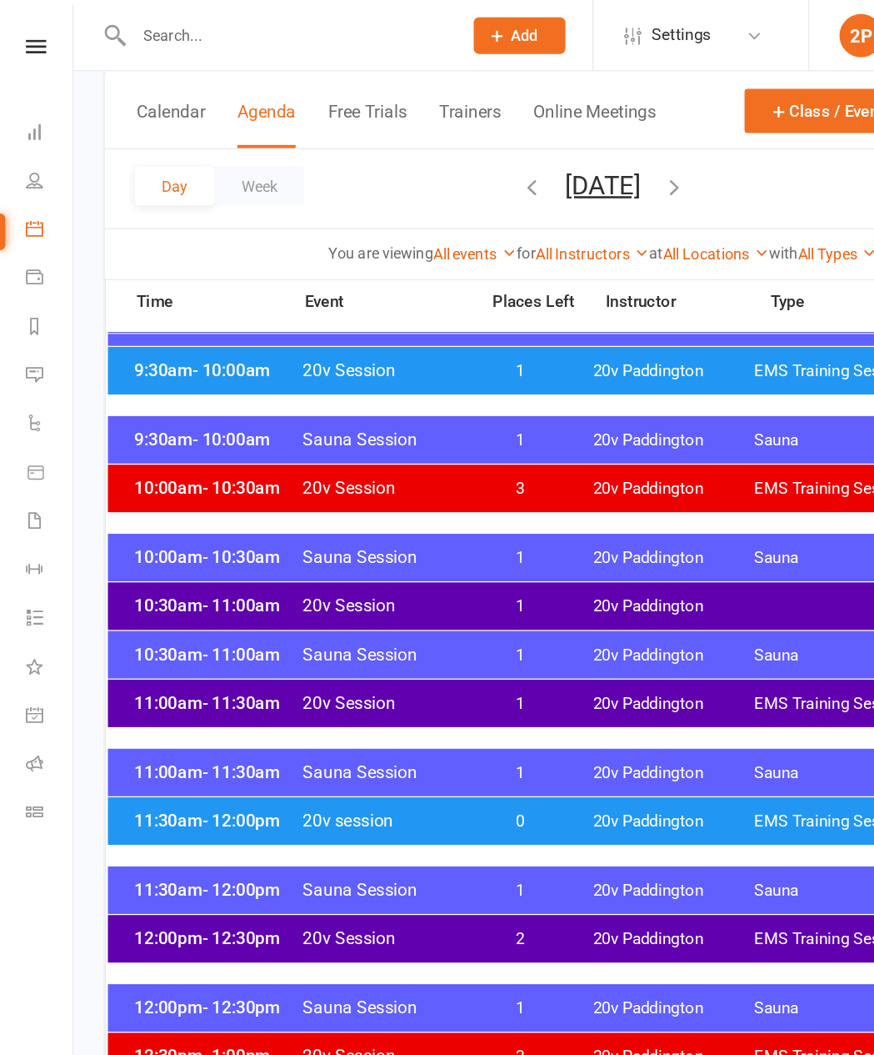
scroll to position [675, 0]
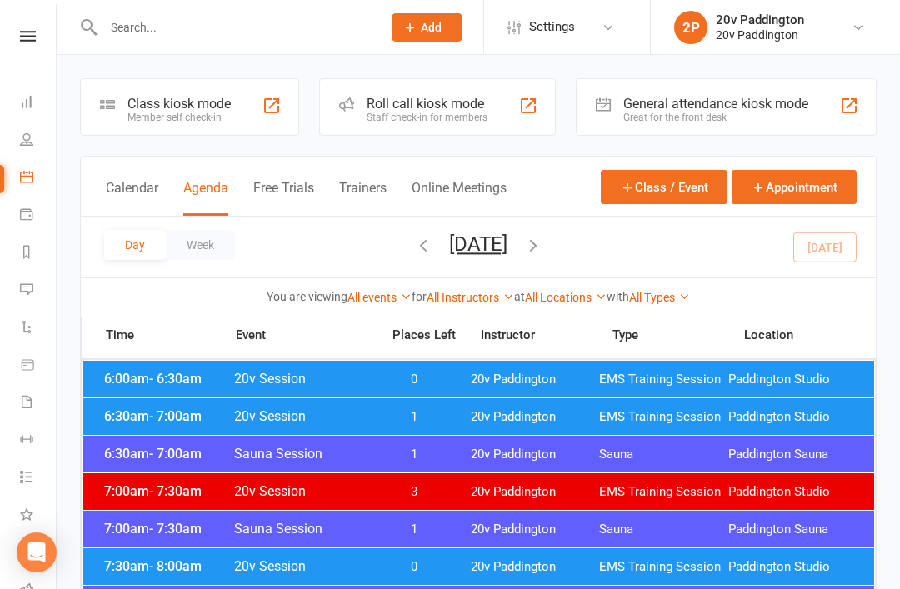
click at [492, 253] on button "[DATE]" at bounding box center [478, 244] width 58 height 23
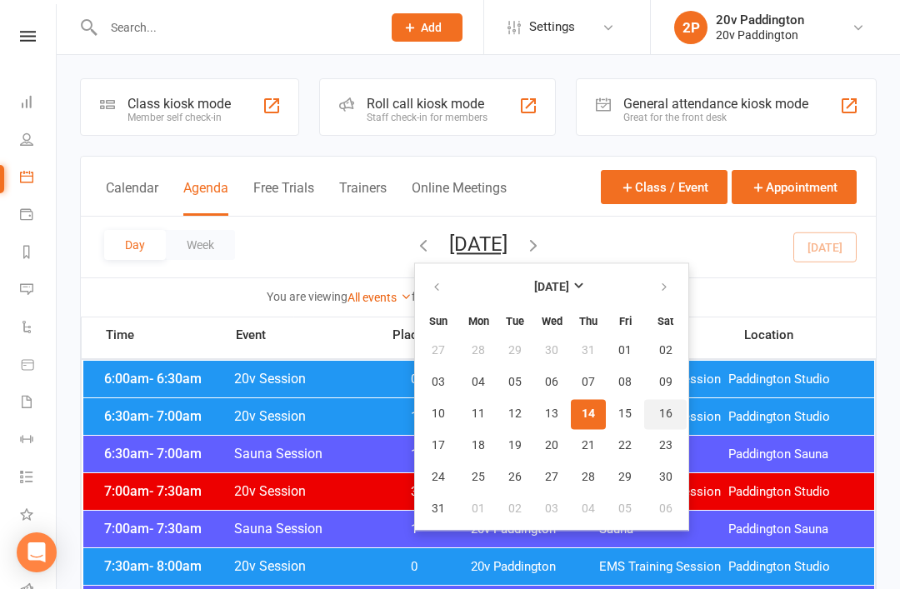
click at [644, 406] on button "16" at bounding box center [665, 414] width 43 height 30
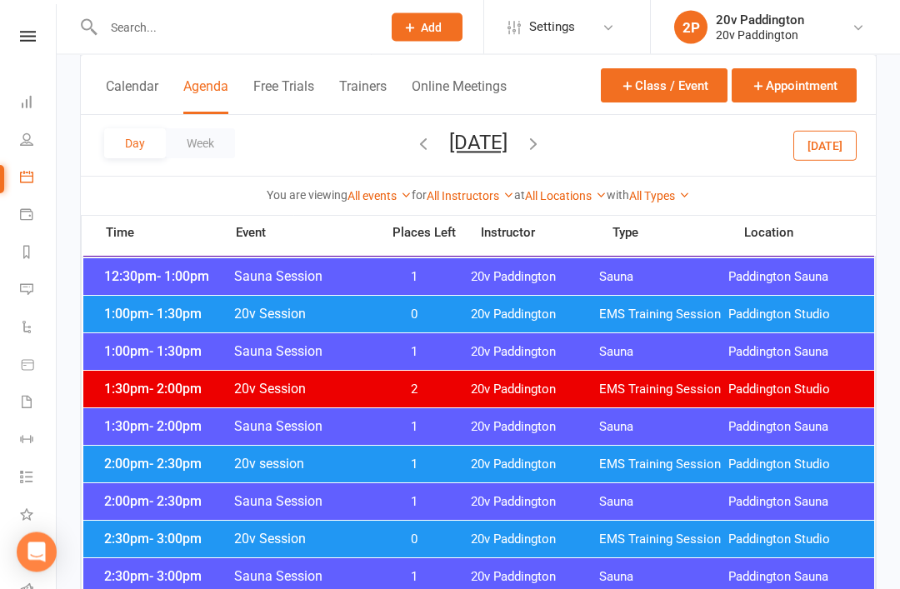
scroll to position [999, 0]
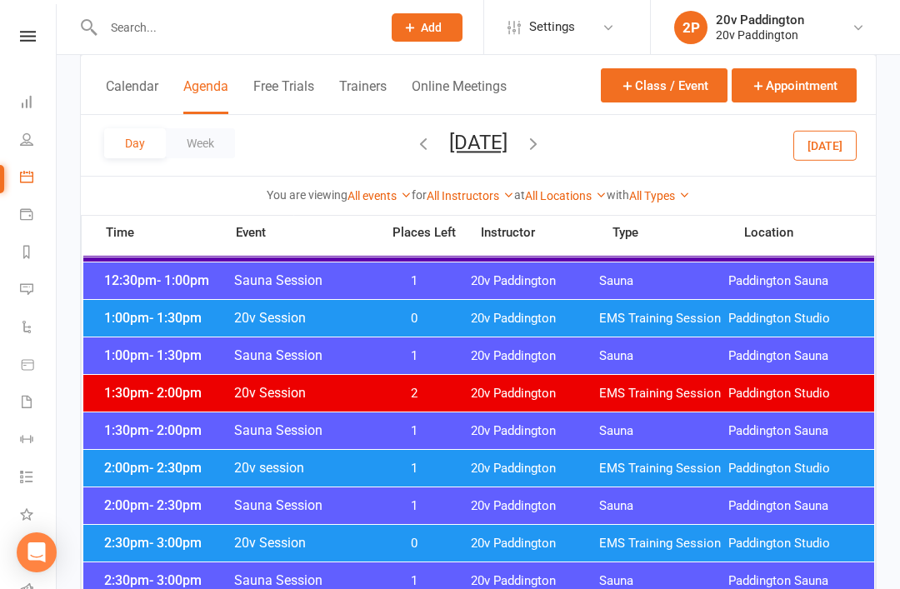
click at [142, 476] on div "2:00pm - 2:30pm 20v session 1 20v Paddington EMS Training Session Paddington St…" at bounding box center [478, 468] width 791 height 37
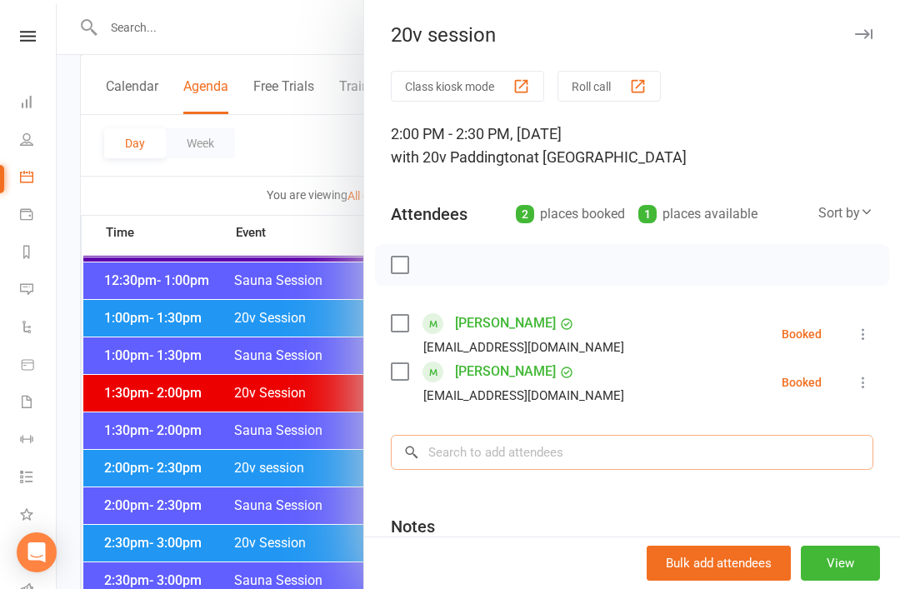
click at [529, 461] on input "search" at bounding box center [632, 452] width 483 height 35
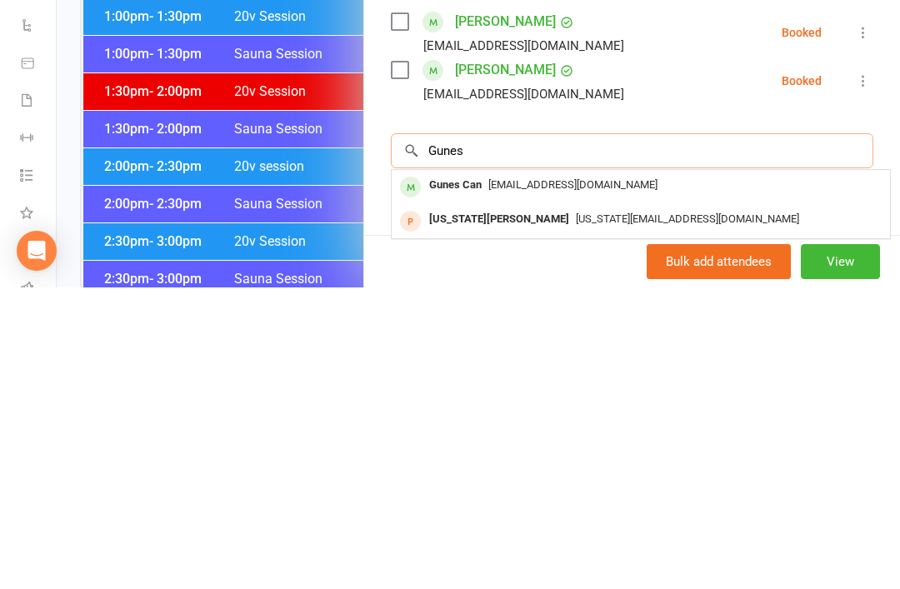
type input "Gunes"
click at [558, 480] on span "Gunescan999@gmail.com" at bounding box center [573, 486] width 169 height 13
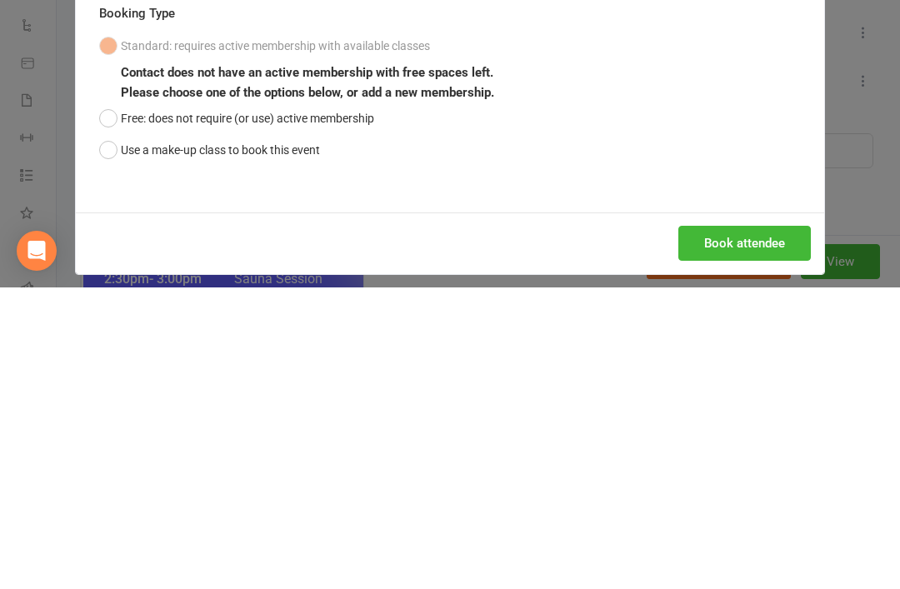
scroll to position [1300, 0]
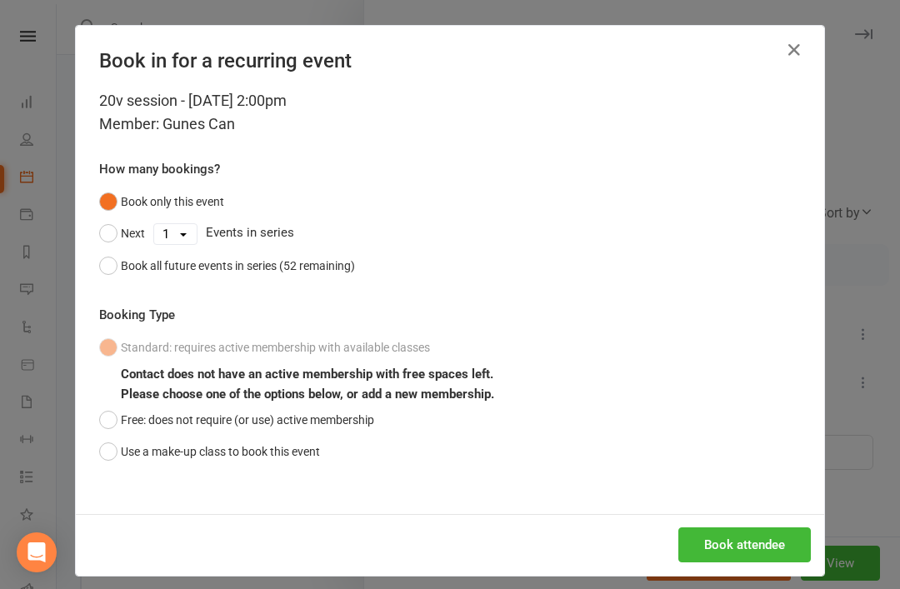
click at [728, 545] on button "Book attendee" at bounding box center [745, 545] width 133 height 35
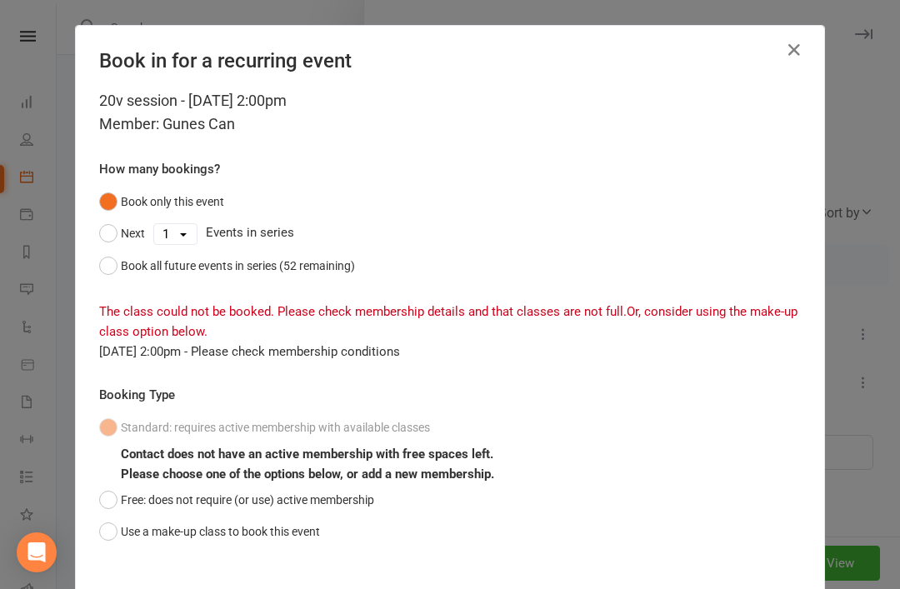
click at [96, 493] on div "20v session - Aug 16, 2025 2:00pm Member: Gunes Can How many bookings? Book onl…" at bounding box center [450, 341] width 749 height 505
click at [110, 506] on button "Free: does not require (or use) active membership" at bounding box center [236, 500] width 275 height 32
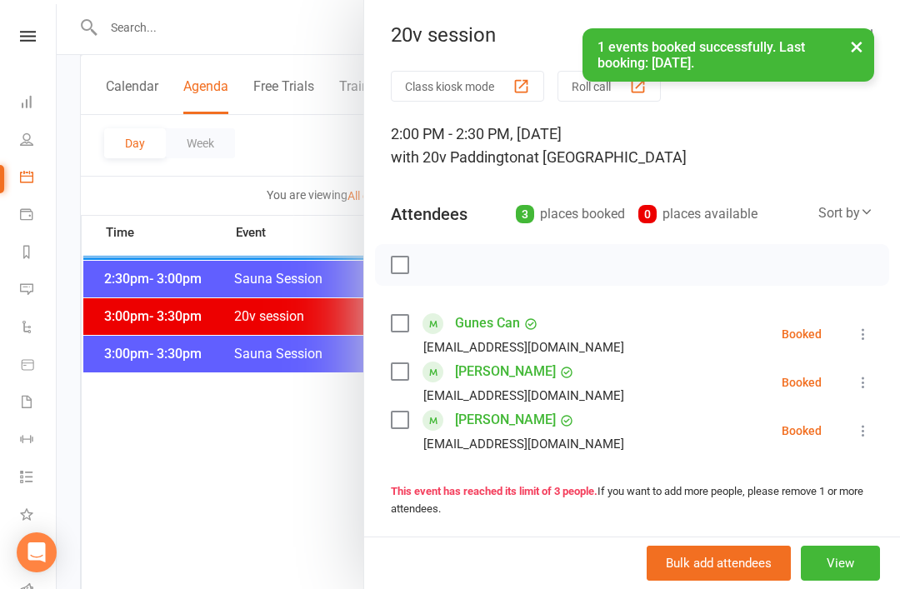
click at [484, 321] on link "Gunes Can" at bounding box center [487, 323] width 65 height 27
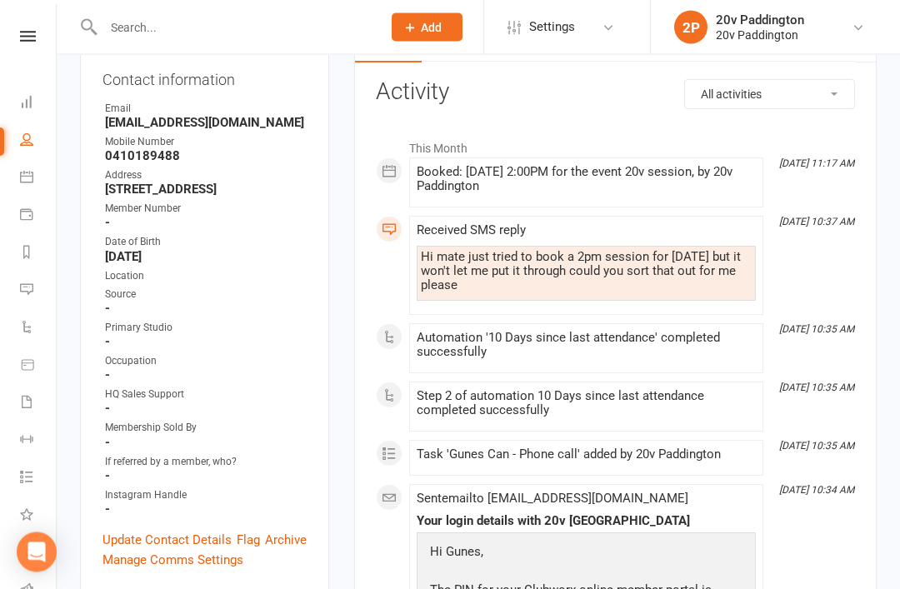
scroll to position [25, 0]
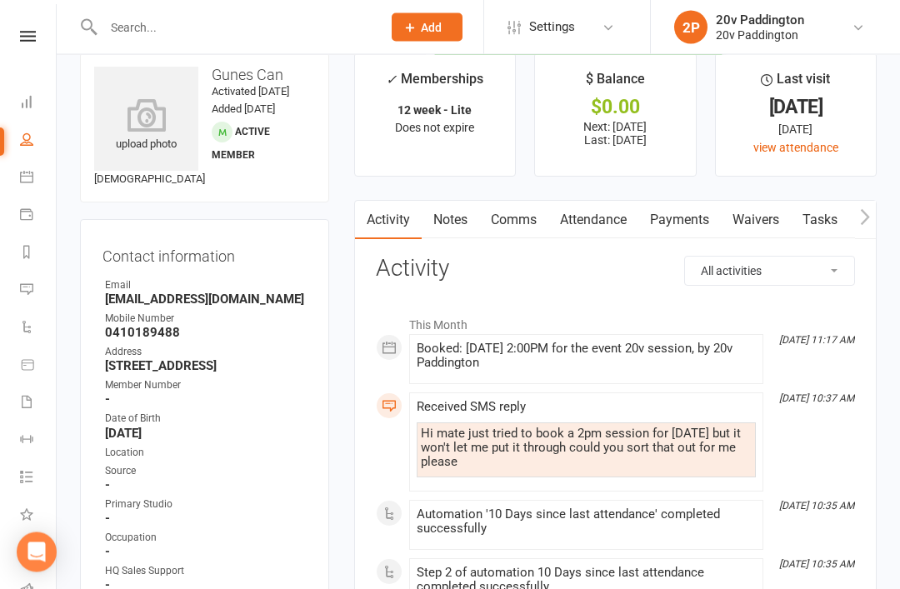
click at [517, 221] on link "Comms" at bounding box center [513, 221] width 69 height 38
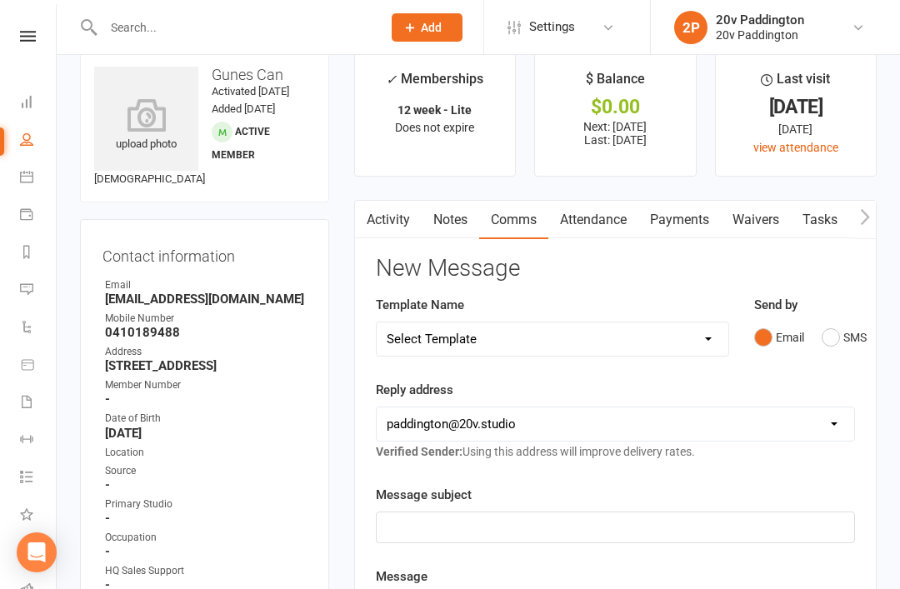
click at [827, 341] on button "SMS" at bounding box center [844, 338] width 45 height 32
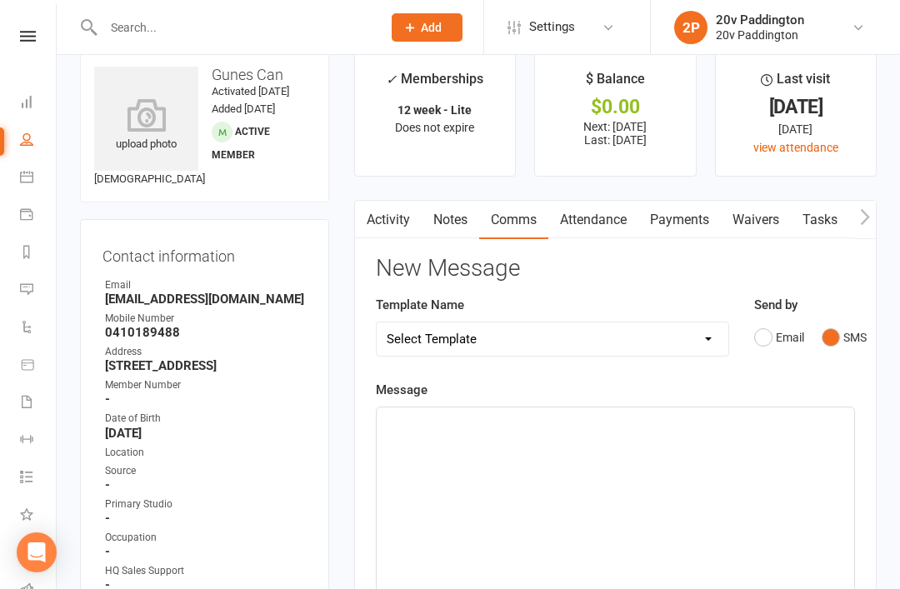
click at [726, 499] on div "﻿" at bounding box center [616, 533] width 478 height 250
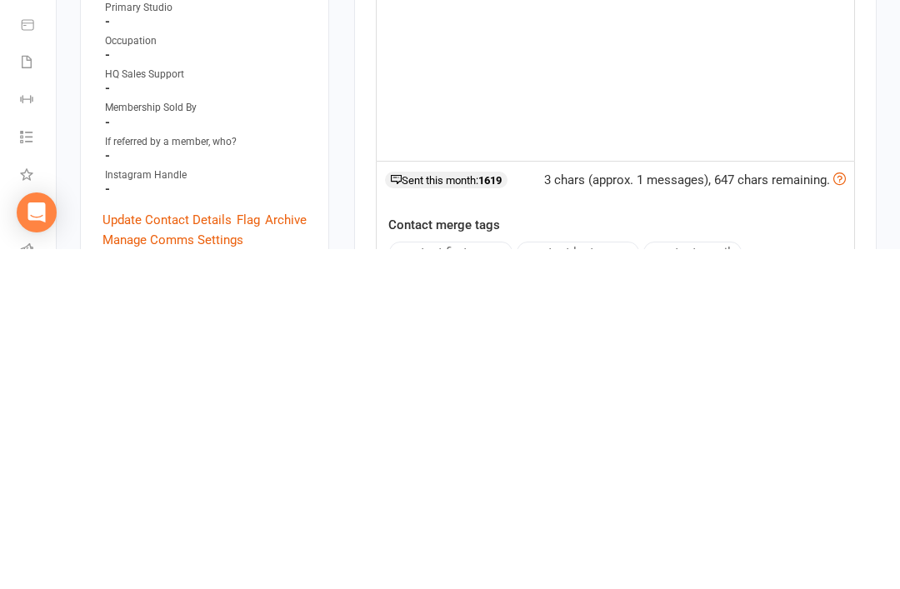
scroll to position [202, 0]
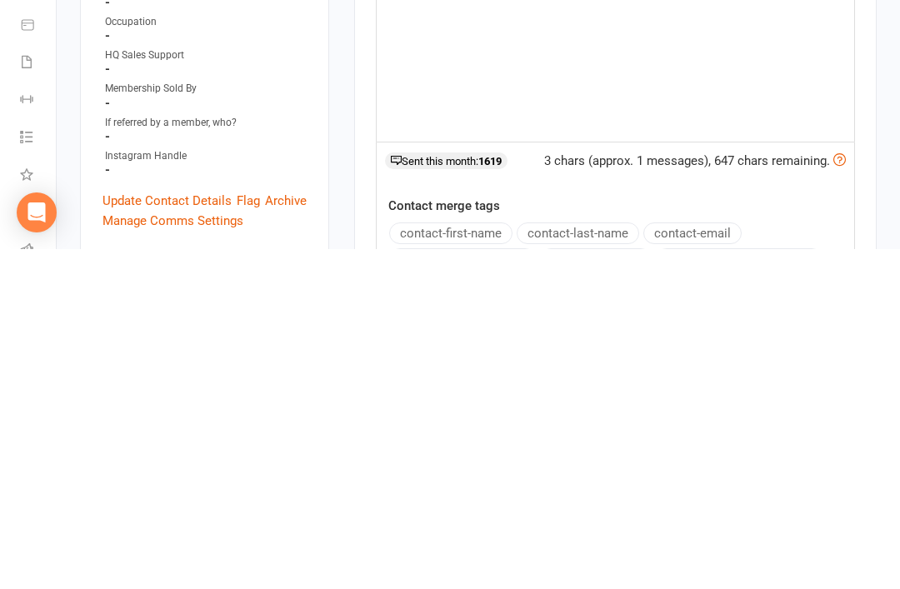
click at [469, 563] on button "contact-first-name" at bounding box center [450, 574] width 123 height 22
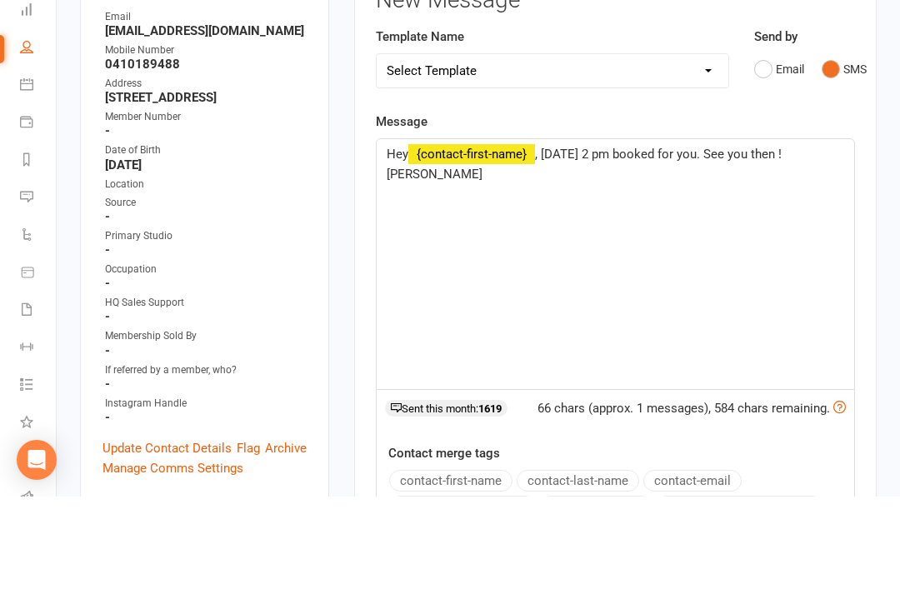
click at [785, 239] on span ", Saturday 2 pm booked for you. See you then ! Anna" at bounding box center [586, 256] width 398 height 35
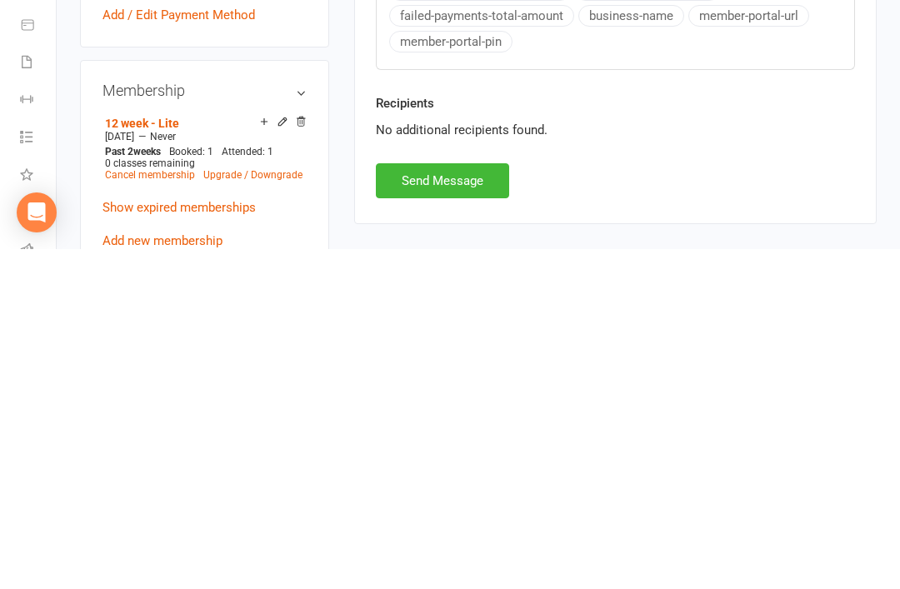
click at [494, 504] on button "Send Message" at bounding box center [442, 521] width 133 height 35
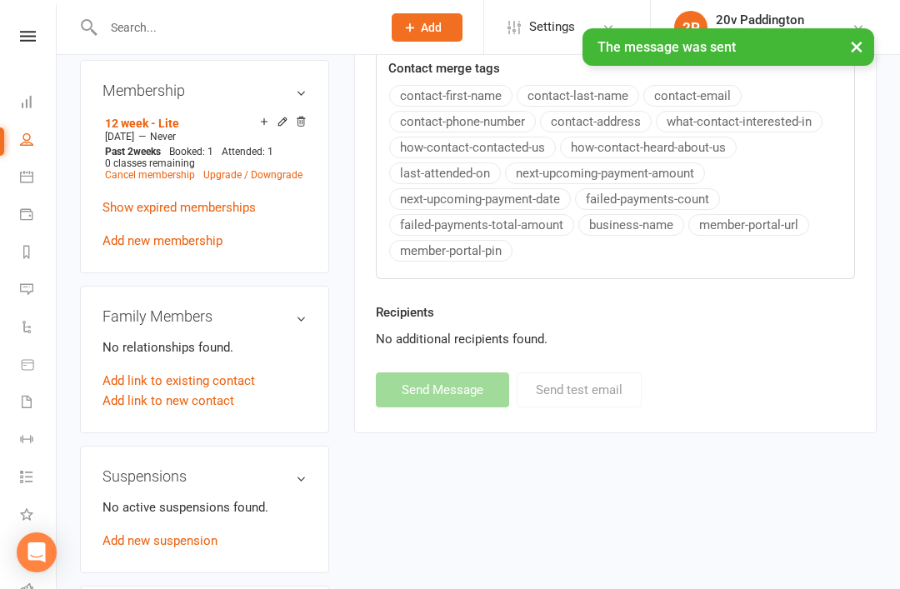
click at [51, 296] on link "Messages" at bounding box center [39, 292] width 38 height 38
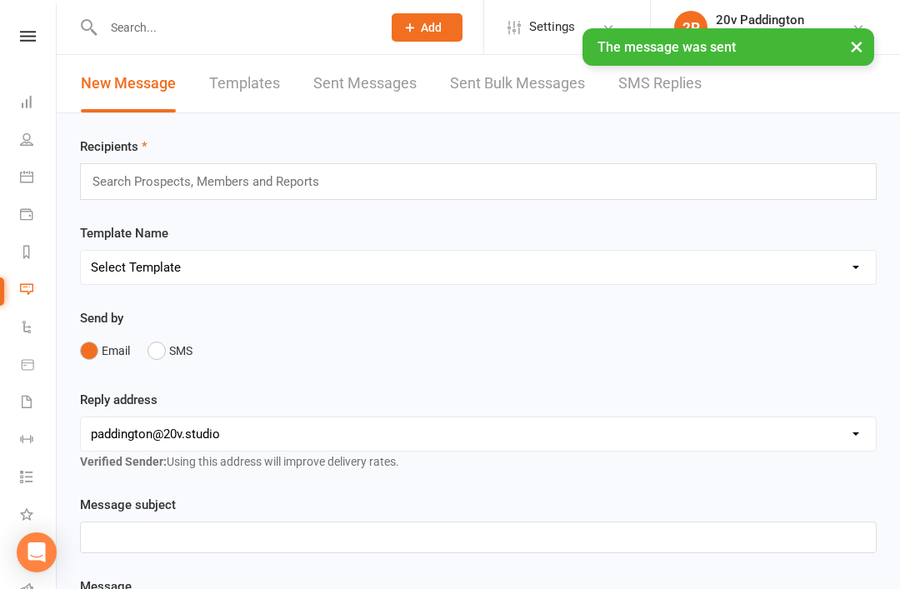
click at [647, 91] on link "SMS Replies" at bounding box center [660, 84] width 83 height 58
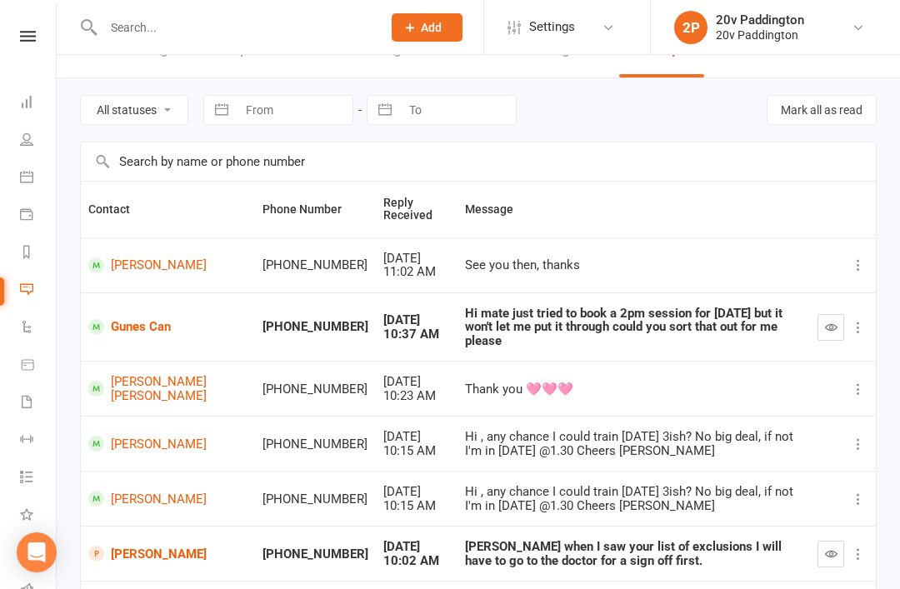
scroll to position [38, 0]
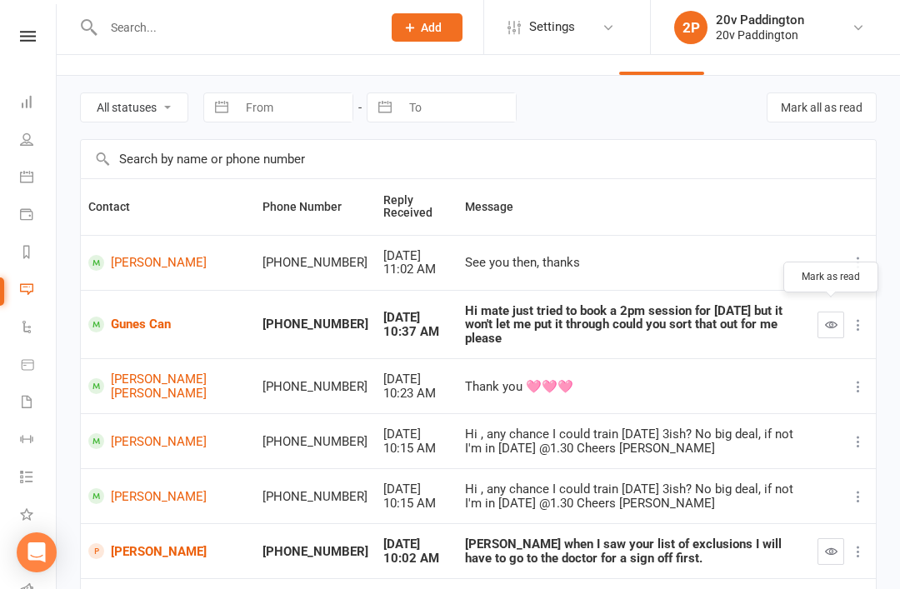
click at [829, 318] on icon "button" at bounding box center [831, 324] width 13 height 13
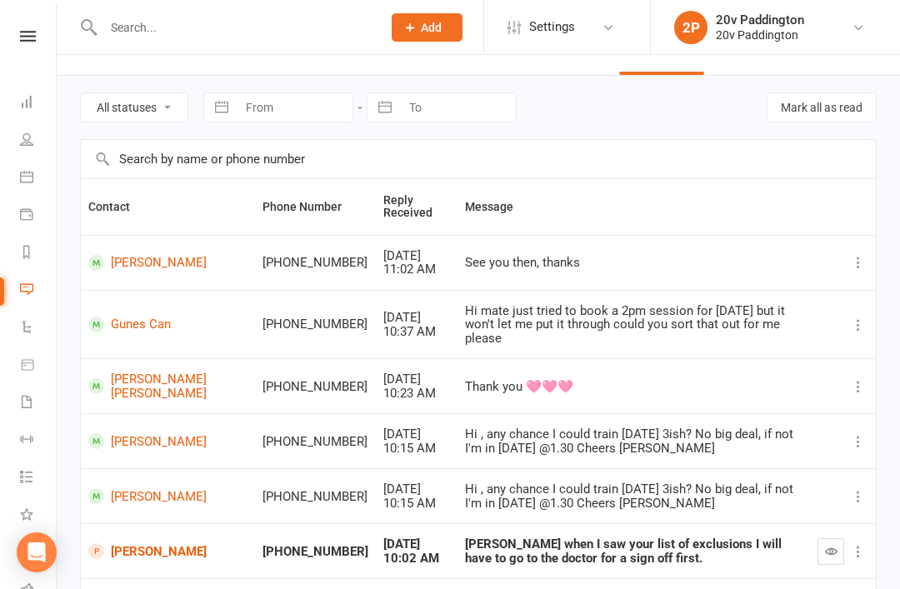
click at [38, 183] on link "Calendar" at bounding box center [39, 179] width 38 height 38
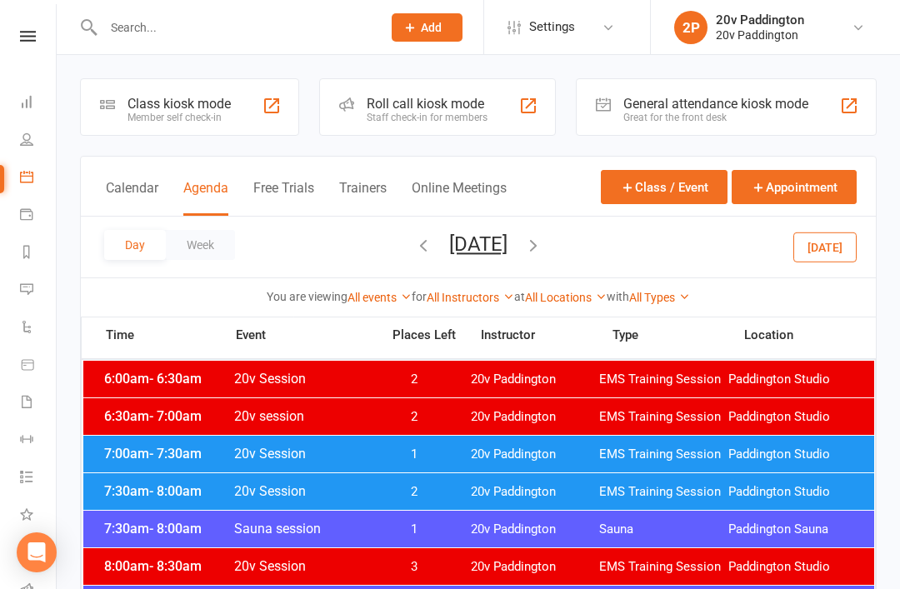
scroll to position [2, 0]
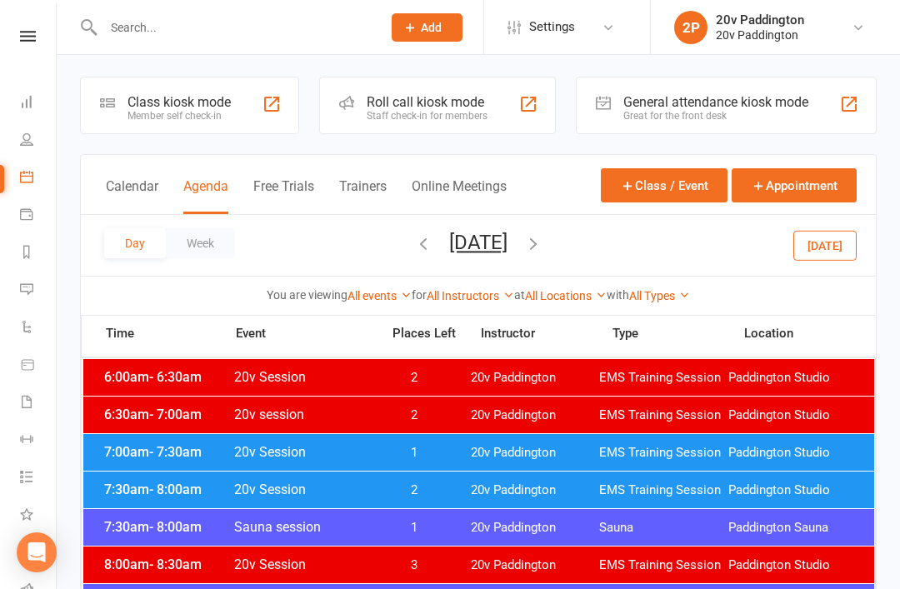
click at [31, 169] on link "Calendar" at bounding box center [39, 179] width 38 height 38
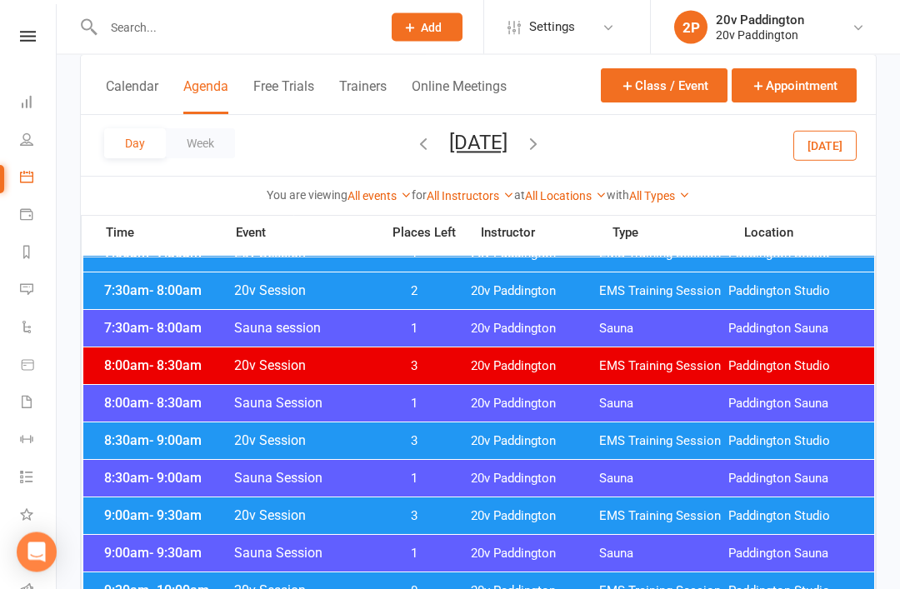
click at [844, 151] on button "[DATE]" at bounding box center [825, 145] width 63 height 30
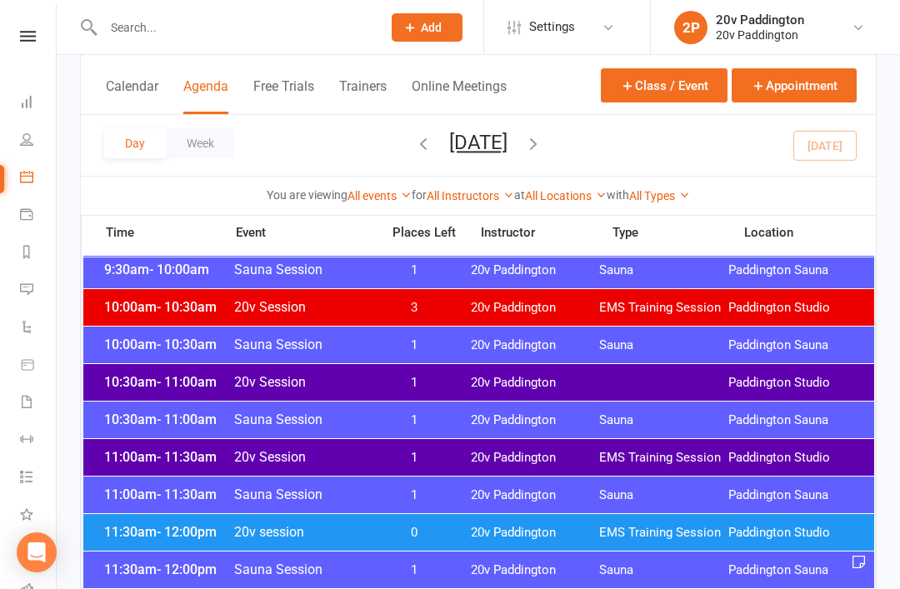
scroll to position [636, 0]
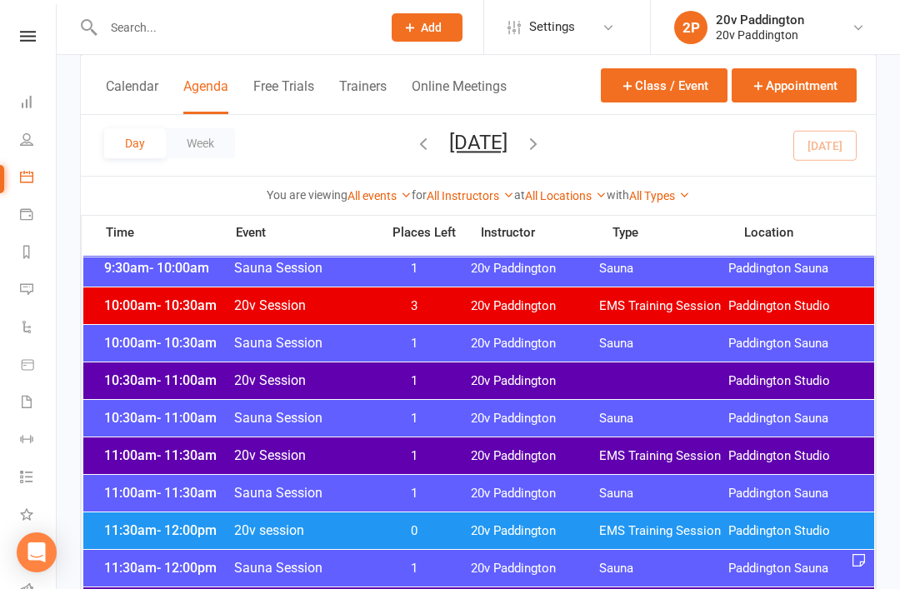
click at [396, 371] on div "10:30am - 11:00am 20v Session 1 20v Paddington Paddington Studio" at bounding box center [478, 381] width 791 height 37
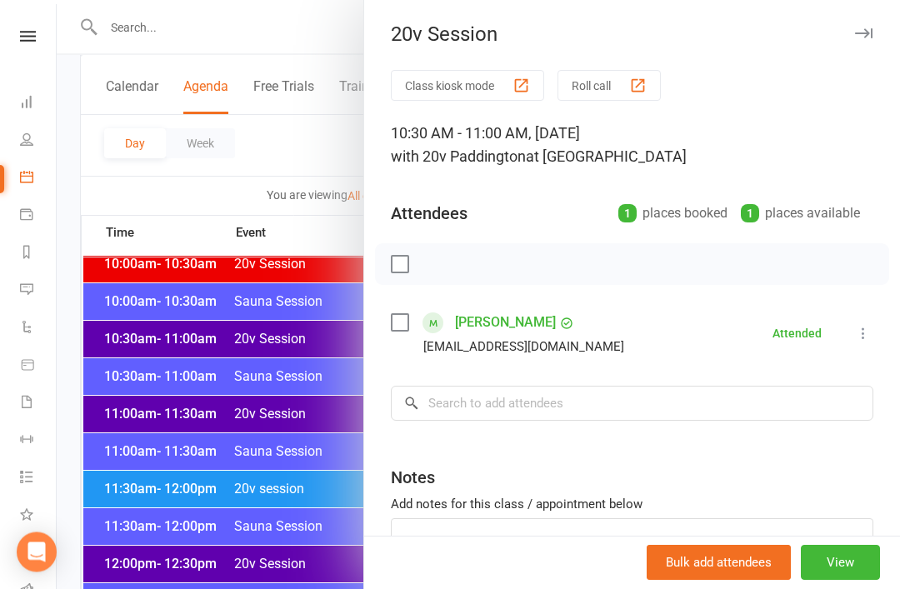
click at [193, 449] on div at bounding box center [479, 294] width 844 height 589
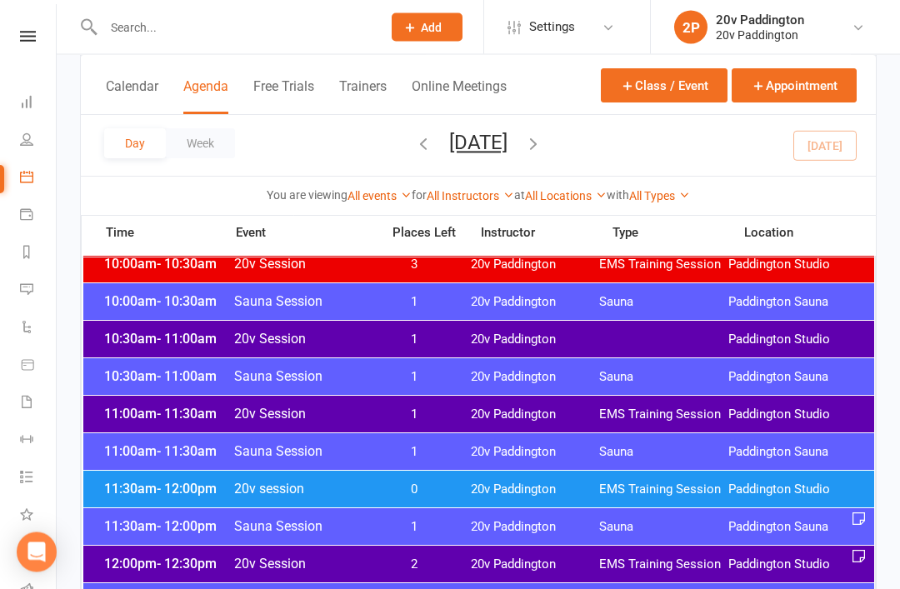
scroll to position [678, 0]
click at [250, 480] on div "11:30am - 12:00pm 20v session 0 20v Paddington EMS Training Session Paddington …" at bounding box center [478, 489] width 791 height 37
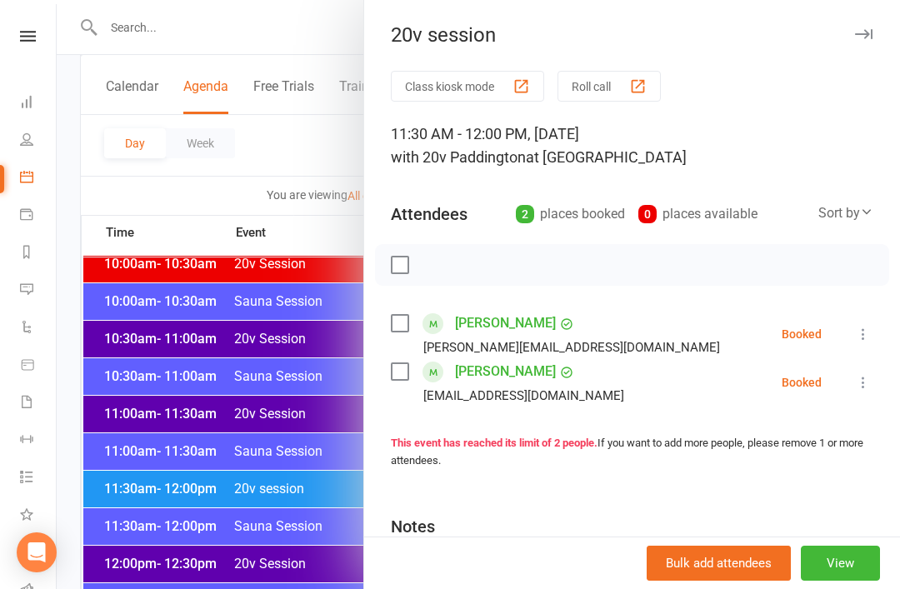
click at [233, 493] on div at bounding box center [479, 294] width 844 height 589
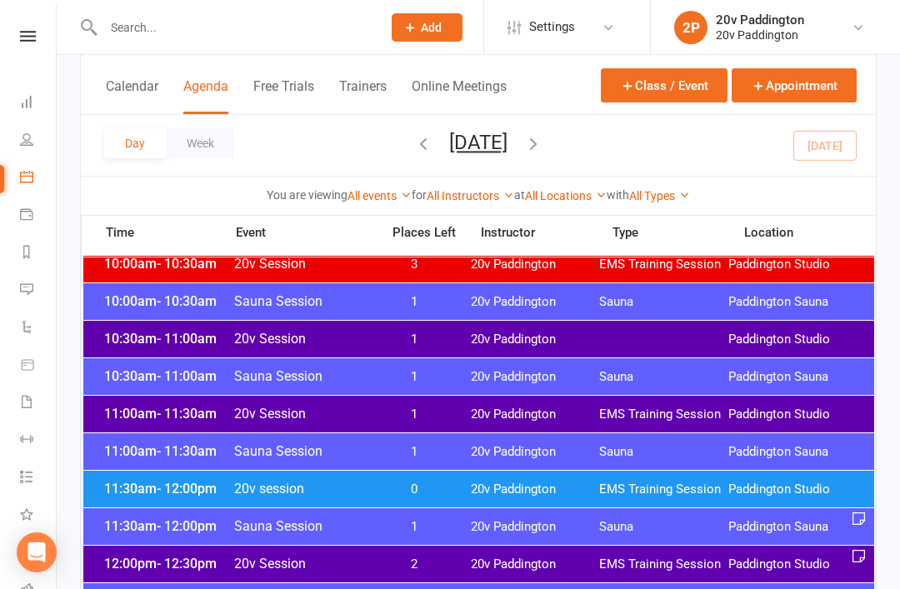
click at [238, 496] on span "20v session" at bounding box center [302, 489] width 138 height 16
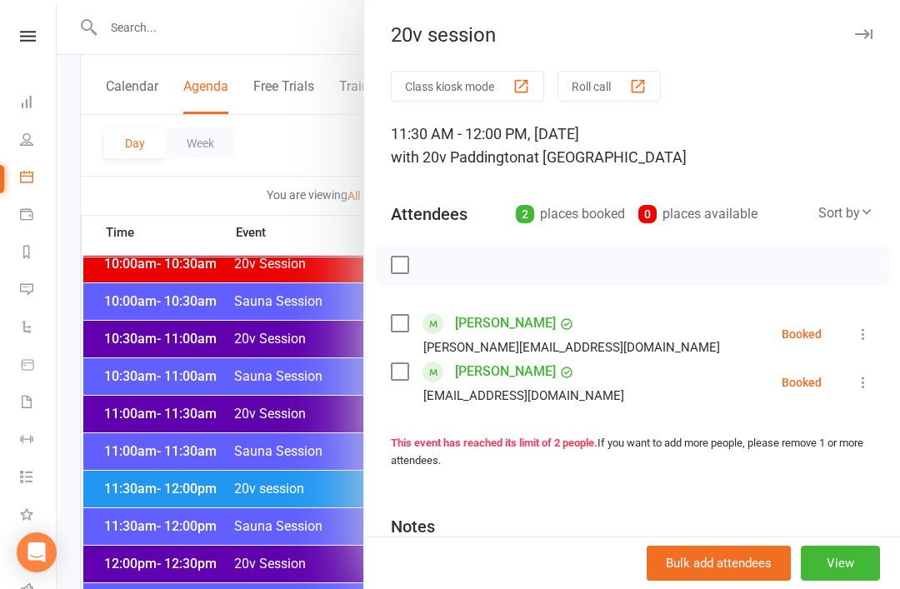
click at [866, 378] on icon at bounding box center [863, 382] width 17 height 17
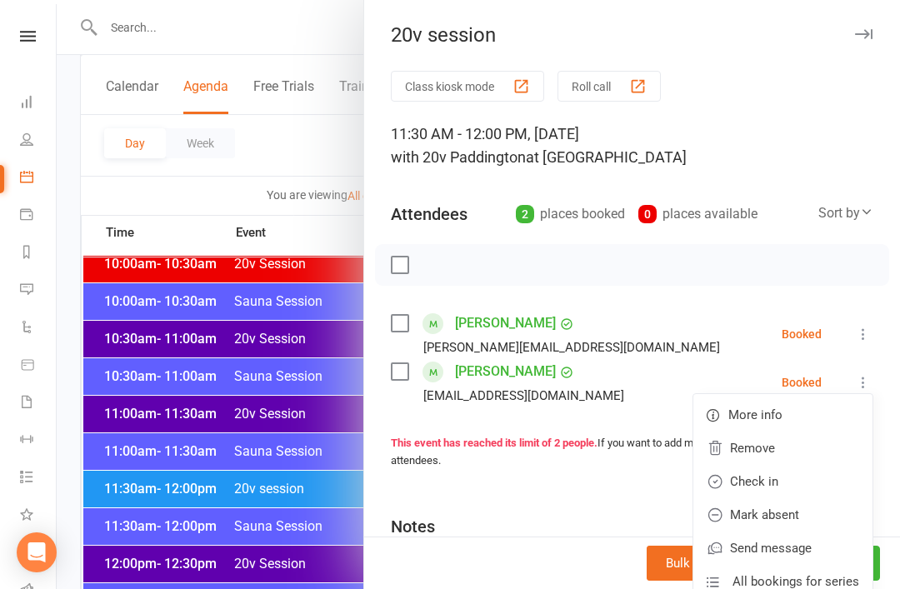
click at [779, 483] on link "Check in" at bounding box center [783, 481] width 179 height 33
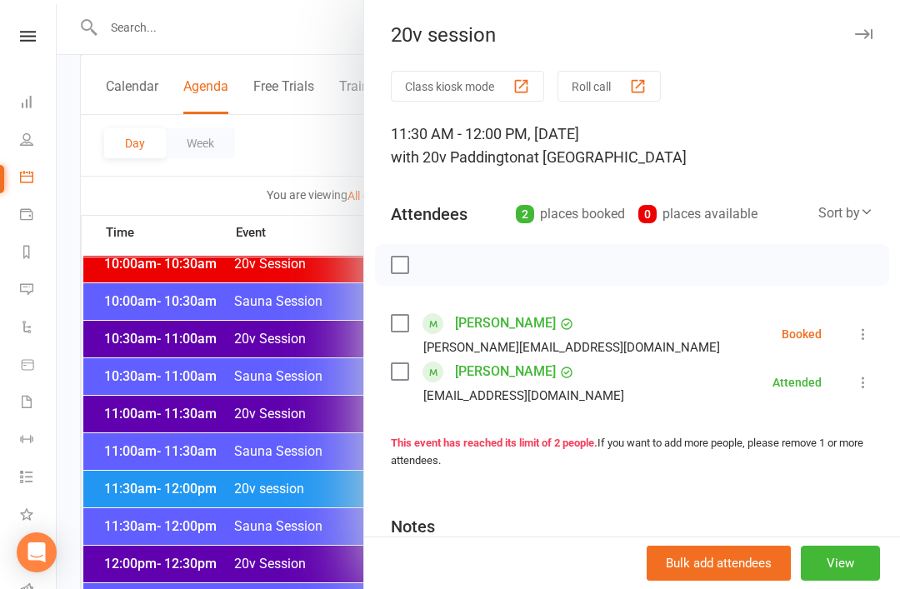
click at [263, 477] on div at bounding box center [479, 294] width 844 height 589
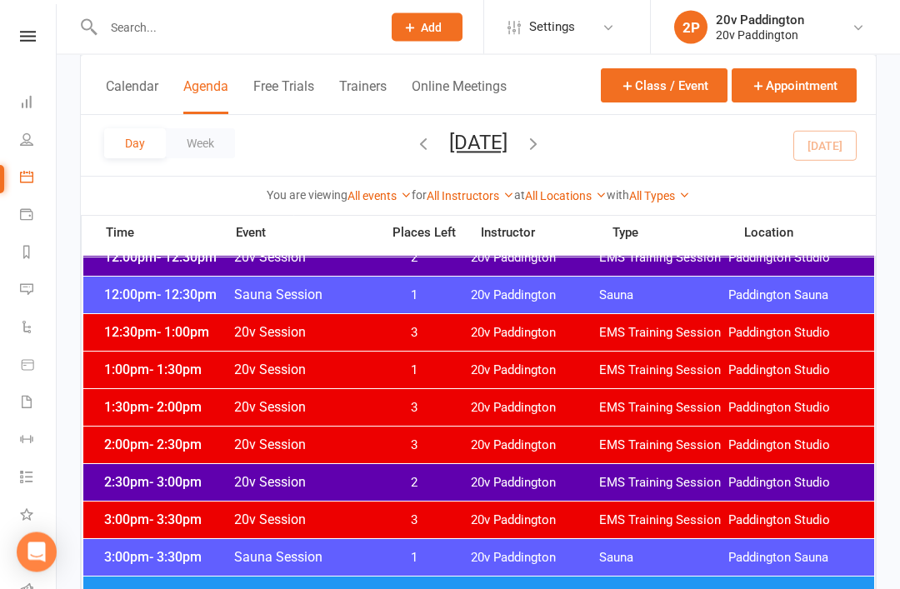
click at [439, 465] on div "2:30pm - 3:00pm 20v Session 2 20v Paddington EMS Training Session Paddington St…" at bounding box center [478, 483] width 791 height 37
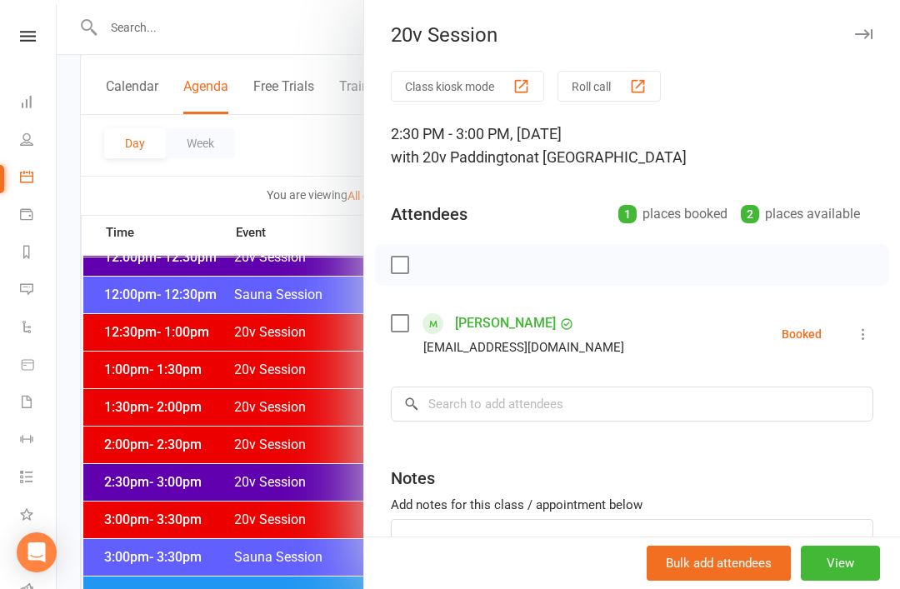
click at [258, 566] on div at bounding box center [479, 294] width 844 height 589
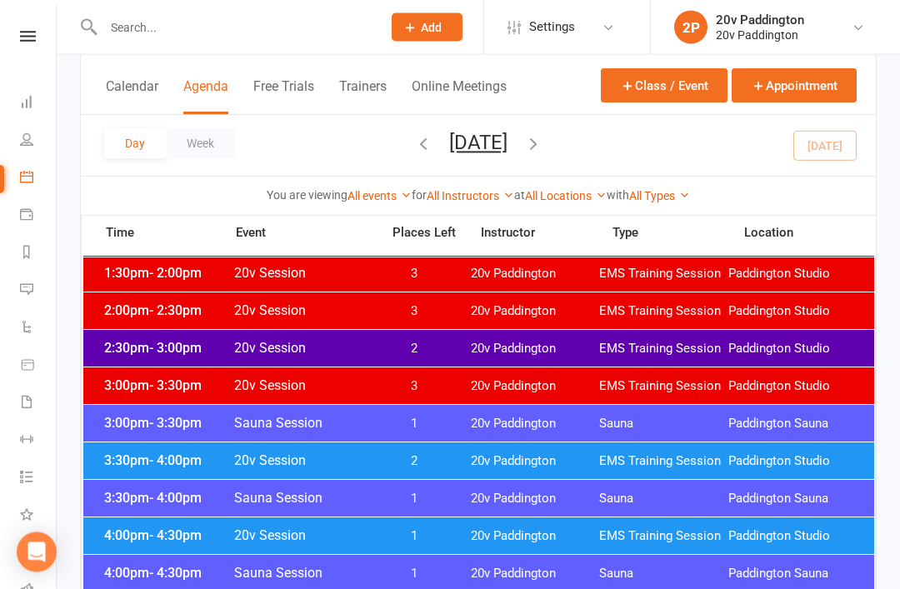
scroll to position [1119, 0]
click at [402, 454] on span "2" at bounding box center [415, 461] width 88 height 16
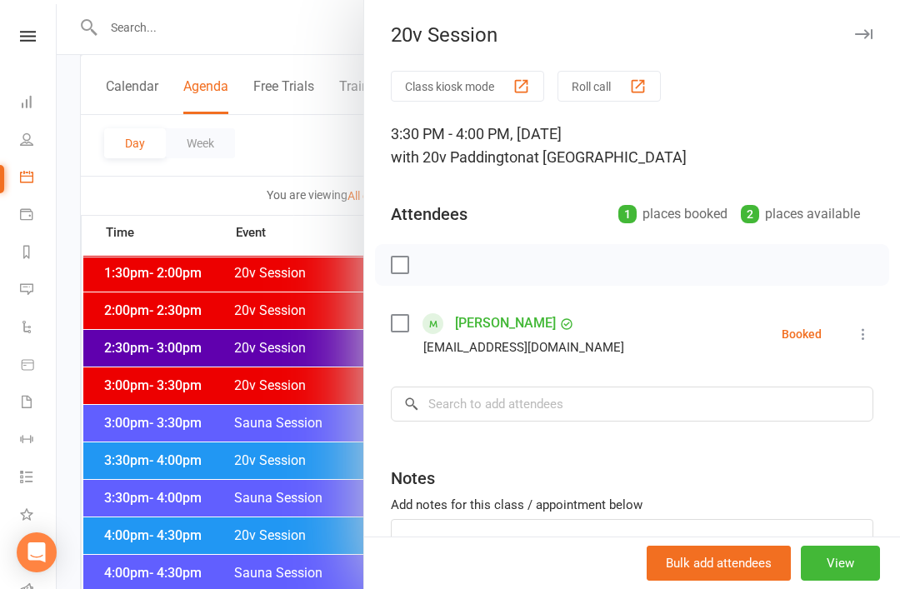
click at [183, 564] on div at bounding box center [479, 294] width 844 height 589
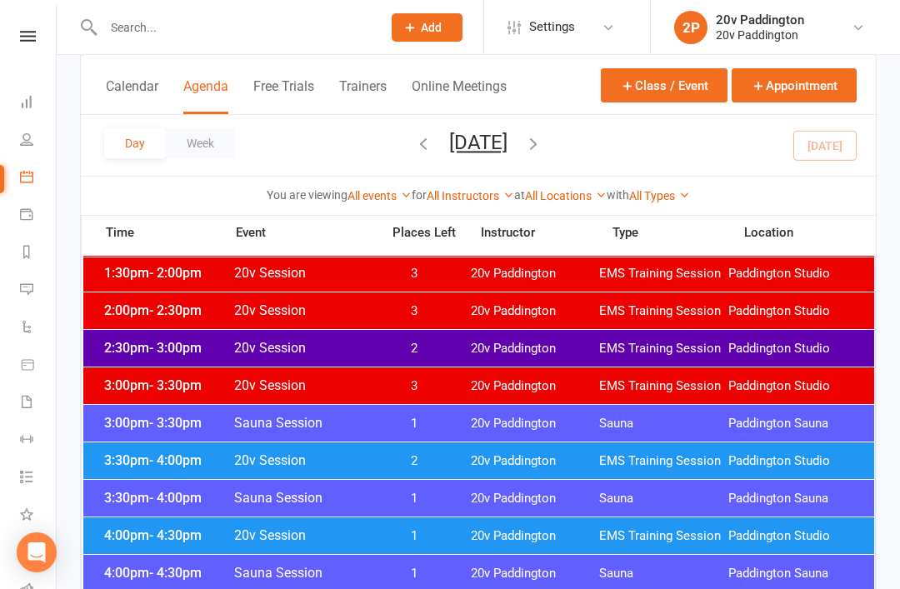
click at [318, 534] on span "20v Session" at bounding box center [302, 536] width 138 height 16
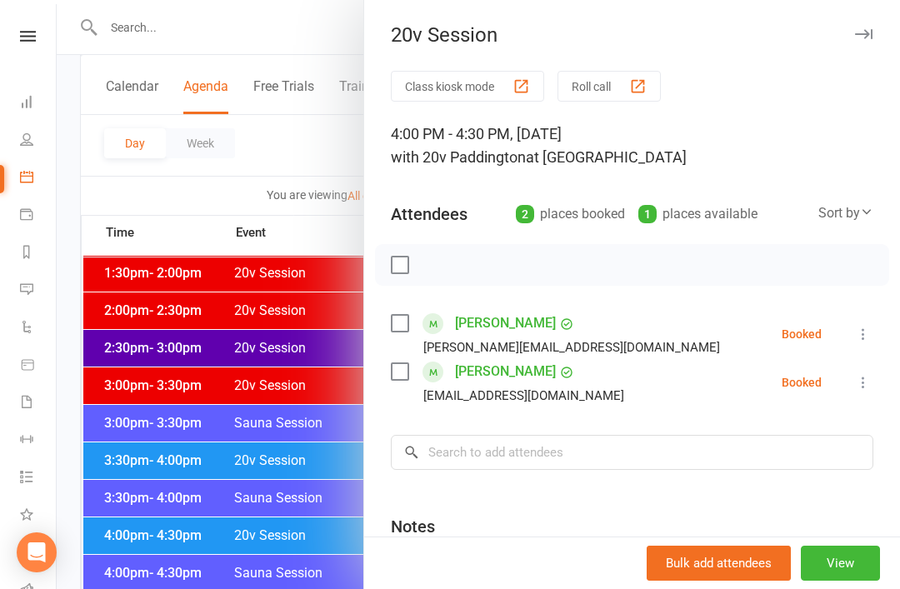
click at [218, 569] on div at bounding box center [479, 294] width 844 height 589
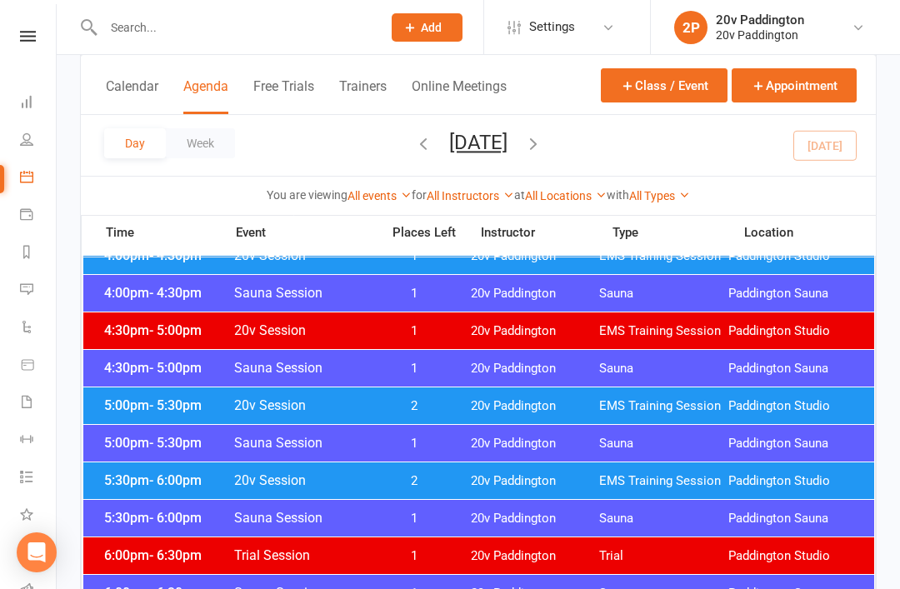
scroll to position [1411, 0]
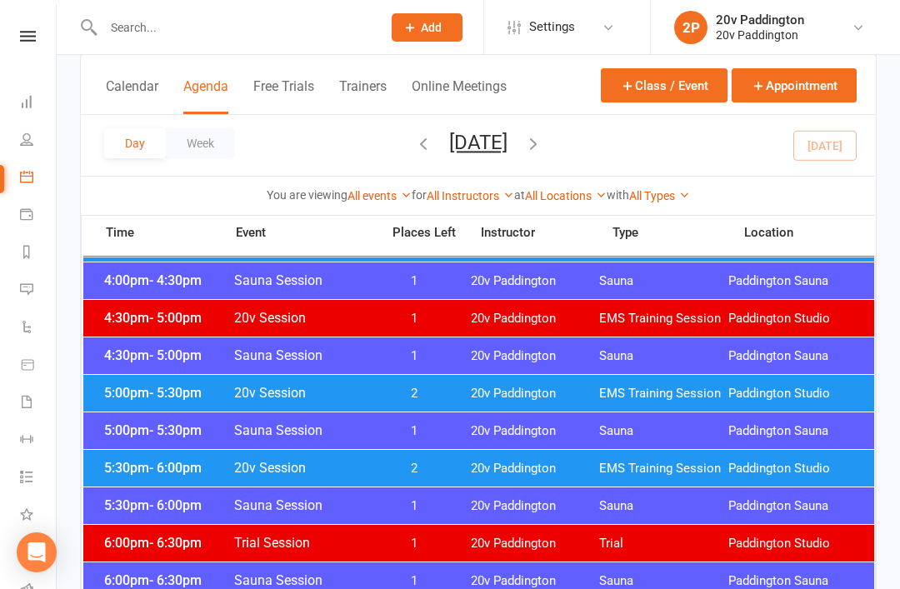
click at [471, 397] on span "20v Paddington" at bounding box center [535, 394] width 129 height 16
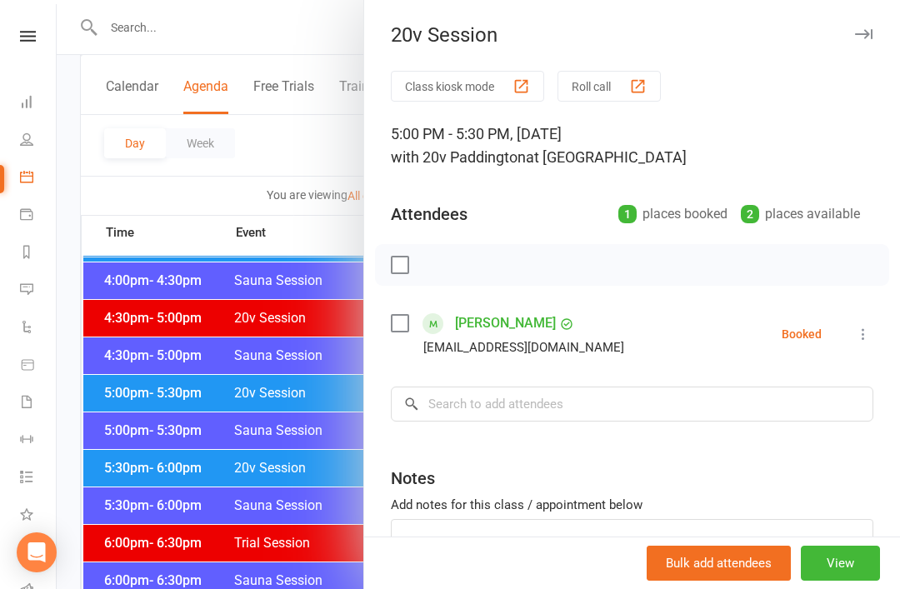
click at [257, 446] on div at bounding box center [479, 294] width 844 height 589
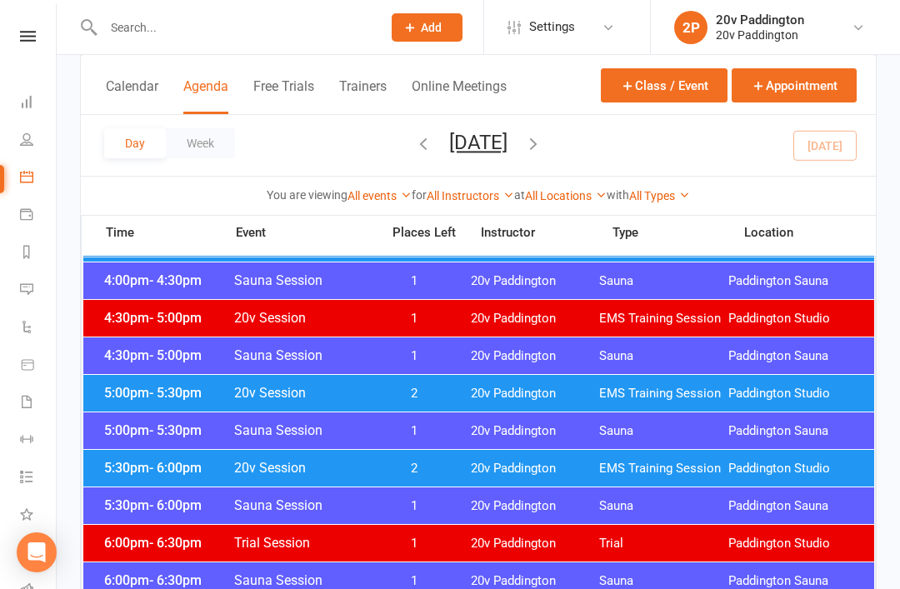
click at [389, 462] on span "2" at bounding box center [415, 469] width 88 height 16
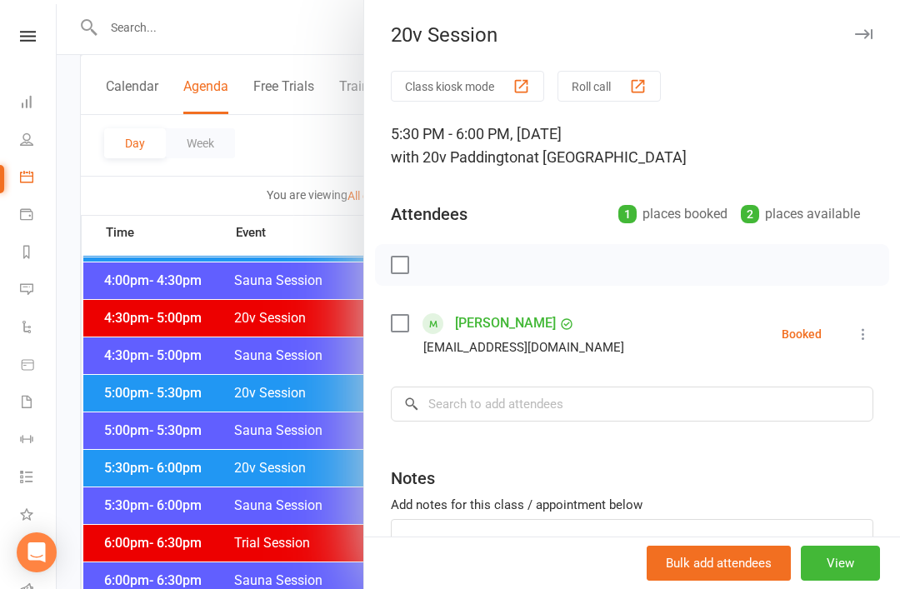
click at [293, 524] on div at bounding box center [479, 294] width 844 height 589
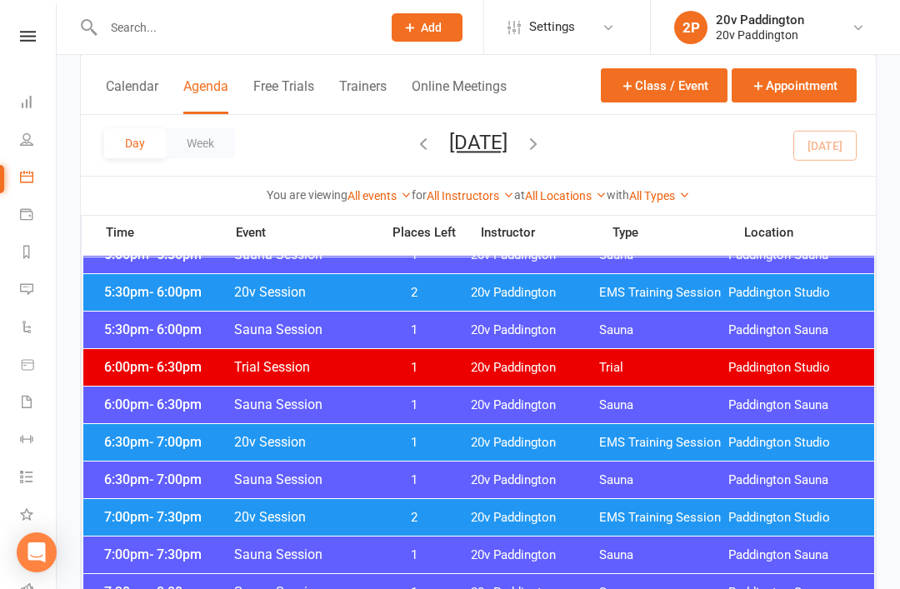
scroll to position [1588, 0]
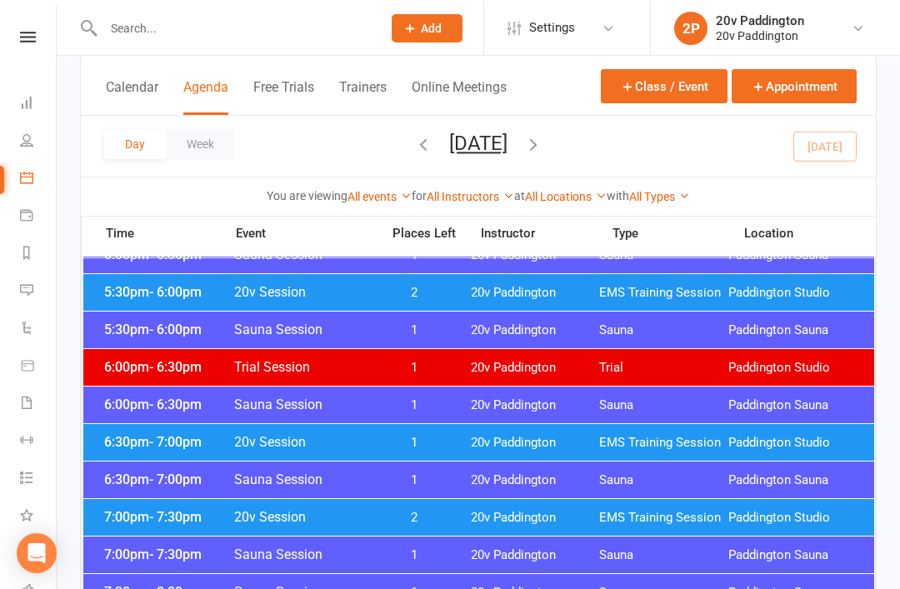
click at [175, 440] on span "- 7:00pm" at bounding box center [175, 441] width 53 height 16
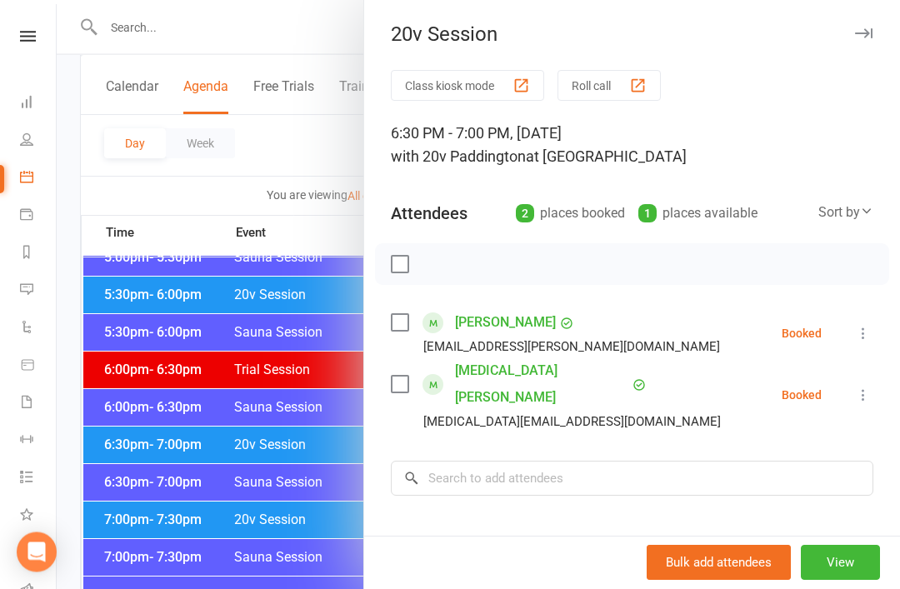
scroll to position [1585, 0]
click at [228, 332] on div at bounding box center [479, 294] width 844 height 589
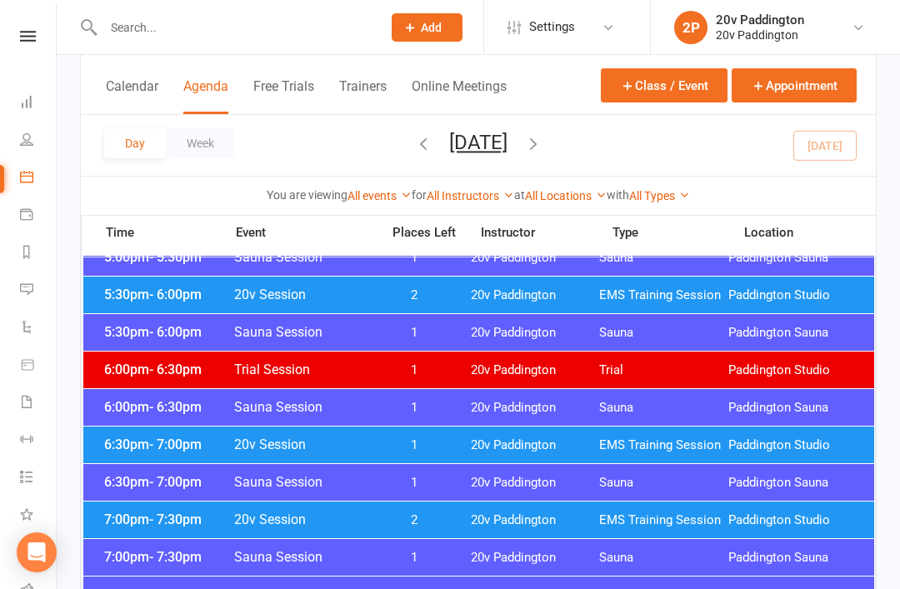
click at [22, 311] on link "Automations" at bounding box center [39, 329] width 38 height 38
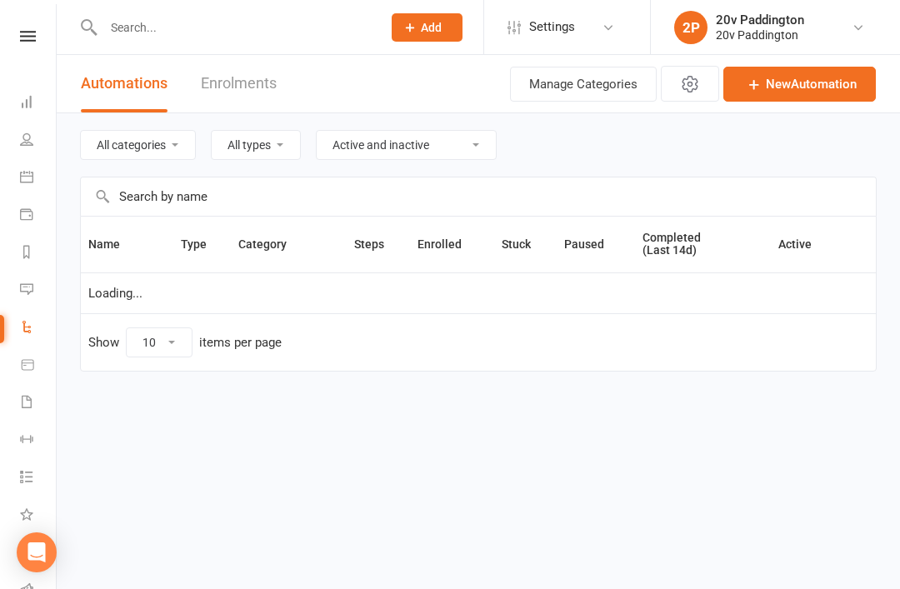
select select "100"
click at [42, 289] on link "Messages" at bounding box center [39, 292] width 38 height 38
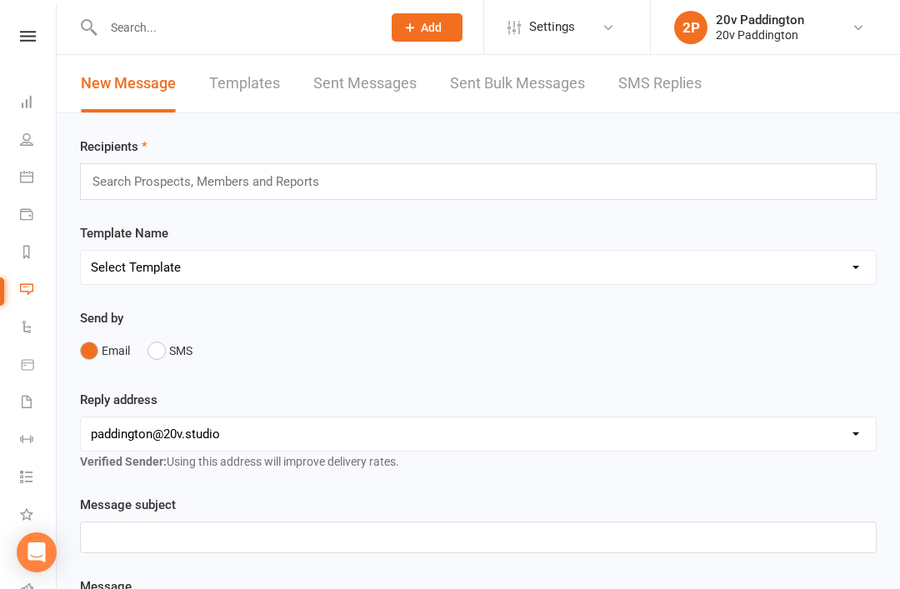
click at [621, 94] on link "SMS Replies" at bounding box center [660, 84] width 83 height 58
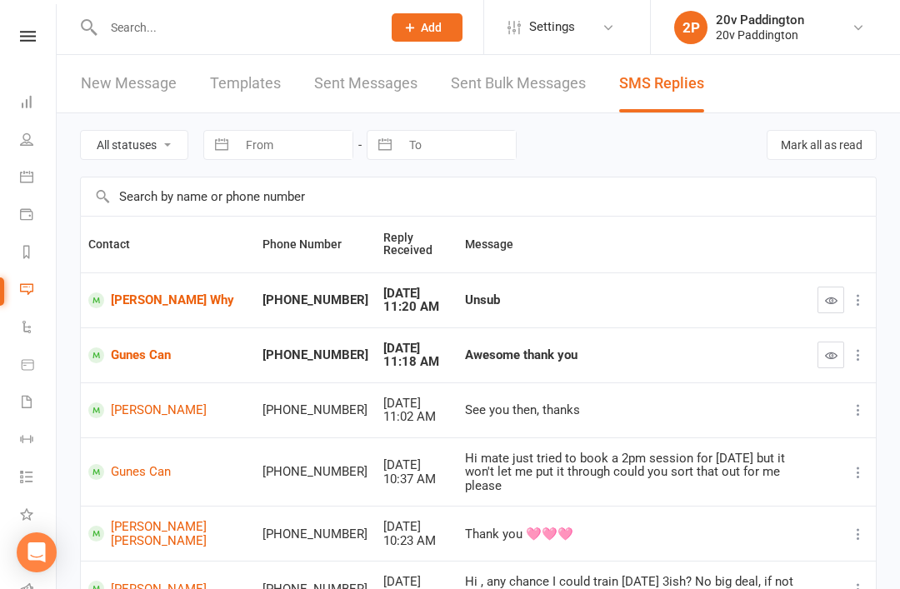
click at [852, 347] on icon at bounding box center [858, 355] width 17 height 17
click at [644, 462] on div "Hi mate just tried to book a 2pm session for [DATE] but it won't let me put it …" at bounding box center [634, 473] width 338 height 42
click at [148, 373] on td "Gunes Can" at bounding box center [168, 355] width 174 height 55
click at [153, 352] on link "Gunes Can" at bounding box center [167, 356] width 159 height 16
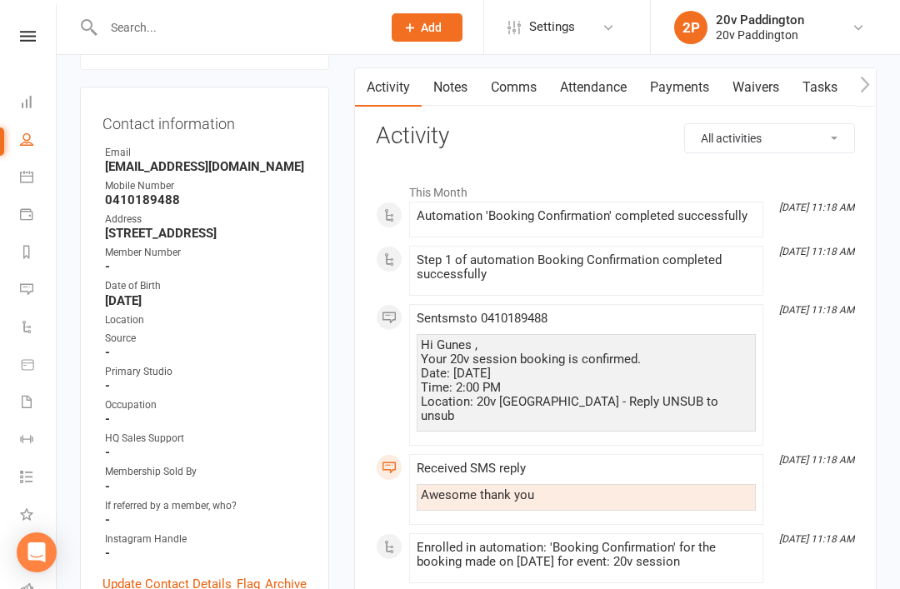
scroll to position [142, 0]
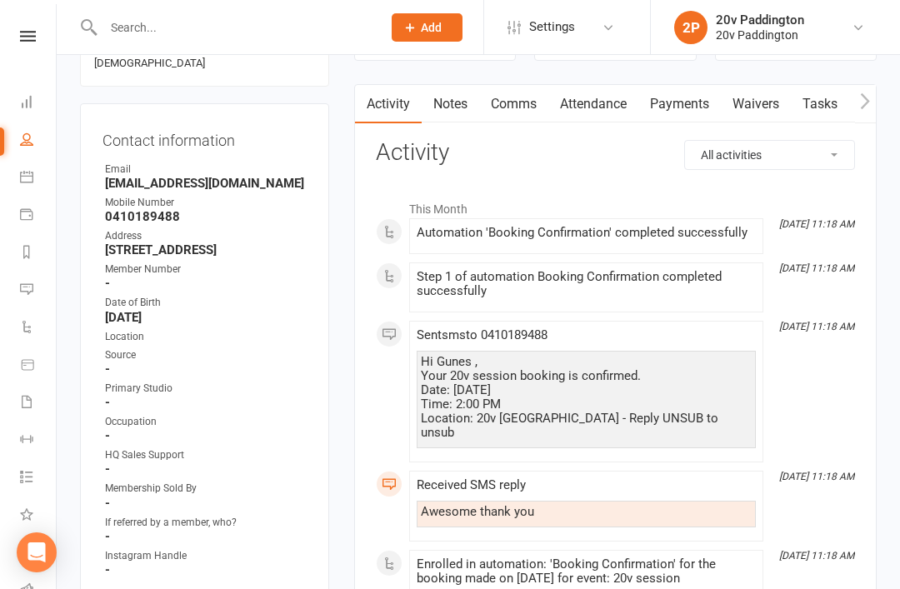
click at [37, 291] on link "Messages" at bounding box center [39, 292] width 38 height 38
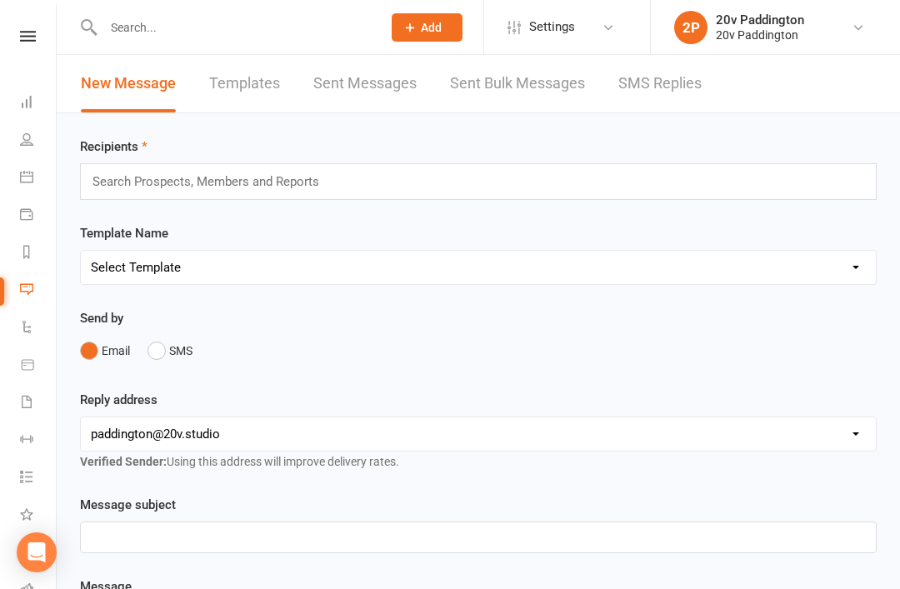
click at [648, 91] on link "SMS Replies" at bounding box center [660, 84] width 83 height 58
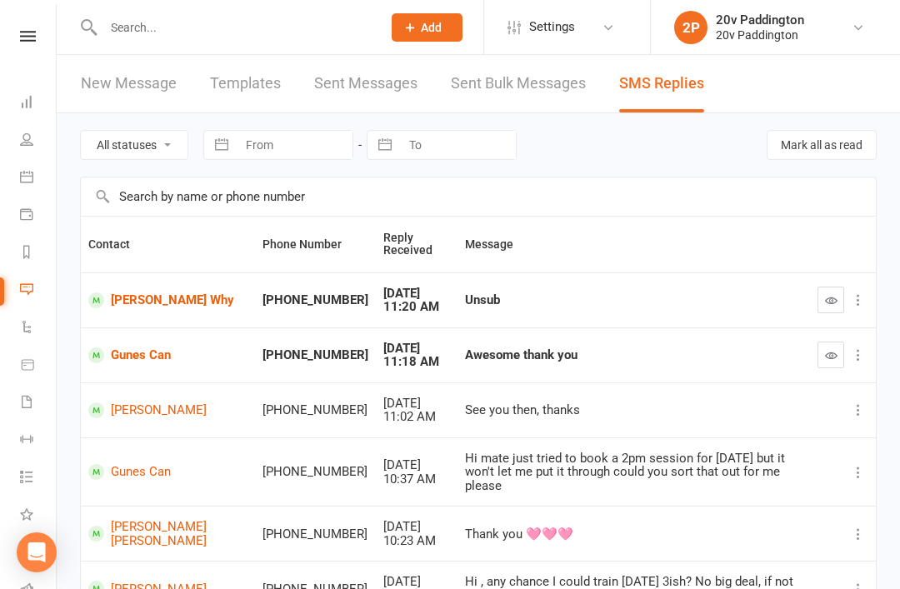
click at [850, 358] on button at bounding box center [859, 355] width 20 height 20
click at [686, 468] on div "Hi mate just tried to book a 2pm session for [DATE] but it won't let me put it …" at bounding box center [634, 473] width 338 height 42
click at [832, 353] on icon "button" at bounding box center [831, 355] width 13 height 13
click at [38, 187] on link "Calendar" at bounding box center [39, 179] width 38 height 38
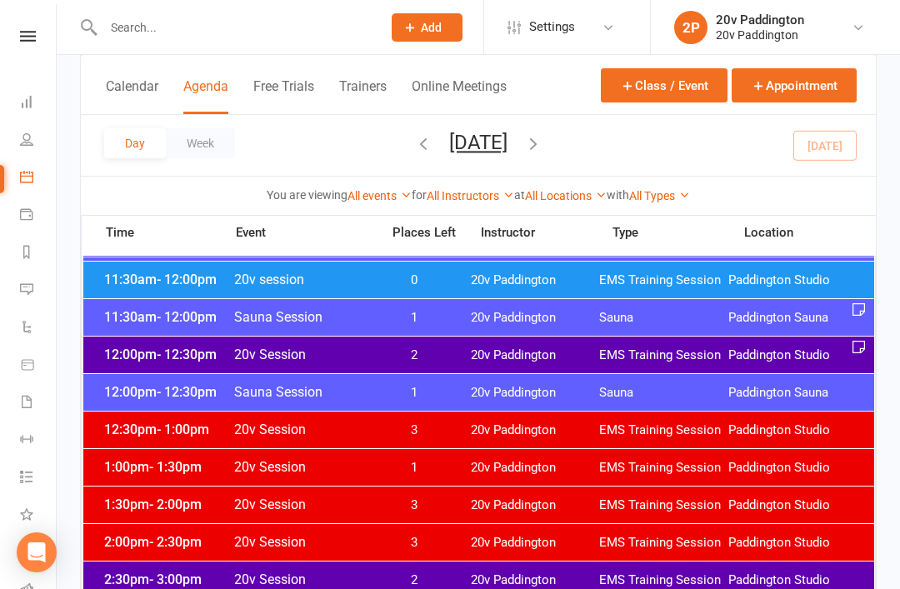
scroll to position [846, 0]
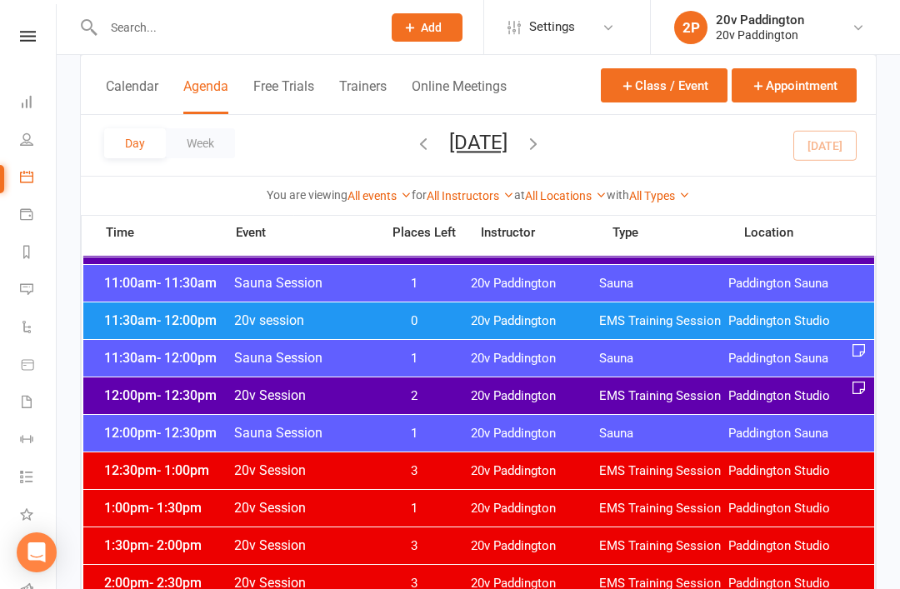
click at [34, 309] on link "Messages -1" at bounding box center [39, 292] width 38 height 38
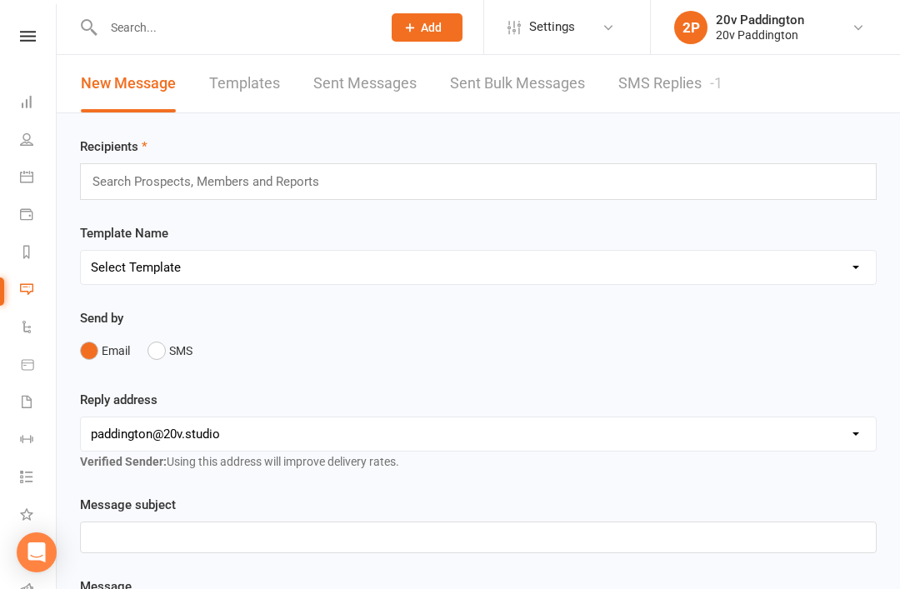
click at [662, 97] on link "SMS Replies -1" at bounding box center [671, 84] width 104 height 58
